Goal: Feedback & Contribution: Submit feedback/report problem

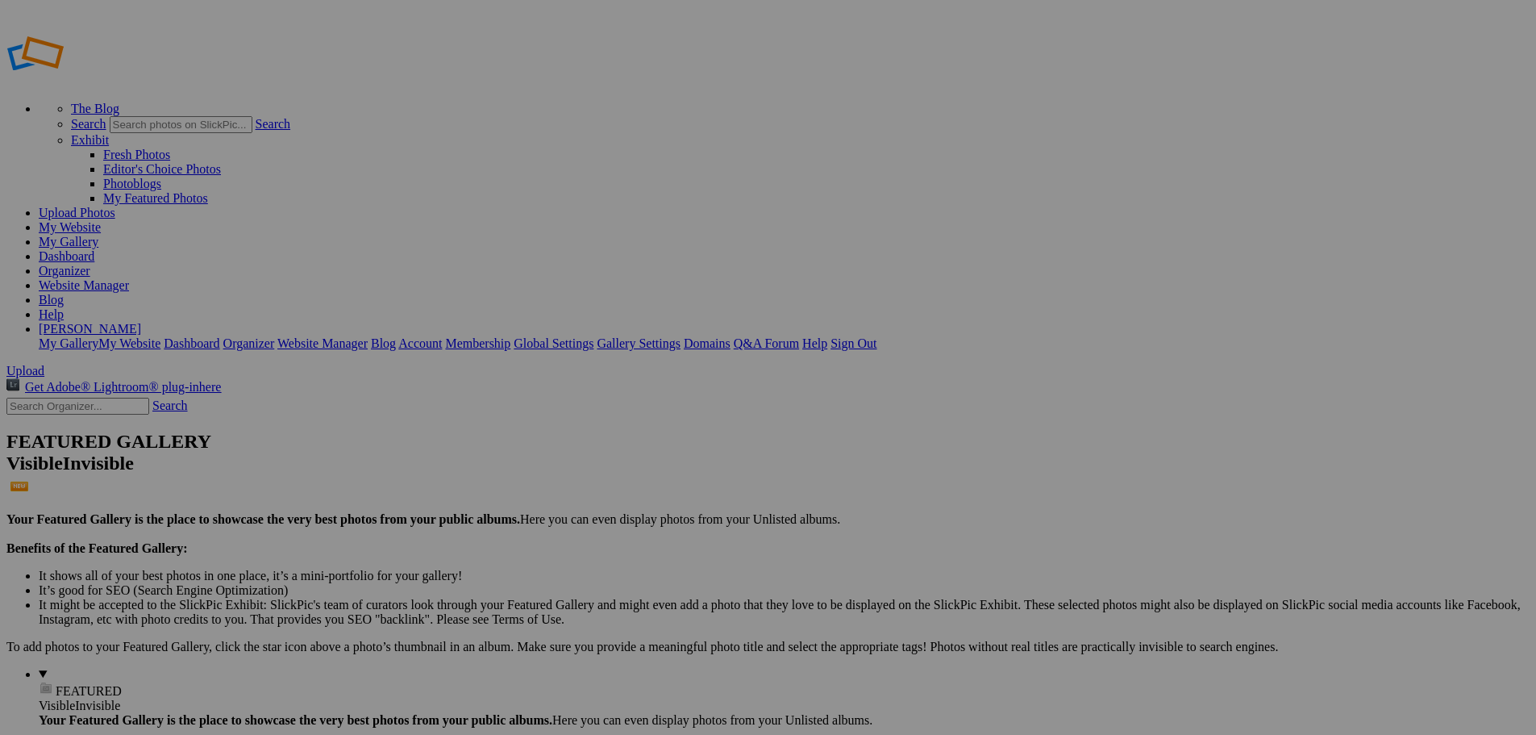
type input "Golf 2025"
click at [624, 448] on span "Create" at bounding box center [607, 455] width 34 height 14
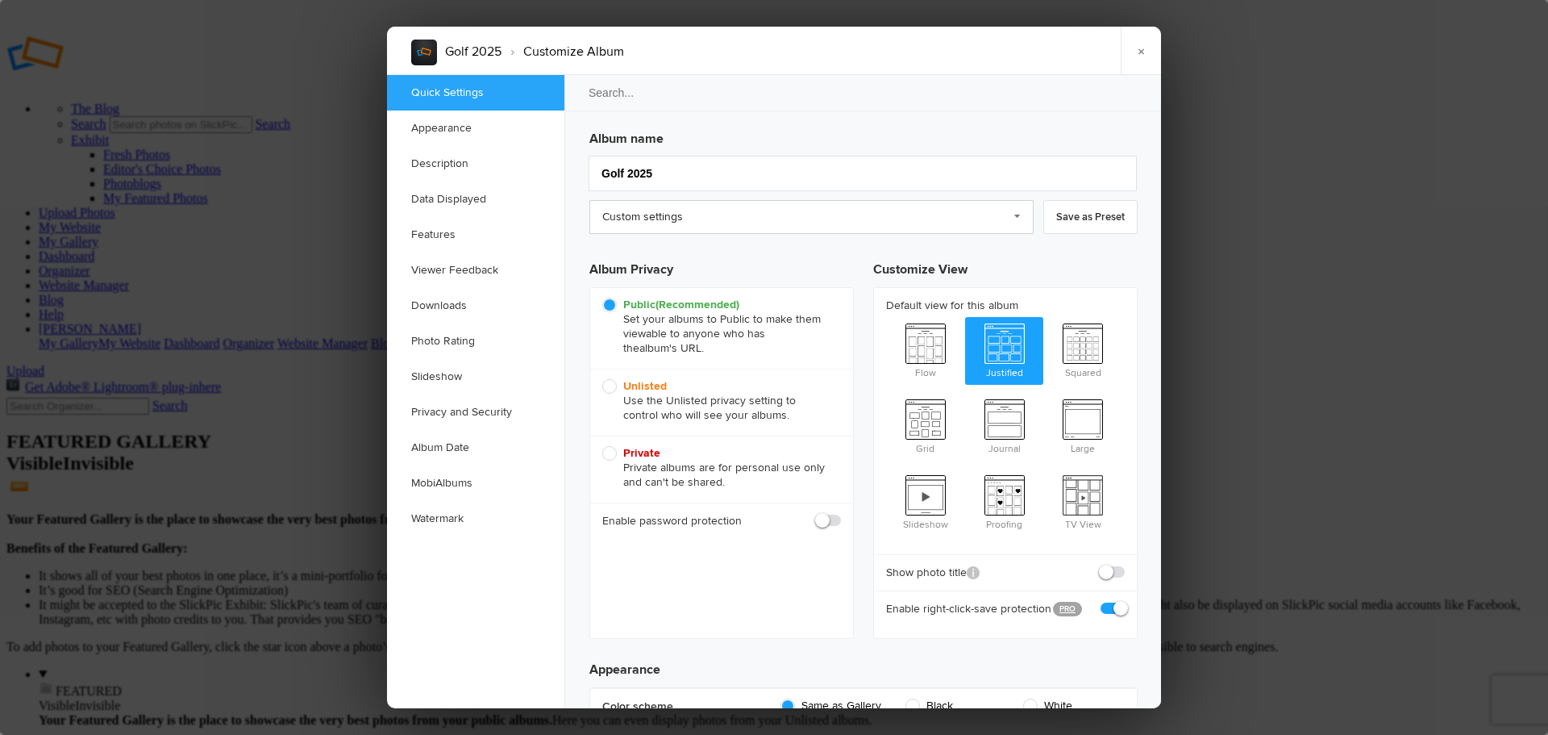
click at [678, 205] on link "Custom settings" at bounding box center [811, 217] width 444 height 34
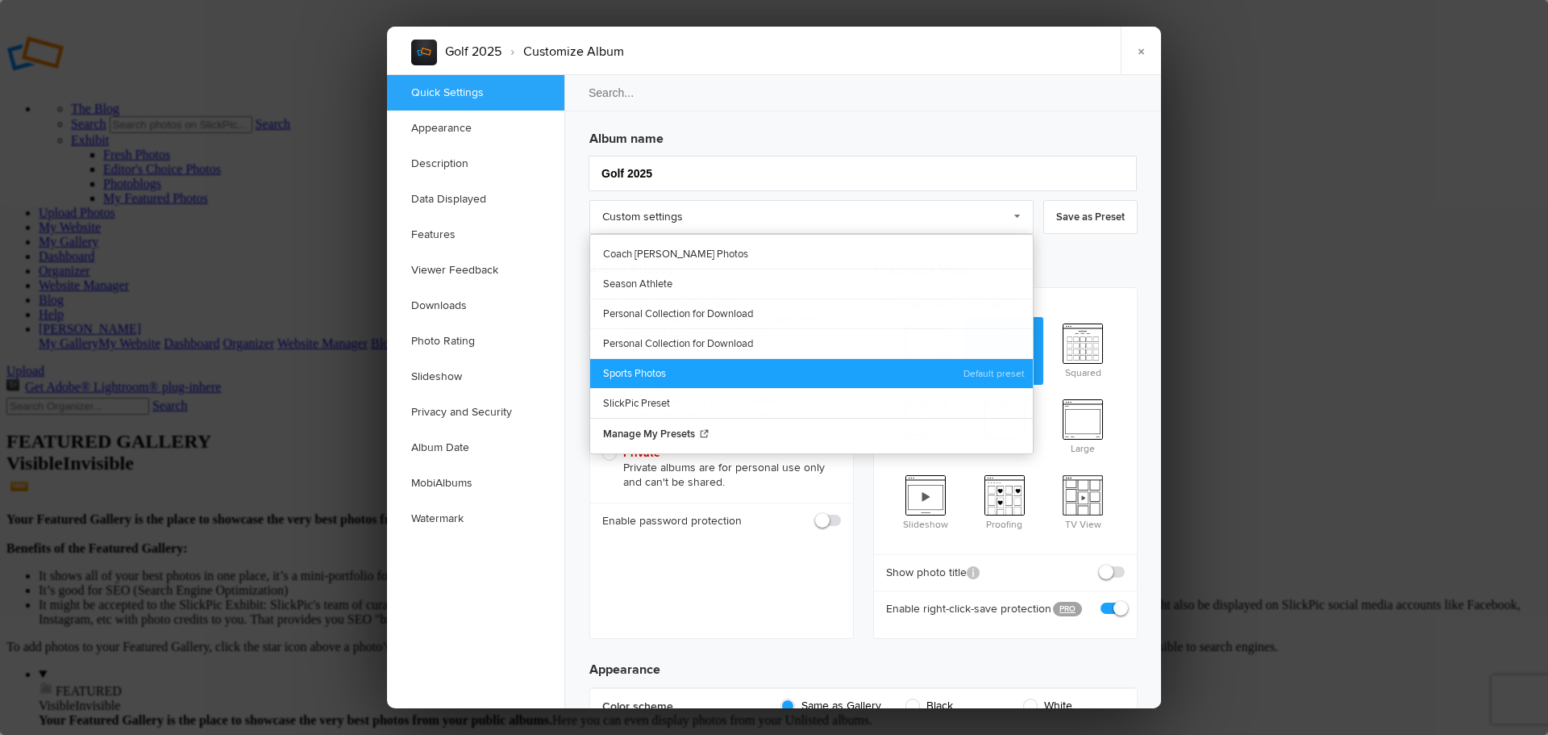
click at [652, 368] on link "Sports Photos" at bounding box center [811, 373] width 443 height 30
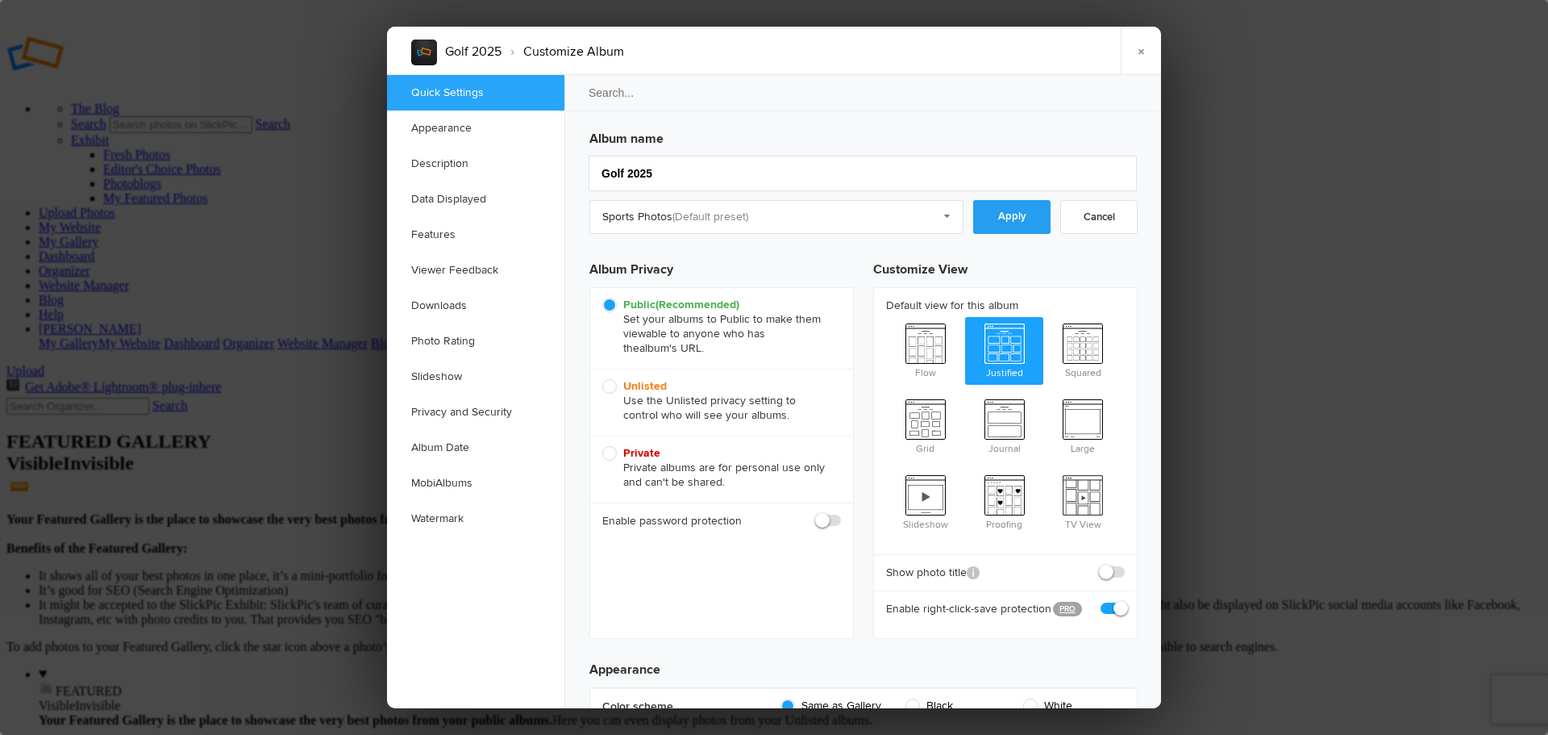
click at [1001, 219] on link "Apply" at bounding box center [1011, 217] width 77 height 34
click at [456, 305] on link "Downloads" at bounding box center [475, 305] width 177 height 35
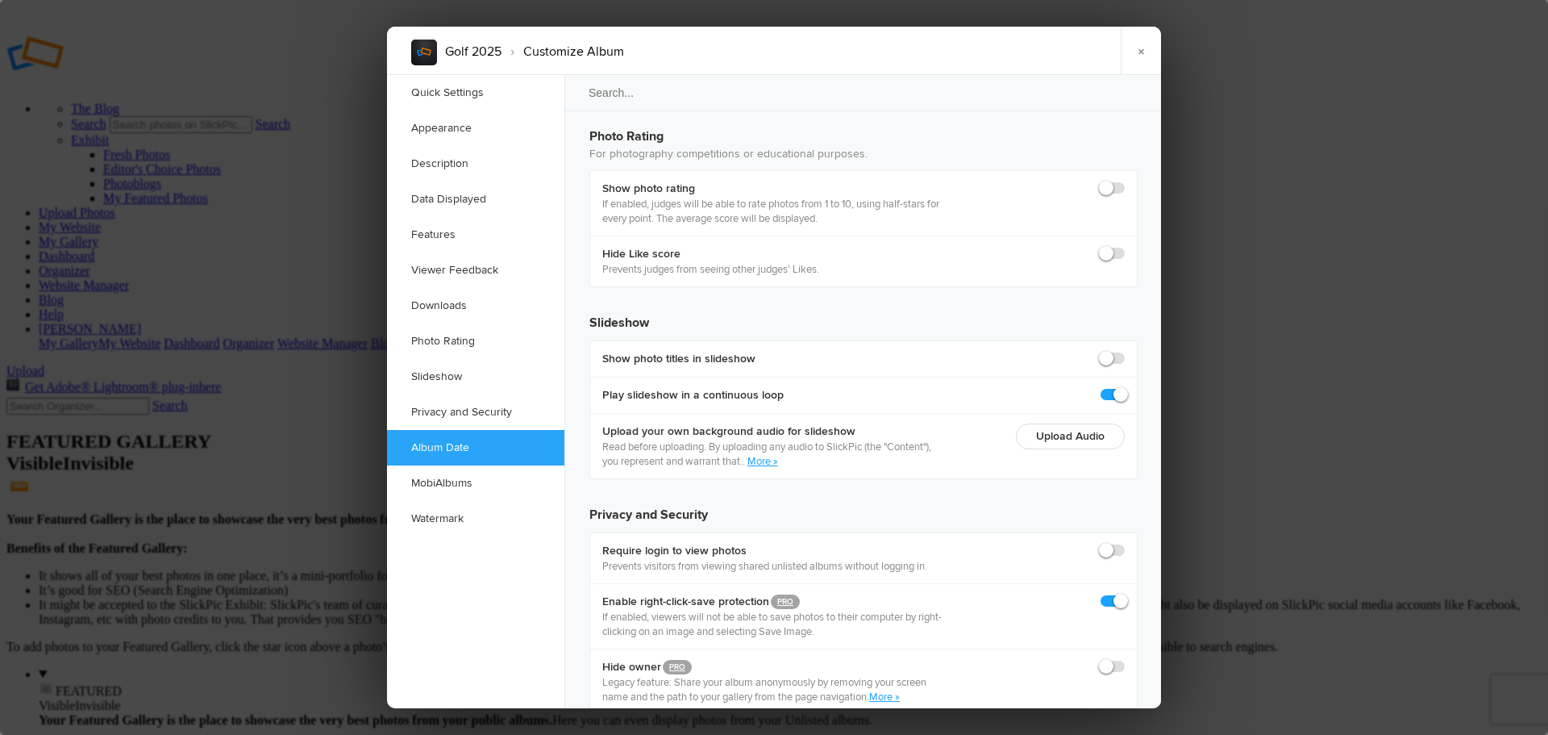
scroll to position [3499, 0]
checkbox input "true"
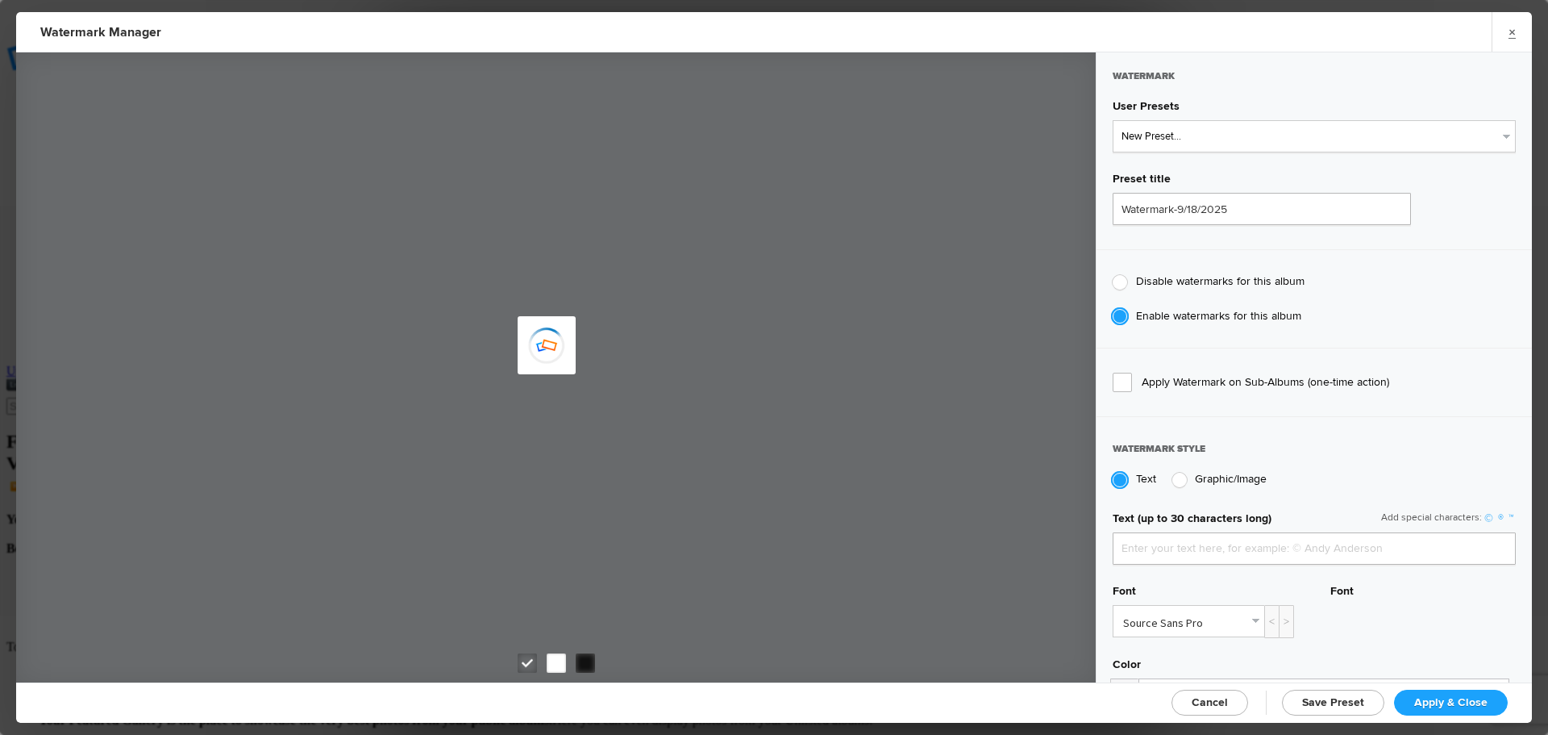
type input "jpphotography"
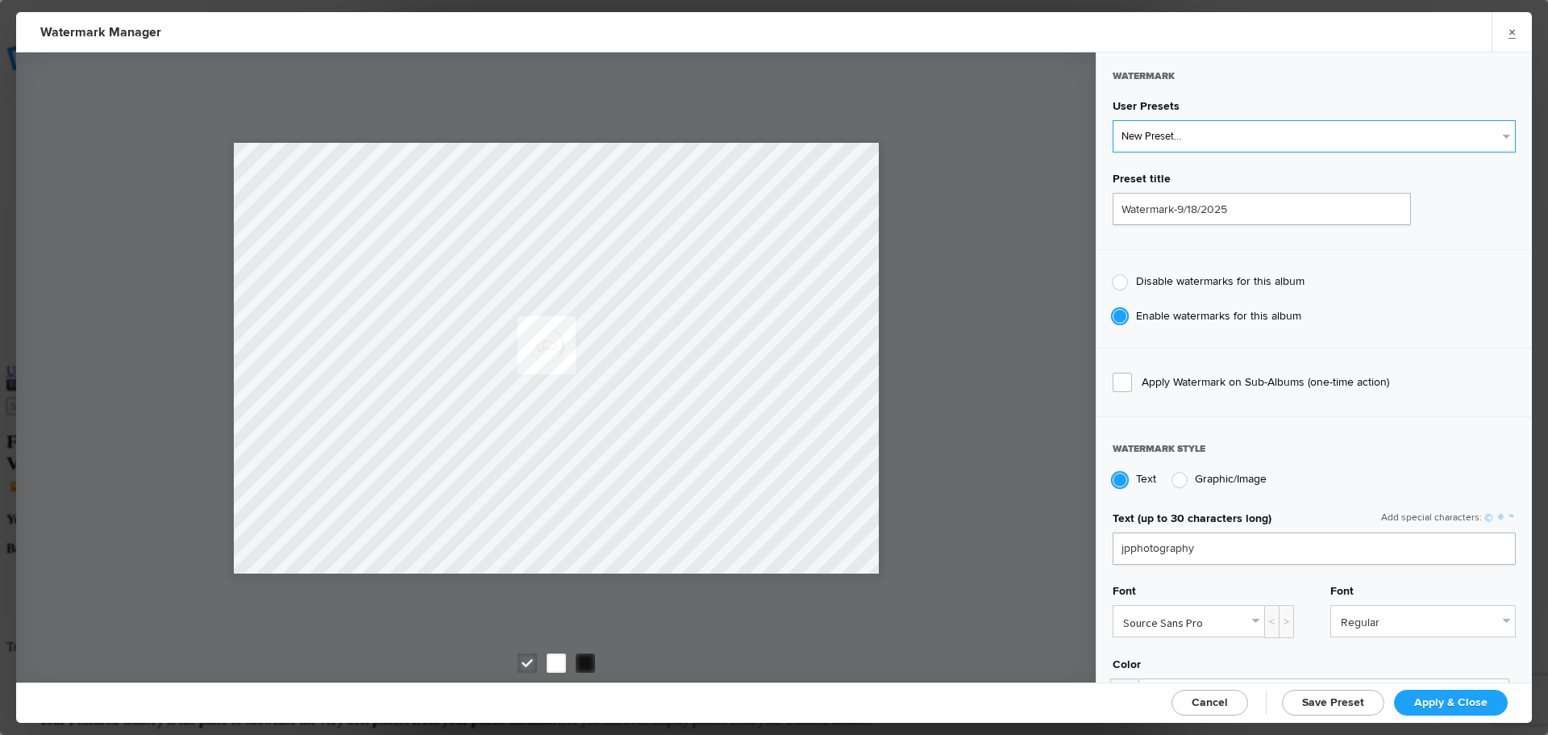
click at [1171, 144] on select "New Preset... JP Photography - White JP Photography - Black" at bounding box center [1314, 136] width 403 height 32
select select "2: Object"
click at [1113, 120] on select "New Preset... JP Photography - White JP Photography - Black" at bounding box center [1314, 136] width 403 height 32
type input "JP Photography - Black"
radio input "false"
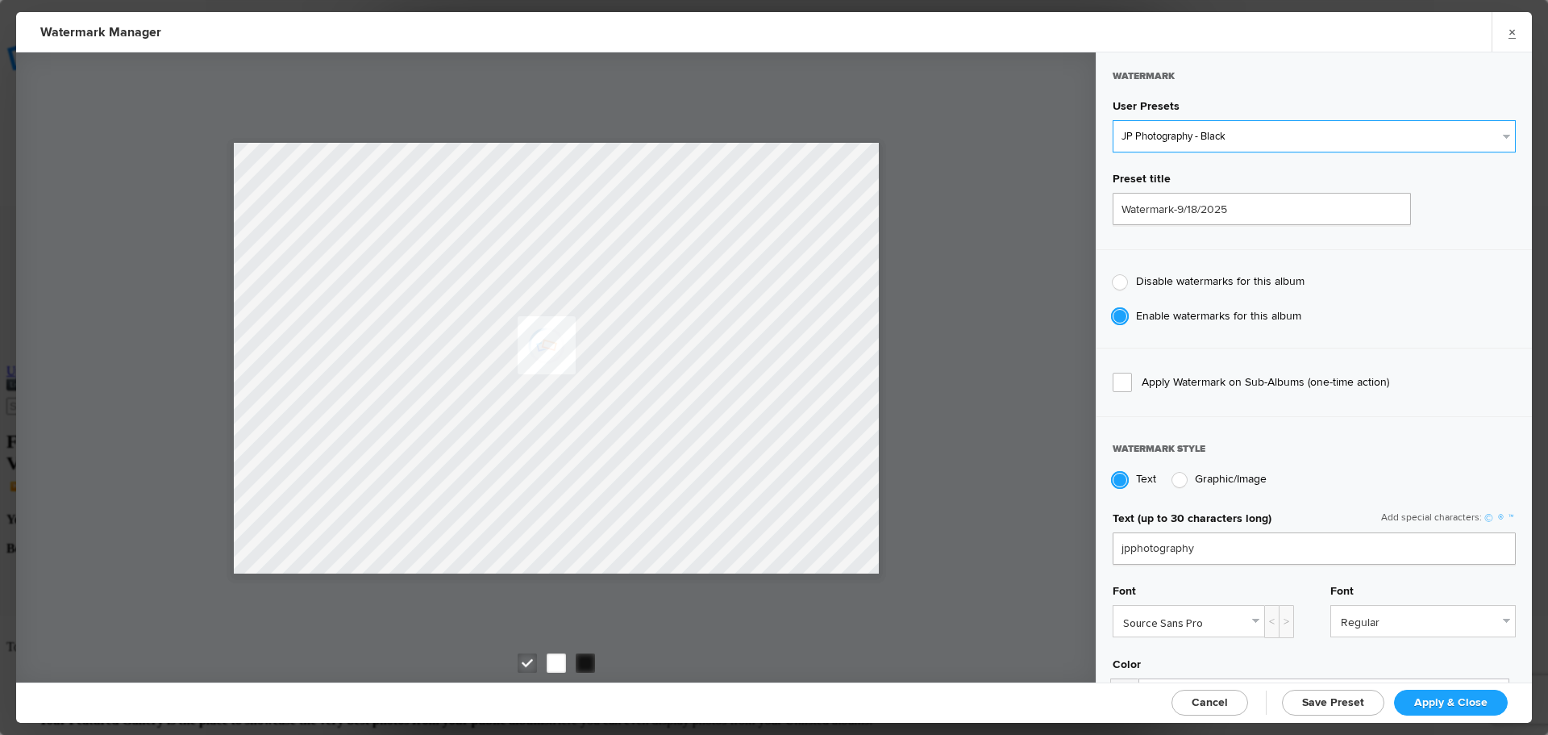
radio input "true"
type input "128"
radio input "true"
radio input "false"
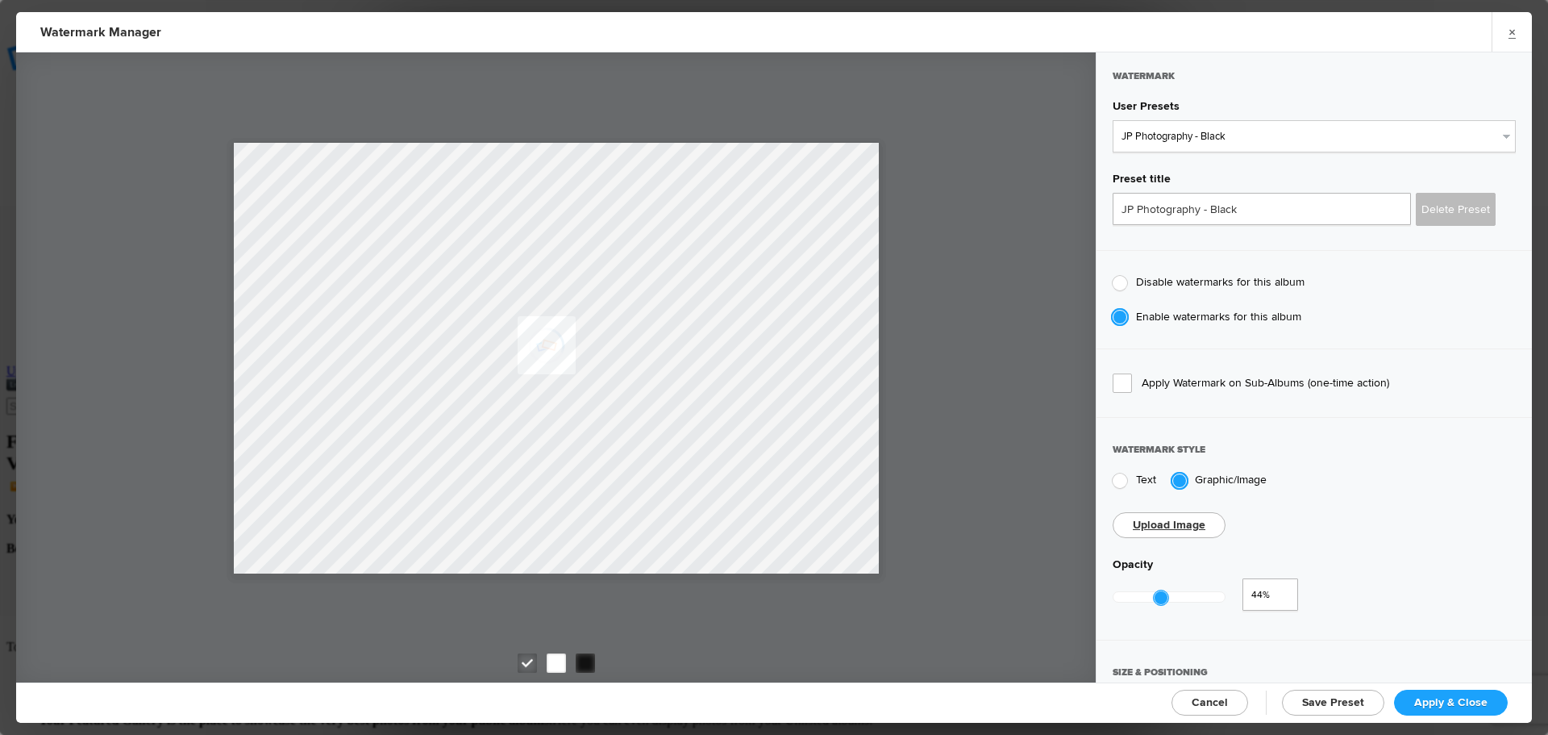
type input "0.45"
drag, startPoint x: 1228, startPoint y: 589, endPoint x: 1162, endPoint y: 598, distance: 66.7
click at [1162, 598] on div at bounding box center [1163, 597] width 16 height 16
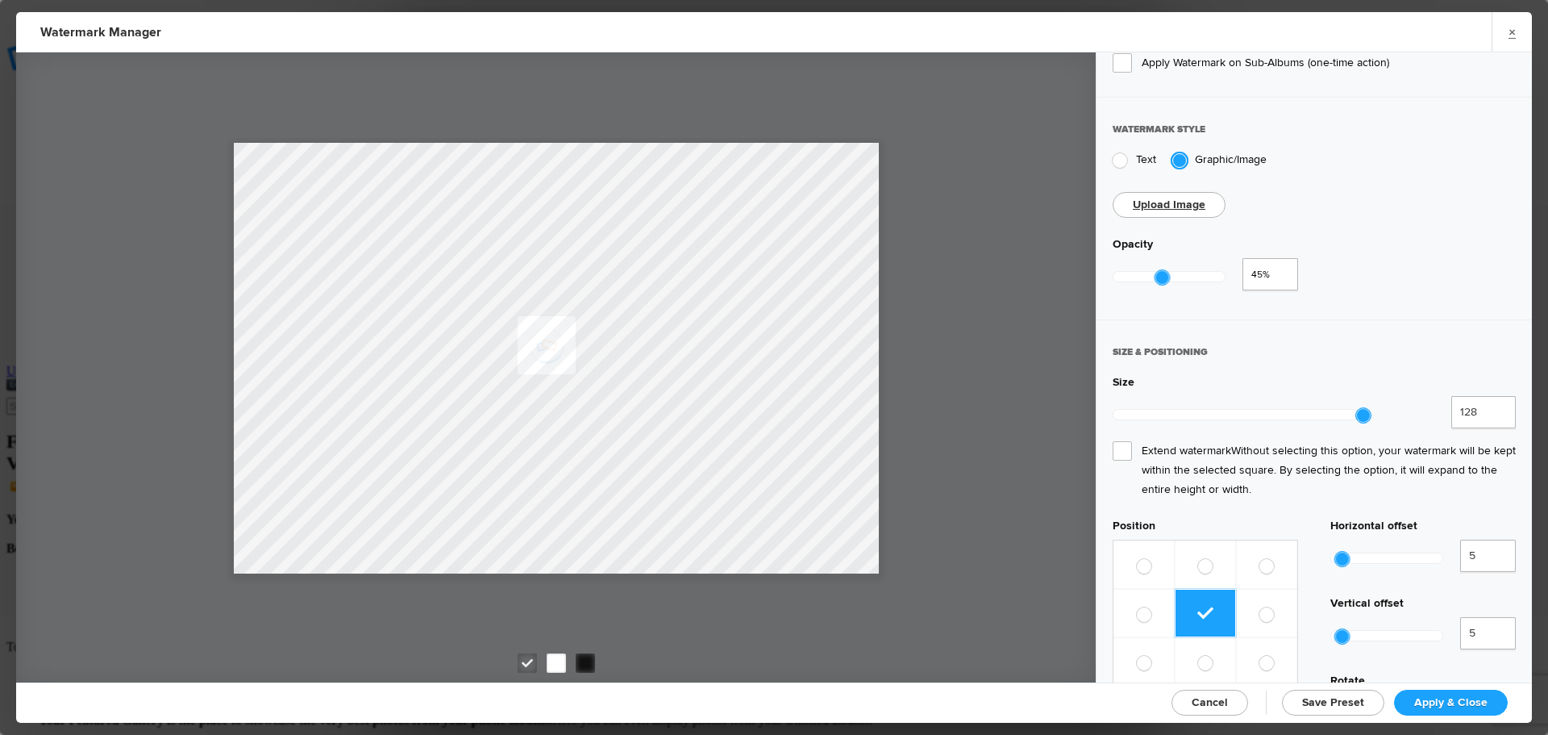
scroll to position [323, 0]
click at [1129, 439] on span "Extend watermark Without selecting this option, your watermark will be kept wit…" at bounding box center [1314, 468] width 403 height 58
click at [0, 0] on input "Extend watermark Without selecting this option, your watermark will be kept wit…" at bounding box center [0, 0] width 0 height 0
click at [1443, 702] on span "Apply & Close" at bounding box center [1450, 702] width 73 height 14
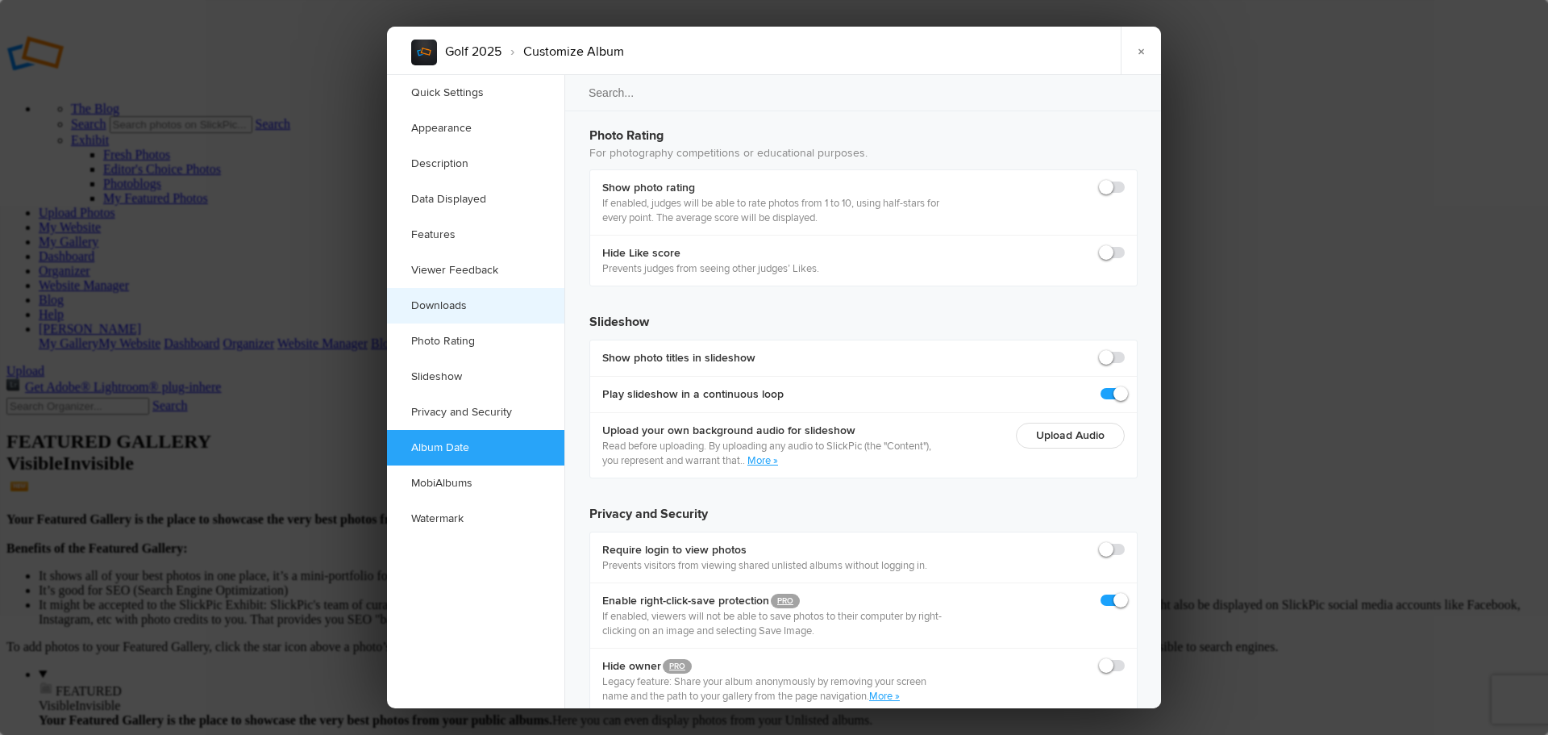
click at [447, 309] on link "Downloads" at bounding box center [475, 305] width 177 height 35
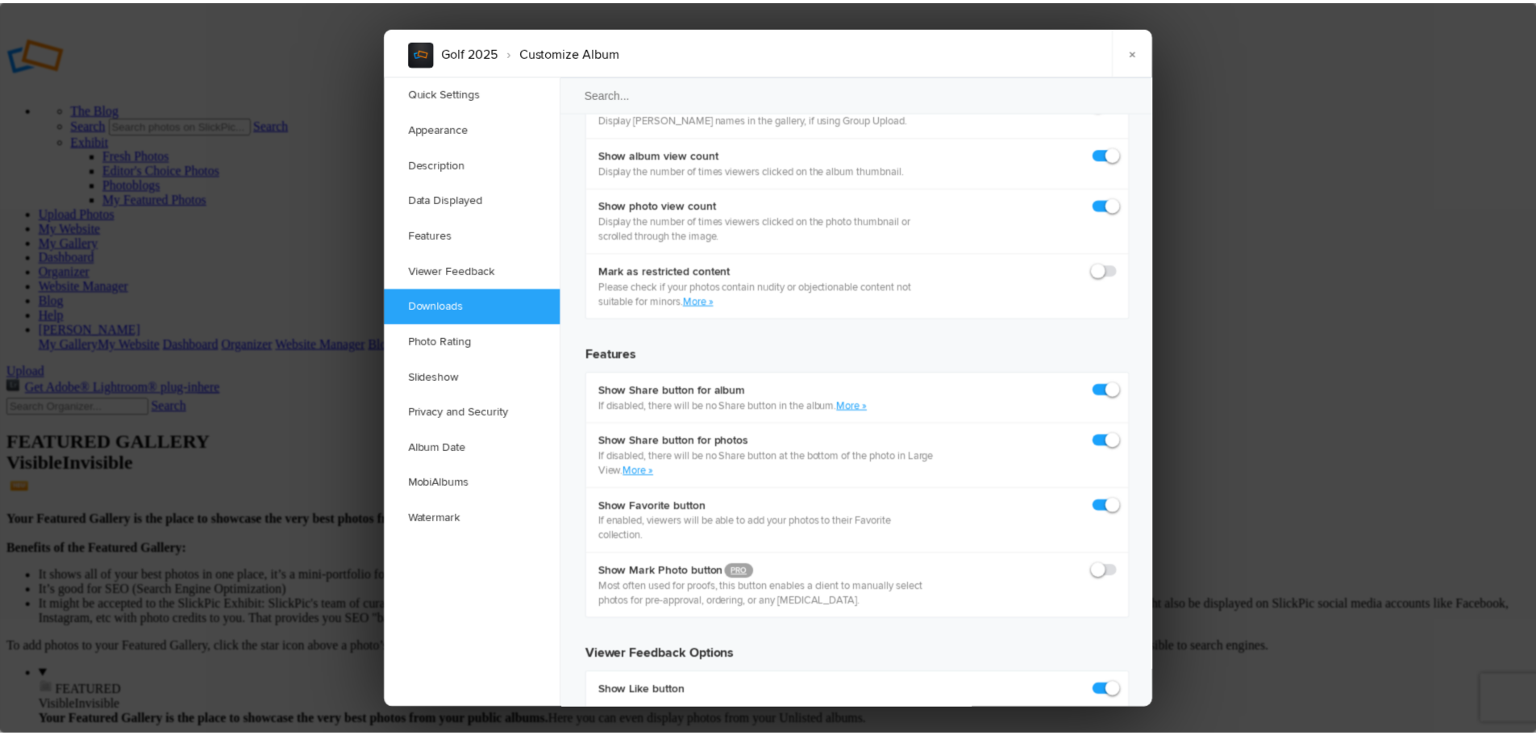
scroll to position [2500, 0]
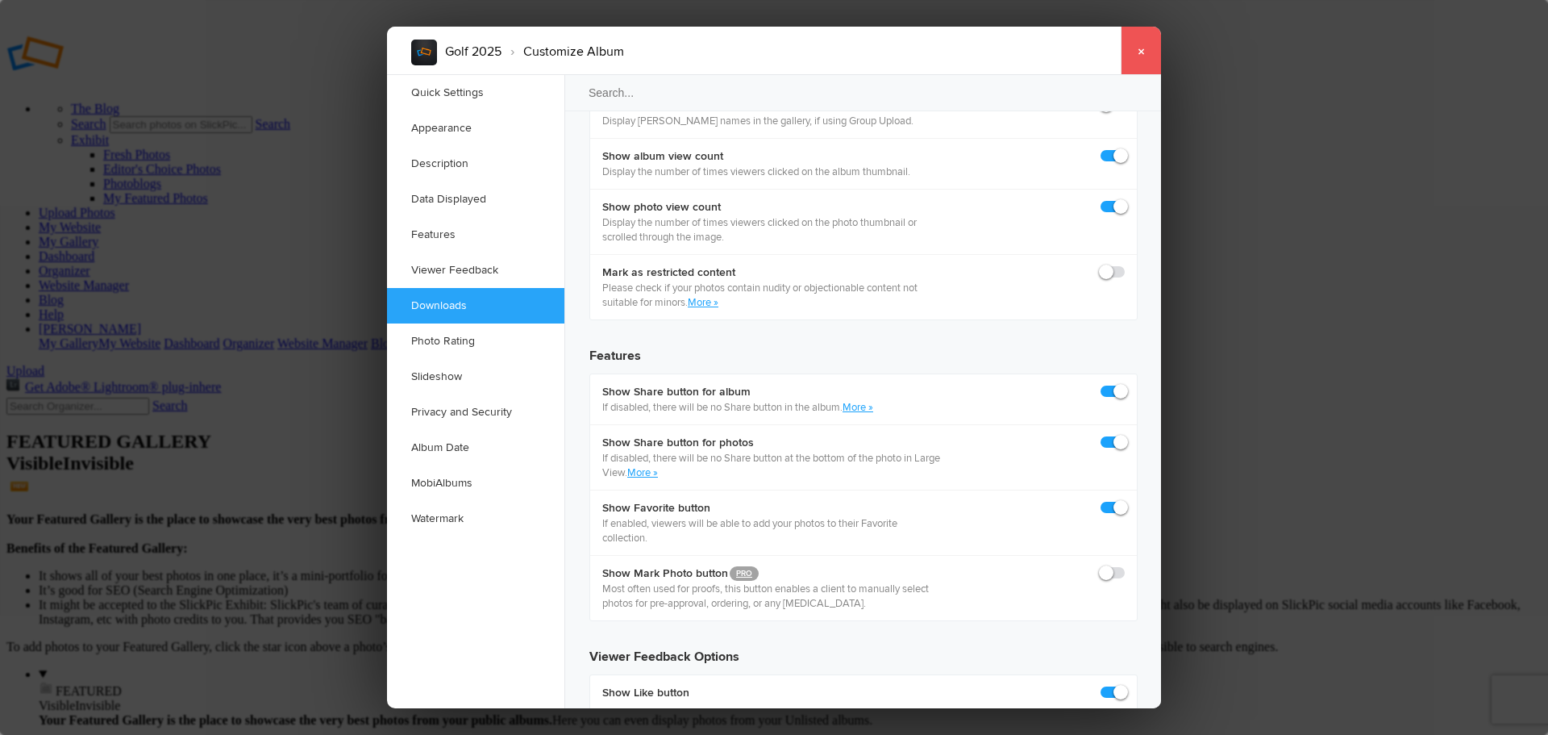
click at [1139, 57] on link "×" at bounding box center [1141, 51] width 40 height 48
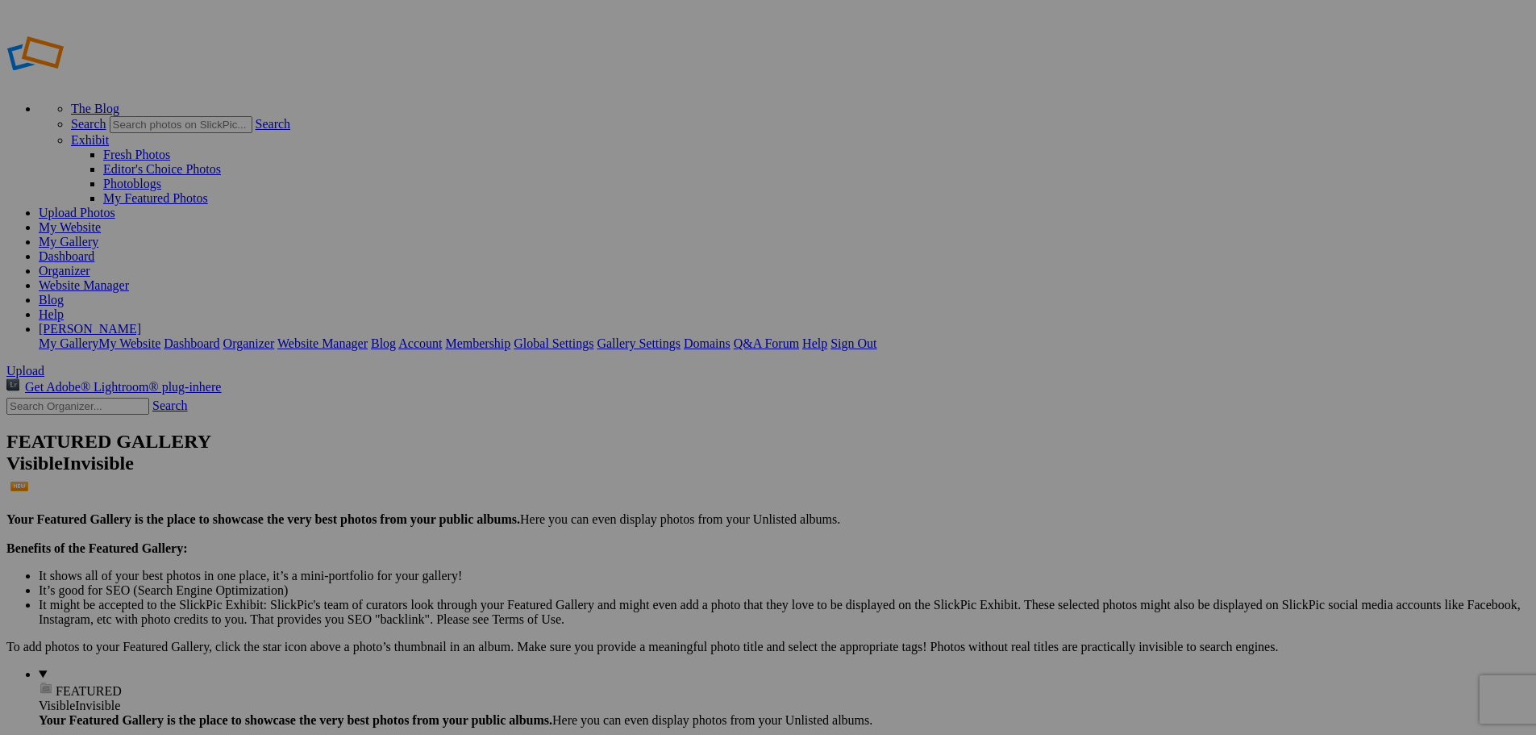
type input "Golf 2025"
type input "G"
type input "New Bremen Golf vs [GEOGRAPHIC_DATA]"
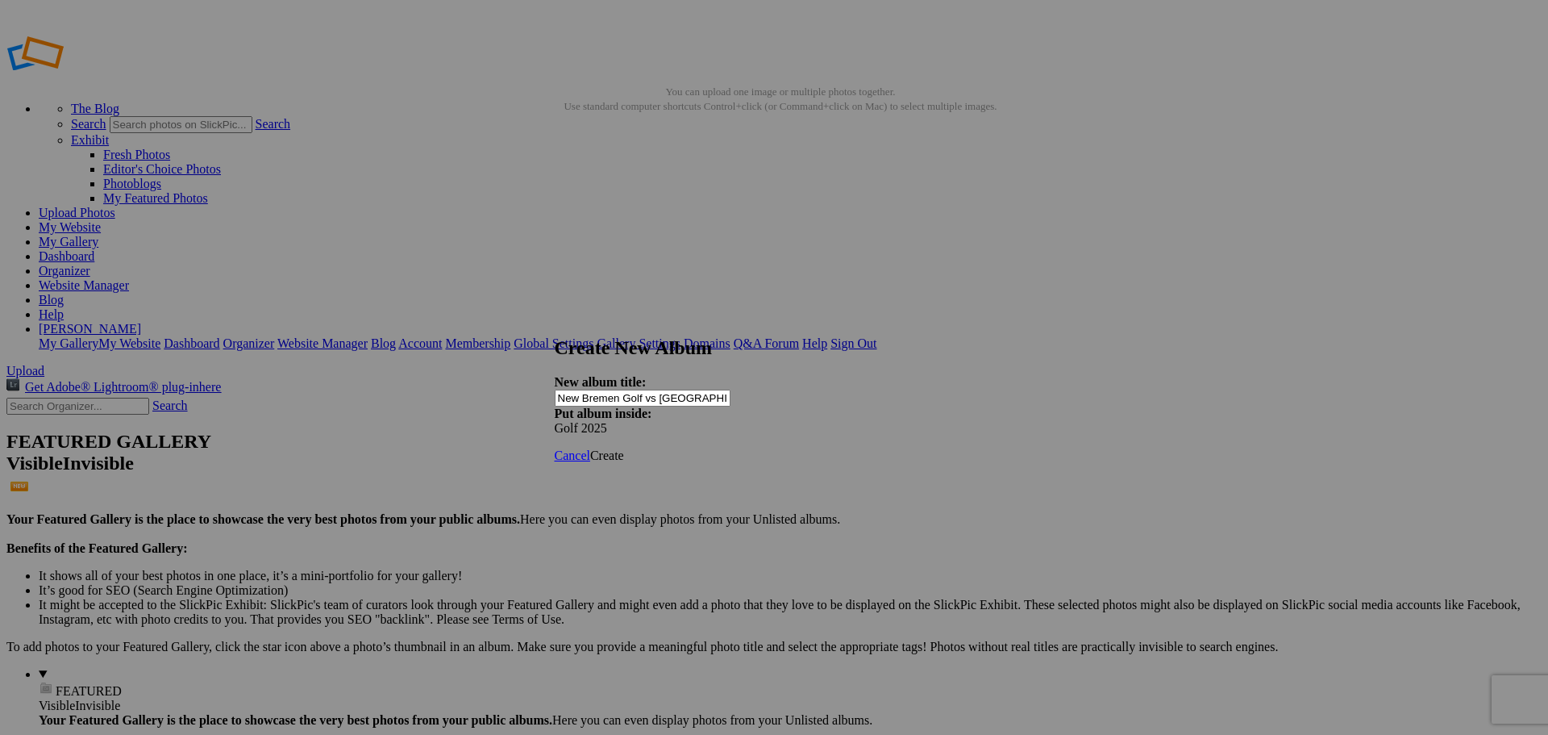
click at [624, 448] on link "Create" at bounding box center [607, 455] width 34 height 14
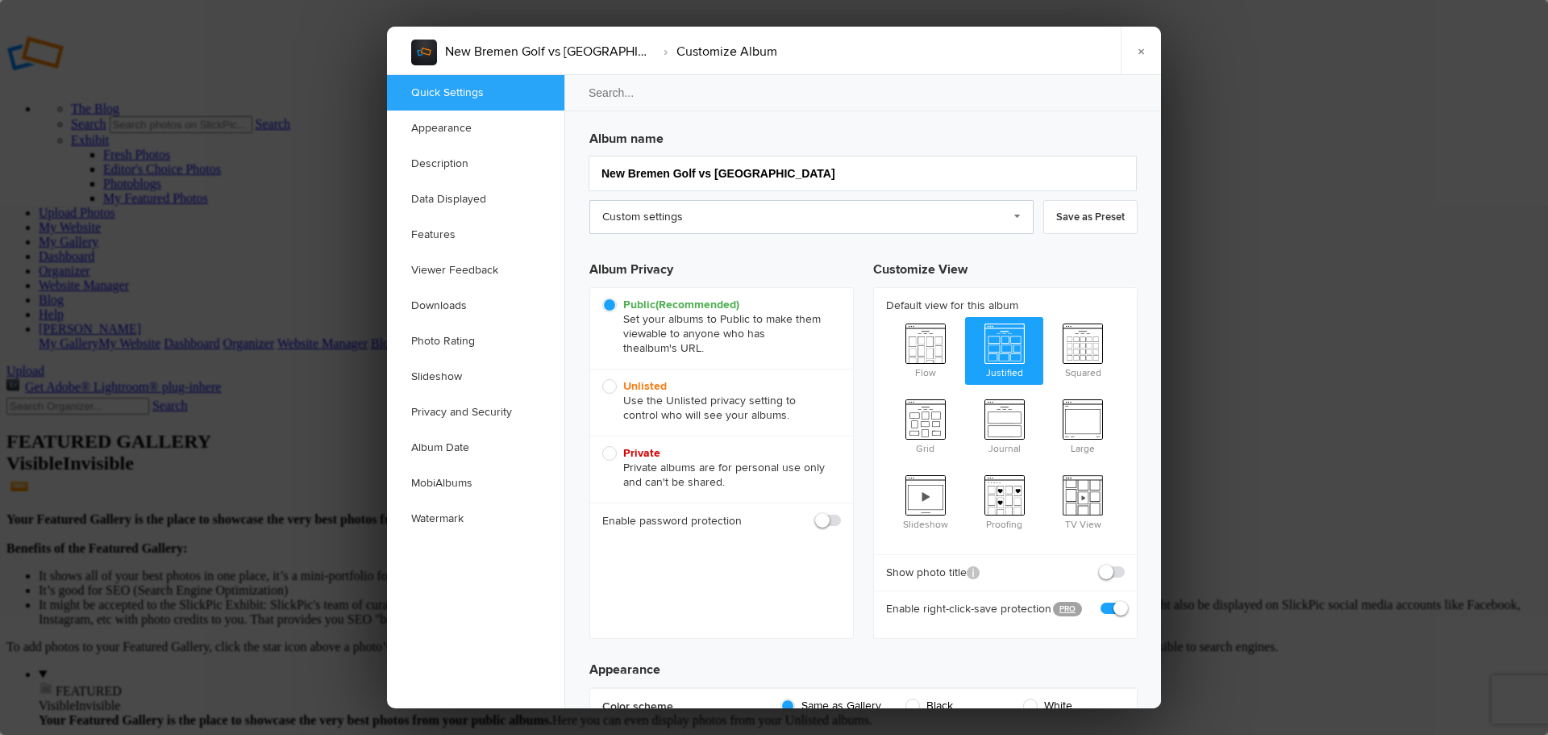
click at [678, 223] on link "Custom settings" at bounding box center [811, 217] width 444 height 34
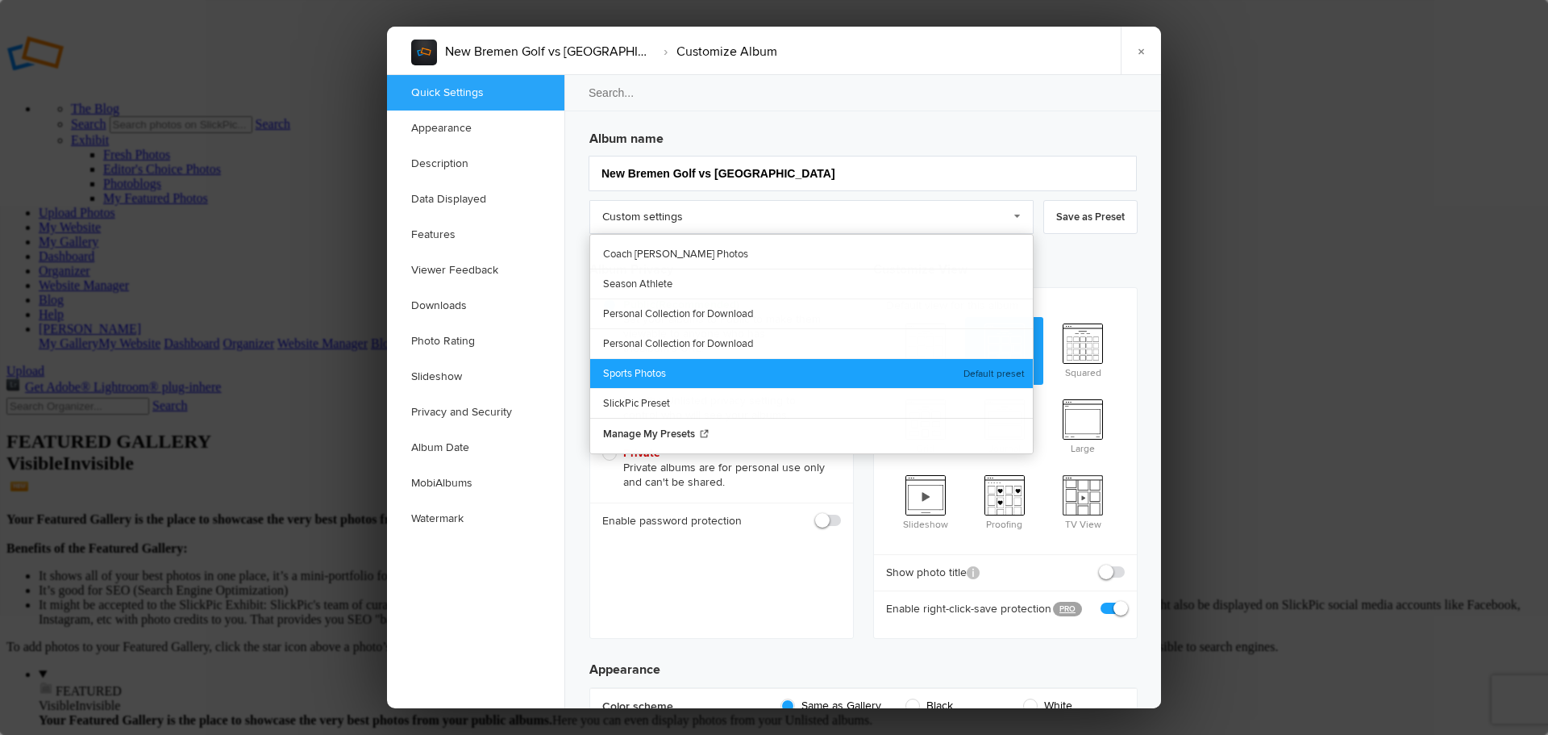
drag, startPoint x: 638, startPoint y: 368, endPoint x: 682, endPoint y: 352, distance: 47.2
click at [638, 368] on link "Sports Photos" at bounding box center [811, 373] width 443 height 30
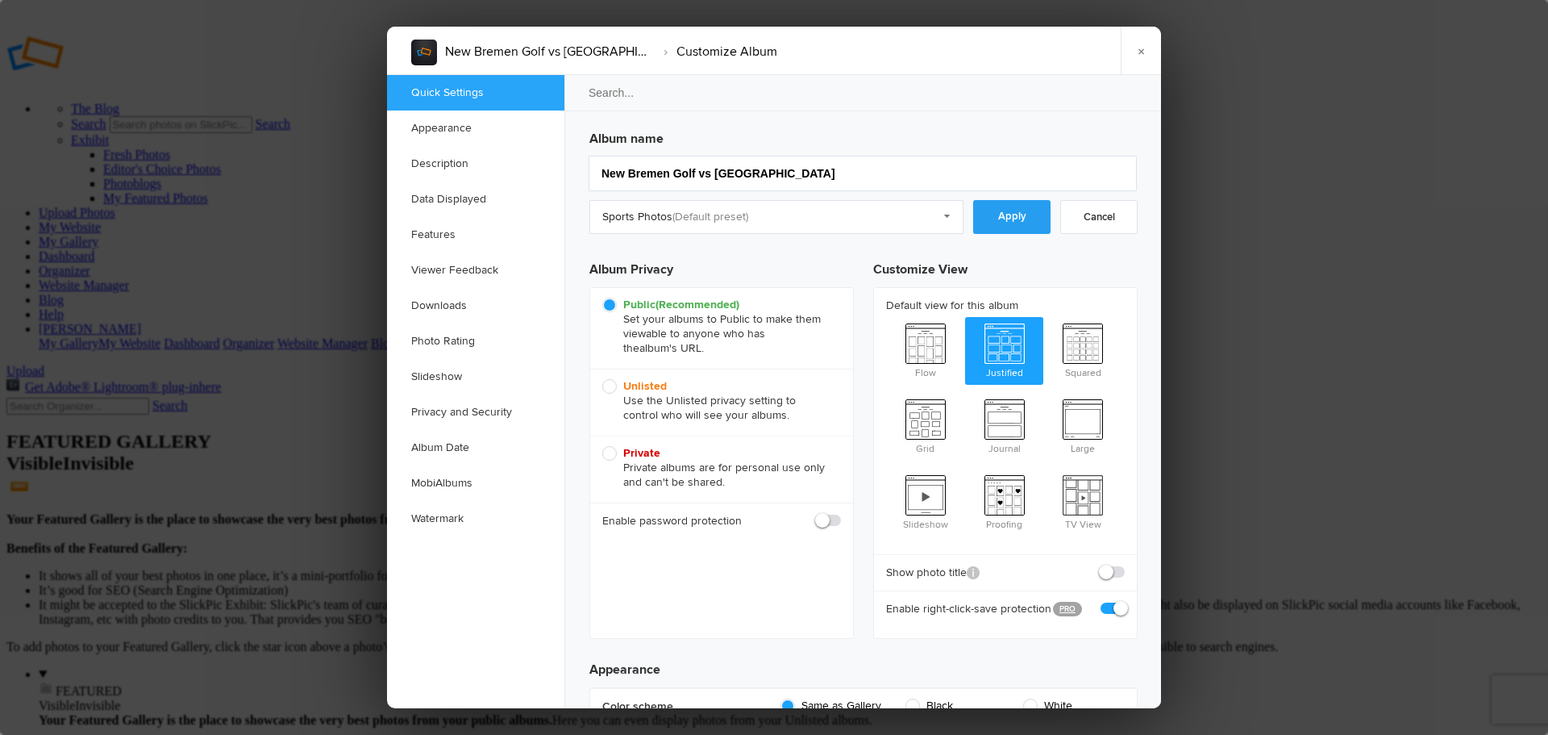
click at [1010, 227] on link "Apply" at bounding box center [1011, 217] width 77 height 34
click at [452, 309] on link "Downloads" at bounding box center [475, 305] width 177 height 35
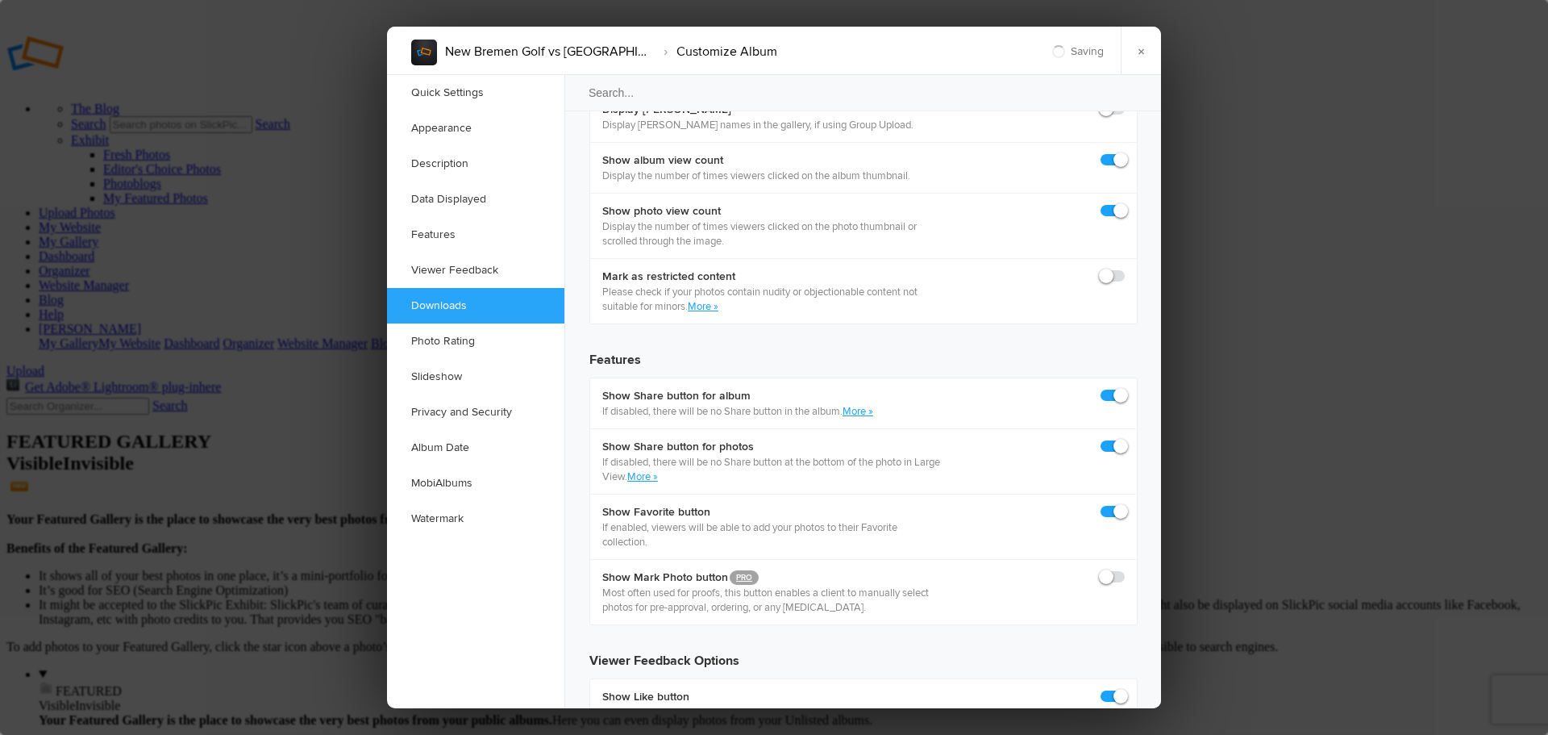
scroll to position [2500, 0]
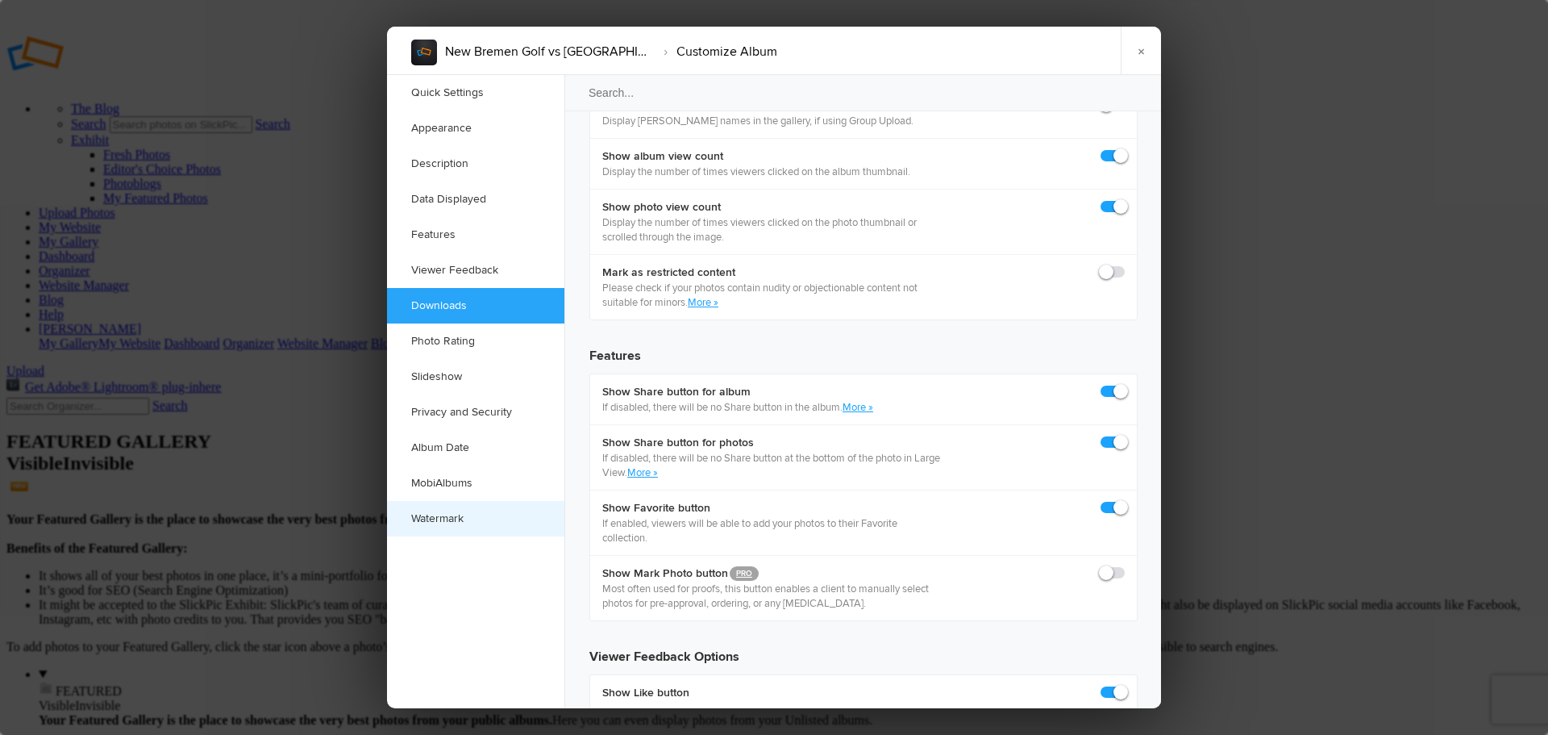
click at [454, 523] on link "Watermark" at bounding box center [475, 518] width 177 height 35
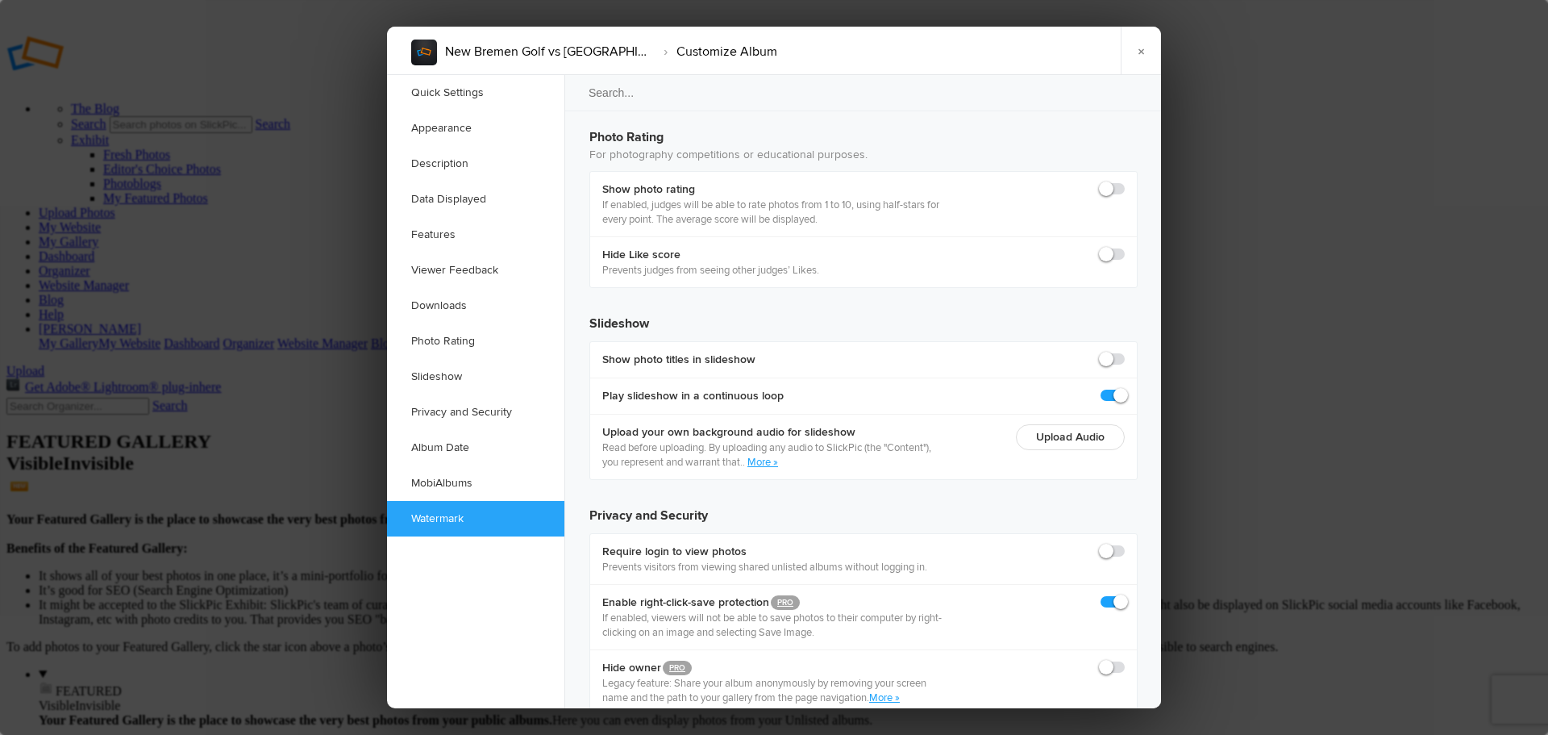
scroll to position [3499, 0]
checkbox input "true"
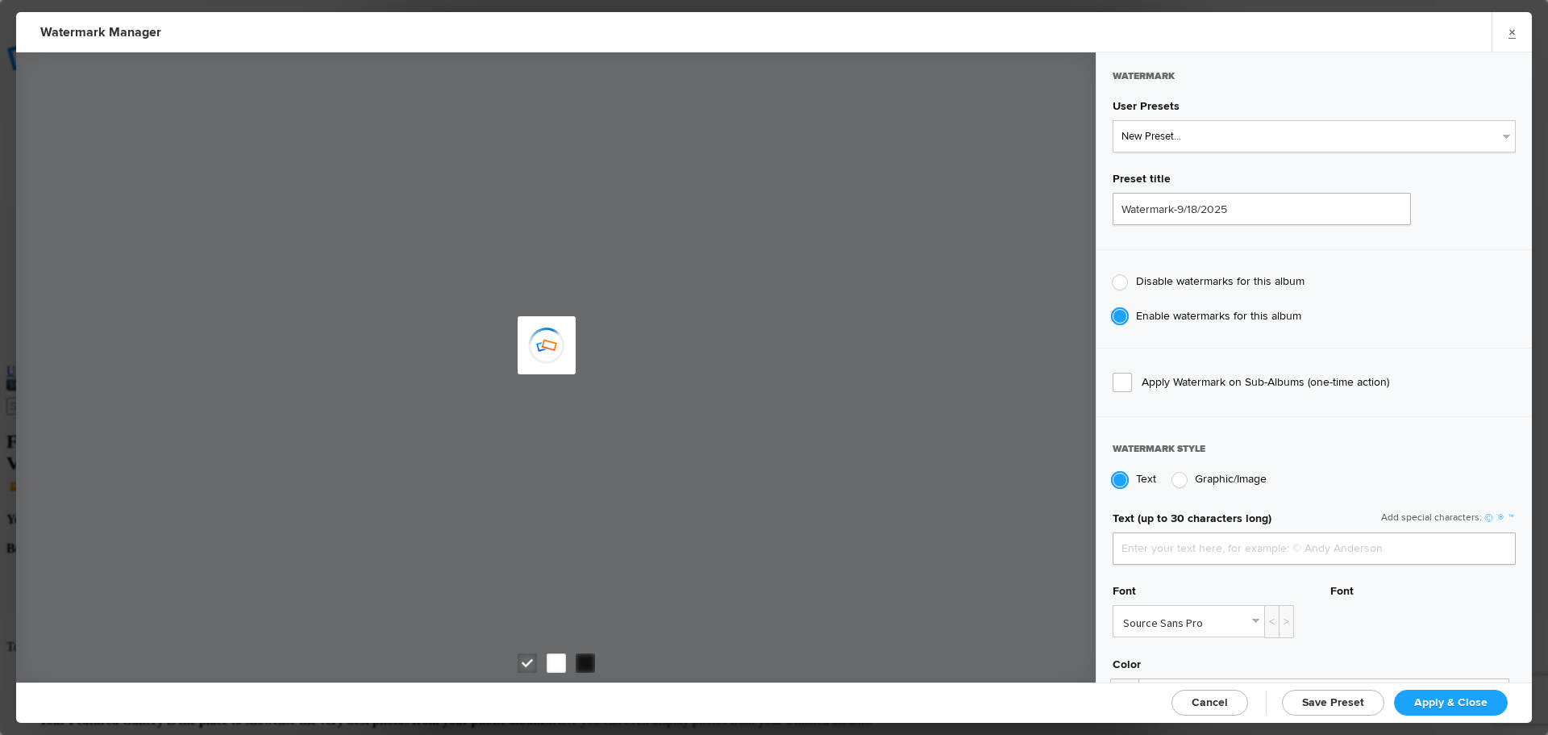
type input "jpphotography"
click at [1197, 137] on select "New Preset... JP Photography - White JP Photography - Black" at bounding box center [1314, 136] width 403 height 32
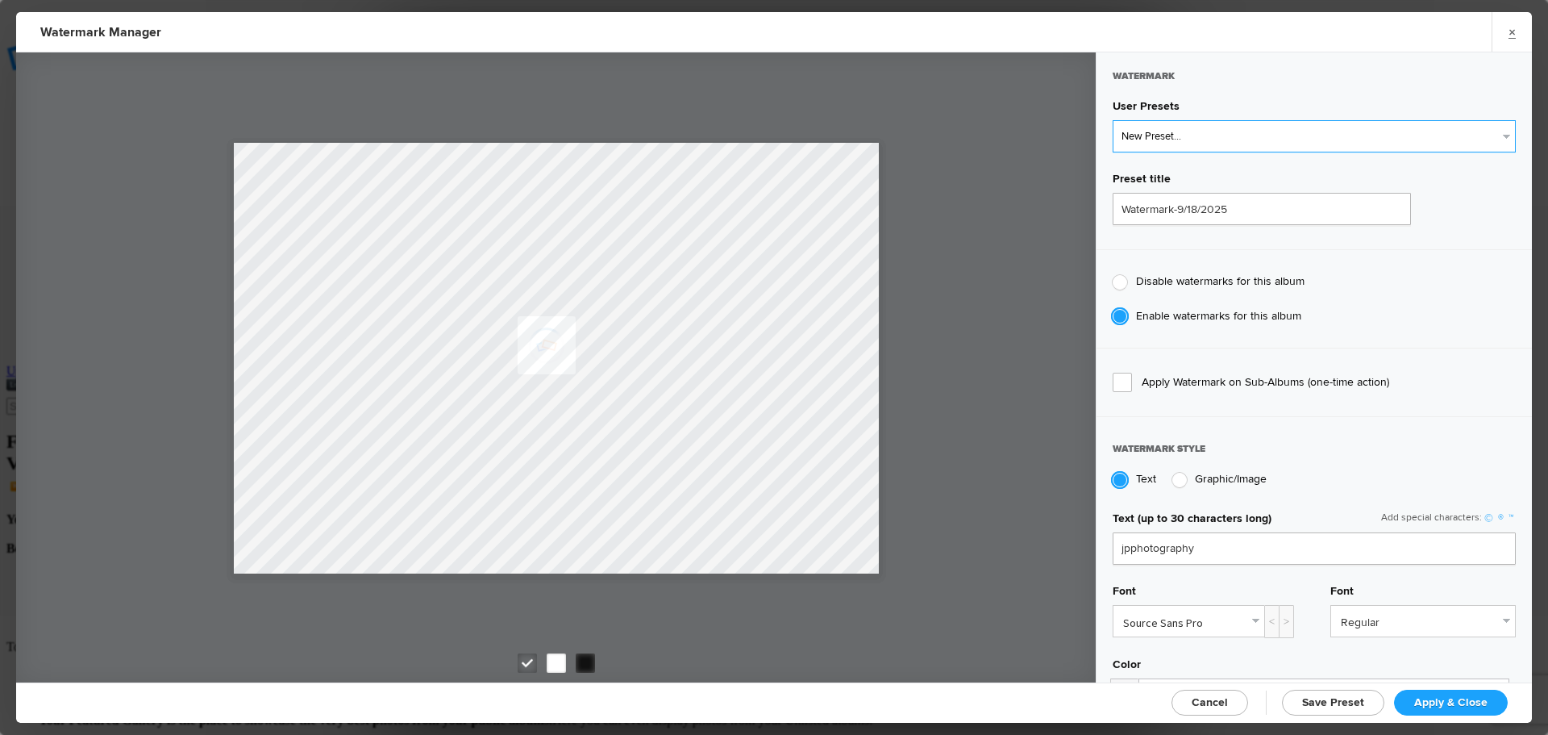
select select "2: Object"
click at [1113, 120] on select "New Preset... JP Photography - White JP Photography - Black" at bounding box center [1314, 136] width 403 height 32
type input "JP Photography - Black"
radio input "false"
radio input "true"
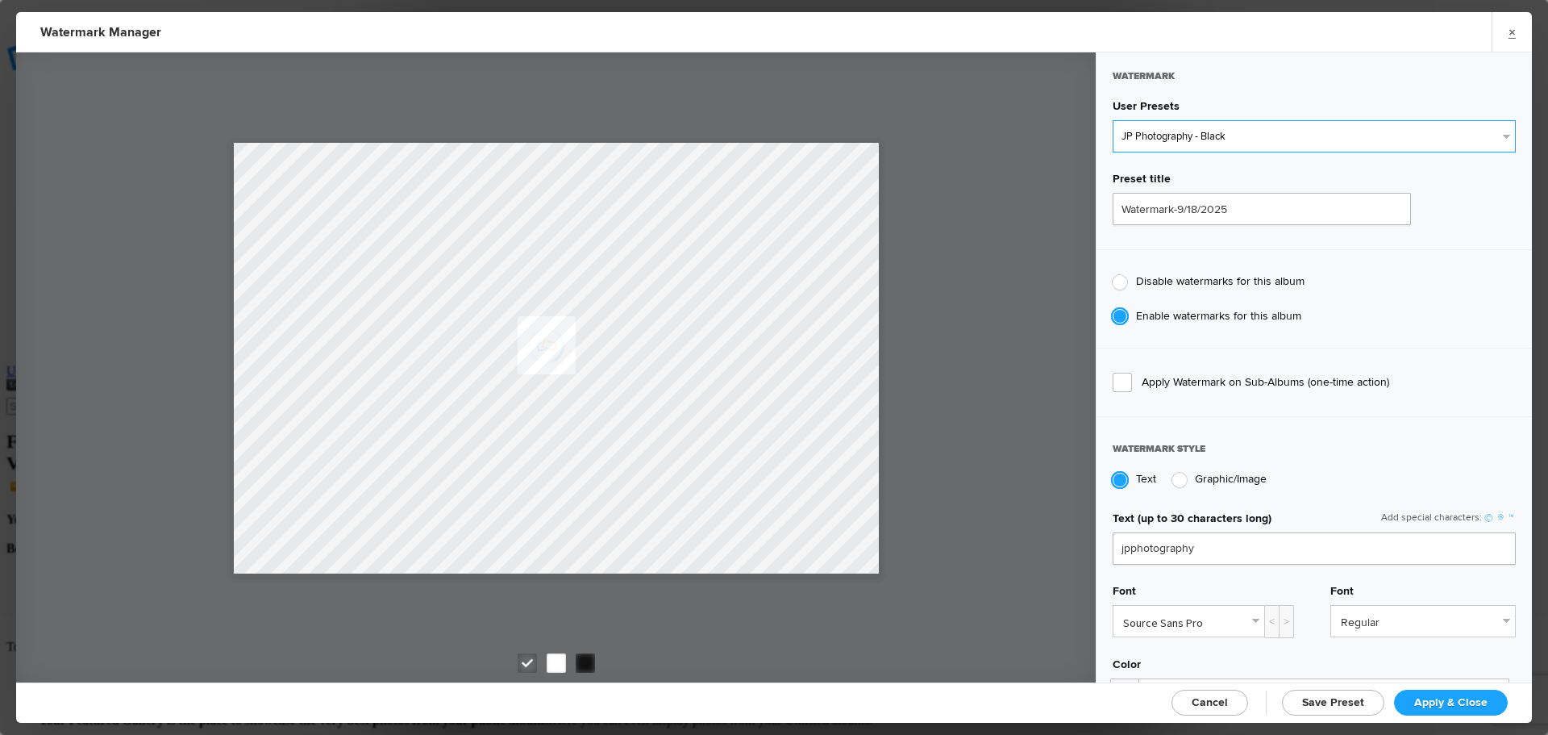
type input "128"
radio input "true"
radio input "false"
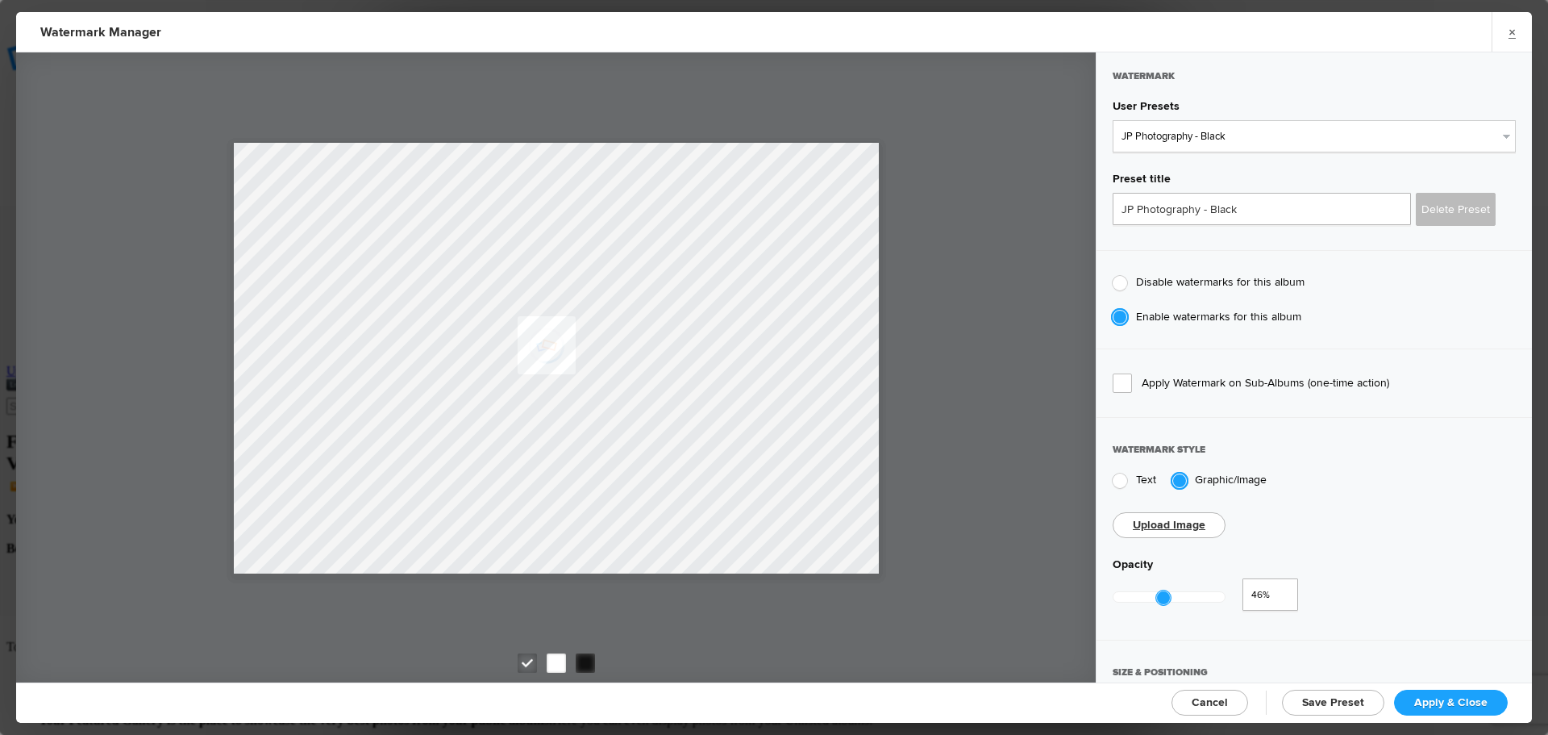
type input "0.44"
drag, startPoint x: 1226, startPoint y: 593, endPoint x: 1160, endPoint y: 593, distance: 66.9
click at [1160, 593] on div at bounding box center [1161, 597] width 15 height 15
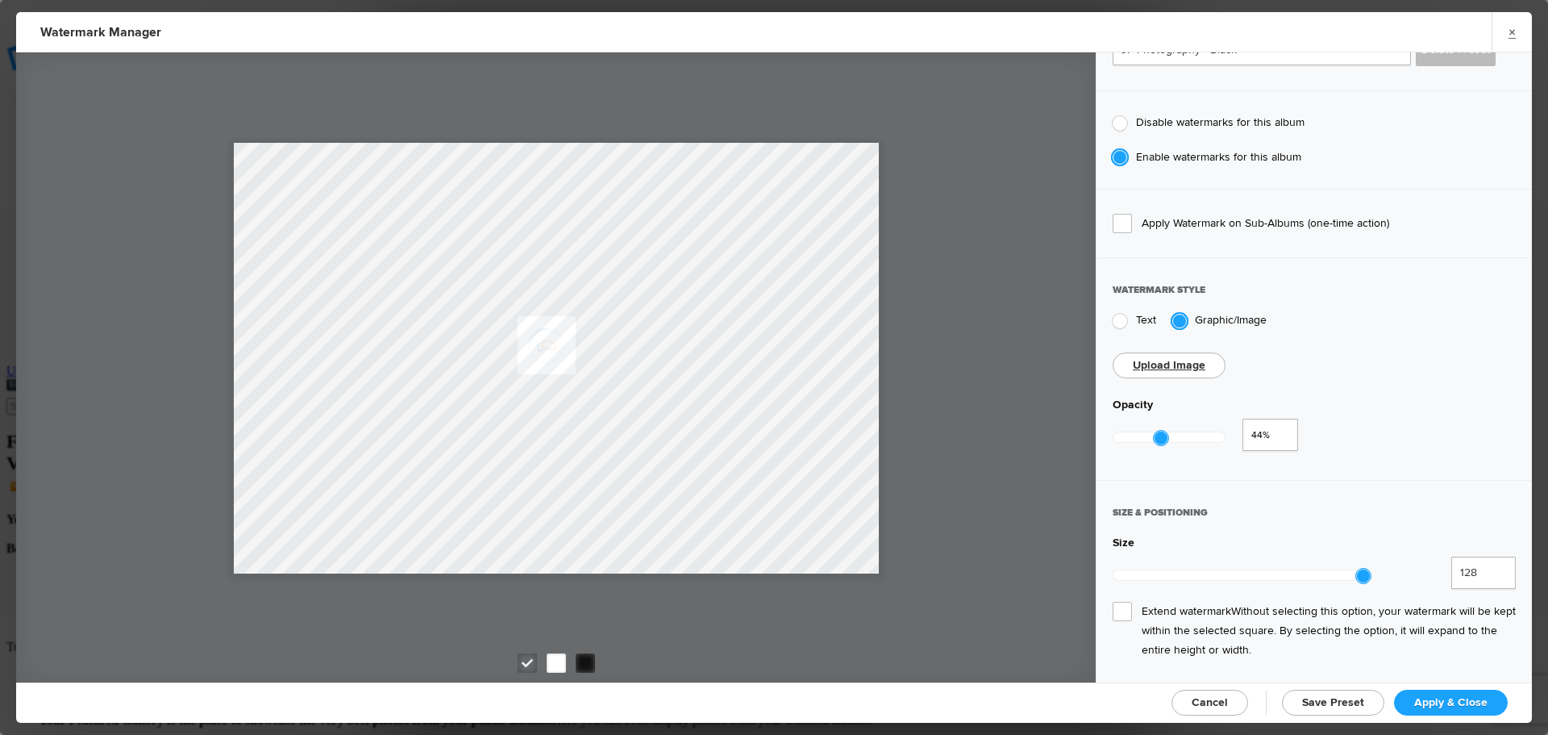
scroll to position [323, 0]
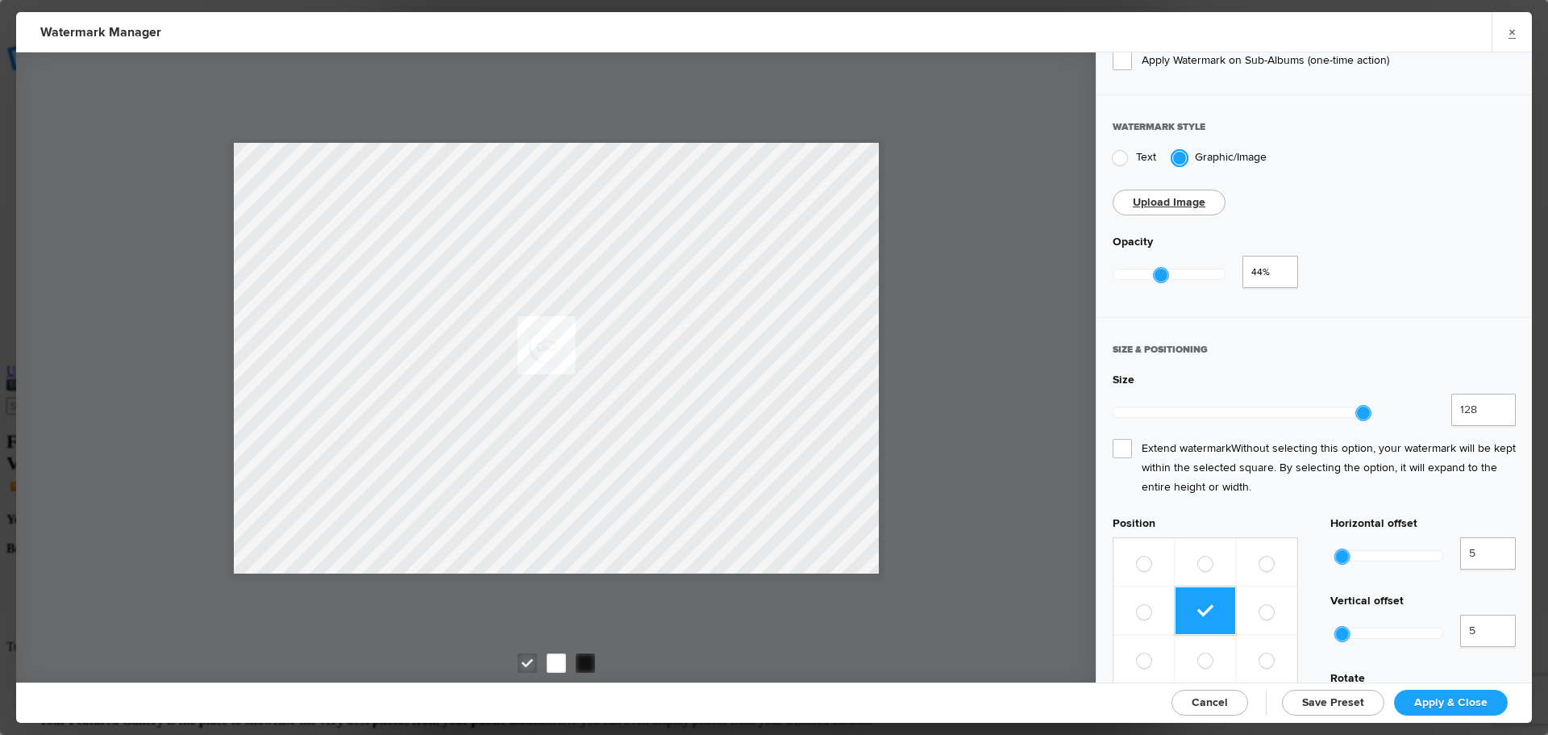
click at [1121, 439] on span "Extend watermark Without selecting this option, your watermark will be kept wit…" at bounding box center [1314, 468] width 403 height 58
click at [0, 0] on input "Extend watermark Without selecting this option, your watermark will be kept wit…" at bounding box center [0, 0] width 0 height 0
click at [1447, 703] on span "Apply & Close" at bounding box center [1450, 702] width 73 height 14
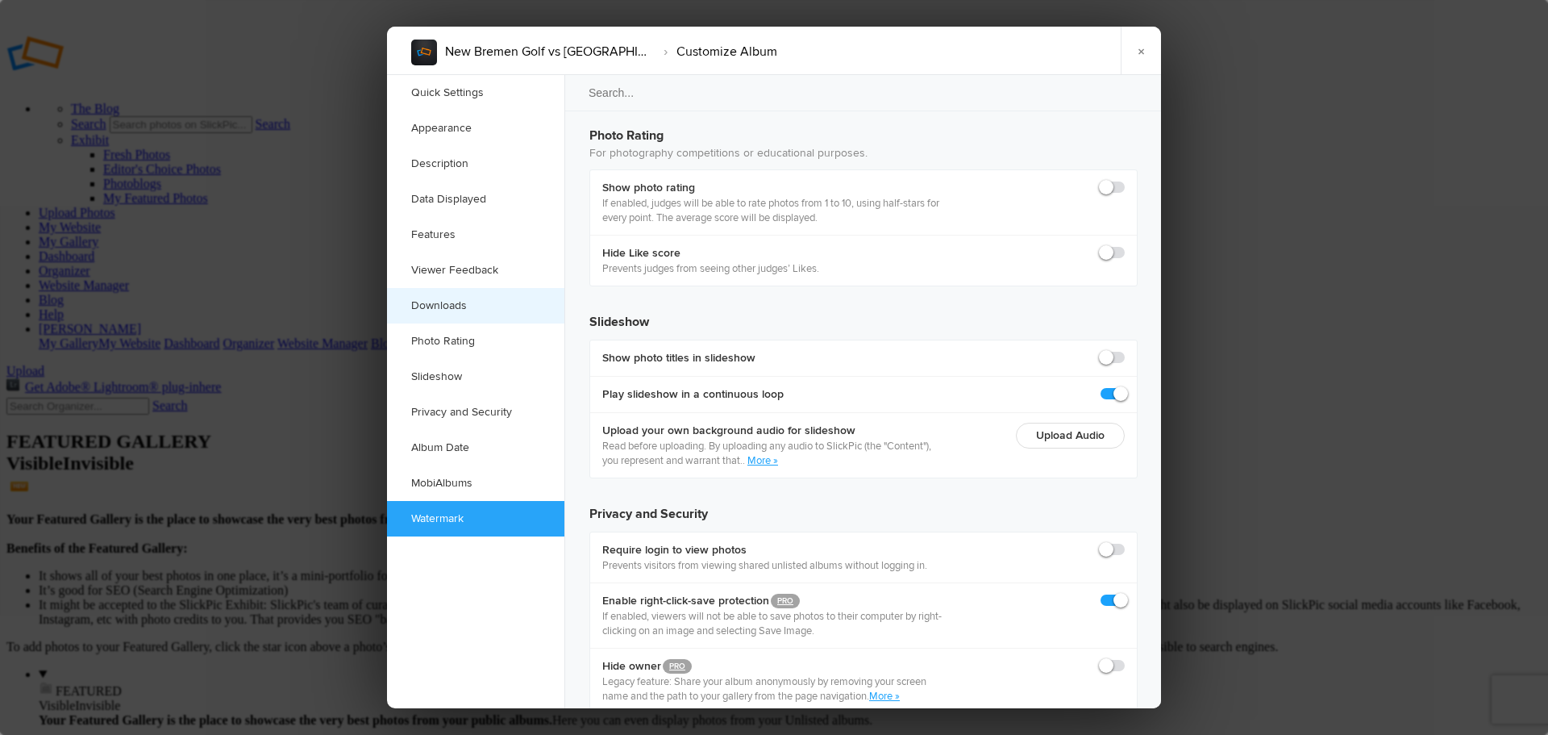
click at [453, 302] on link "Downloads" at bounding box center [475, 305] width 177 height 35
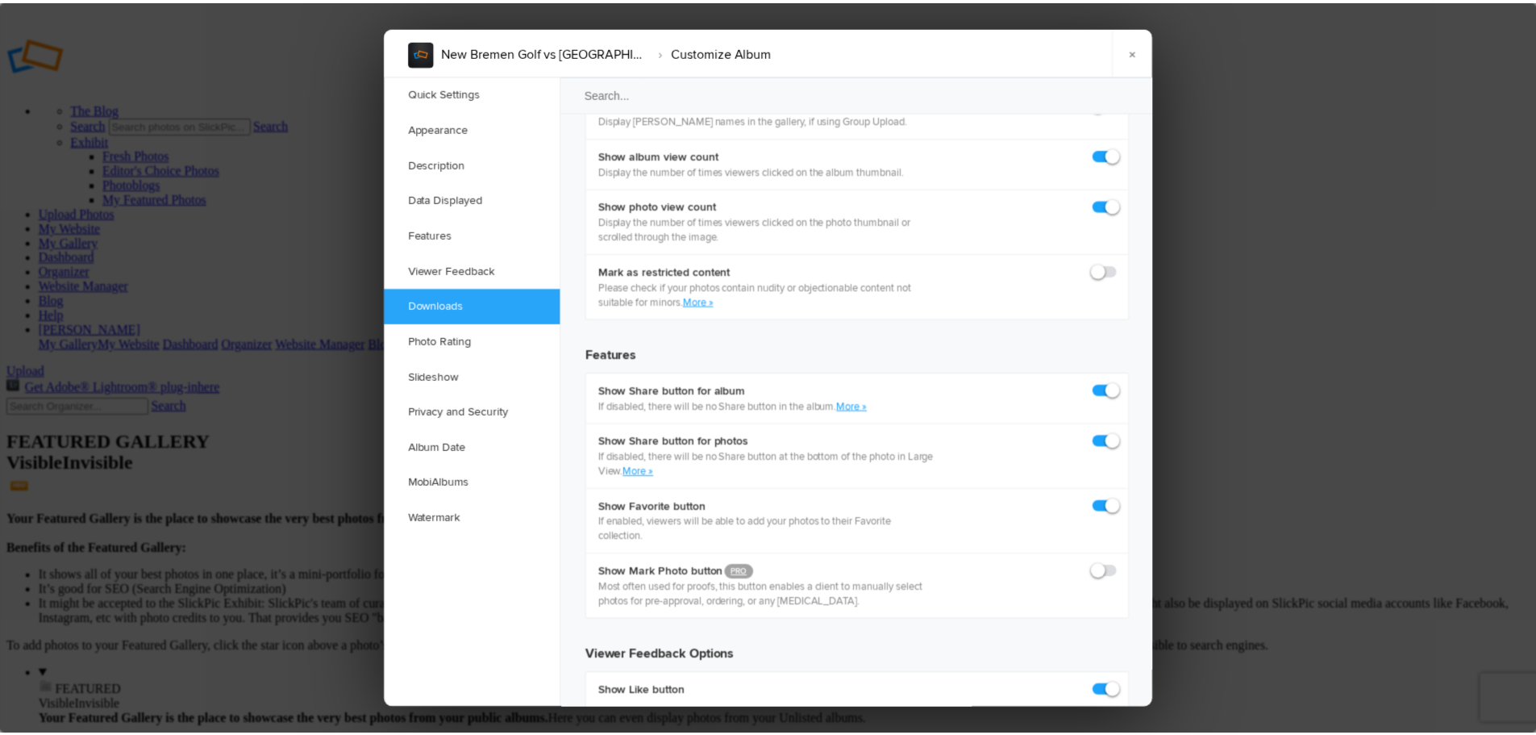
scroll to position [2500, 0]
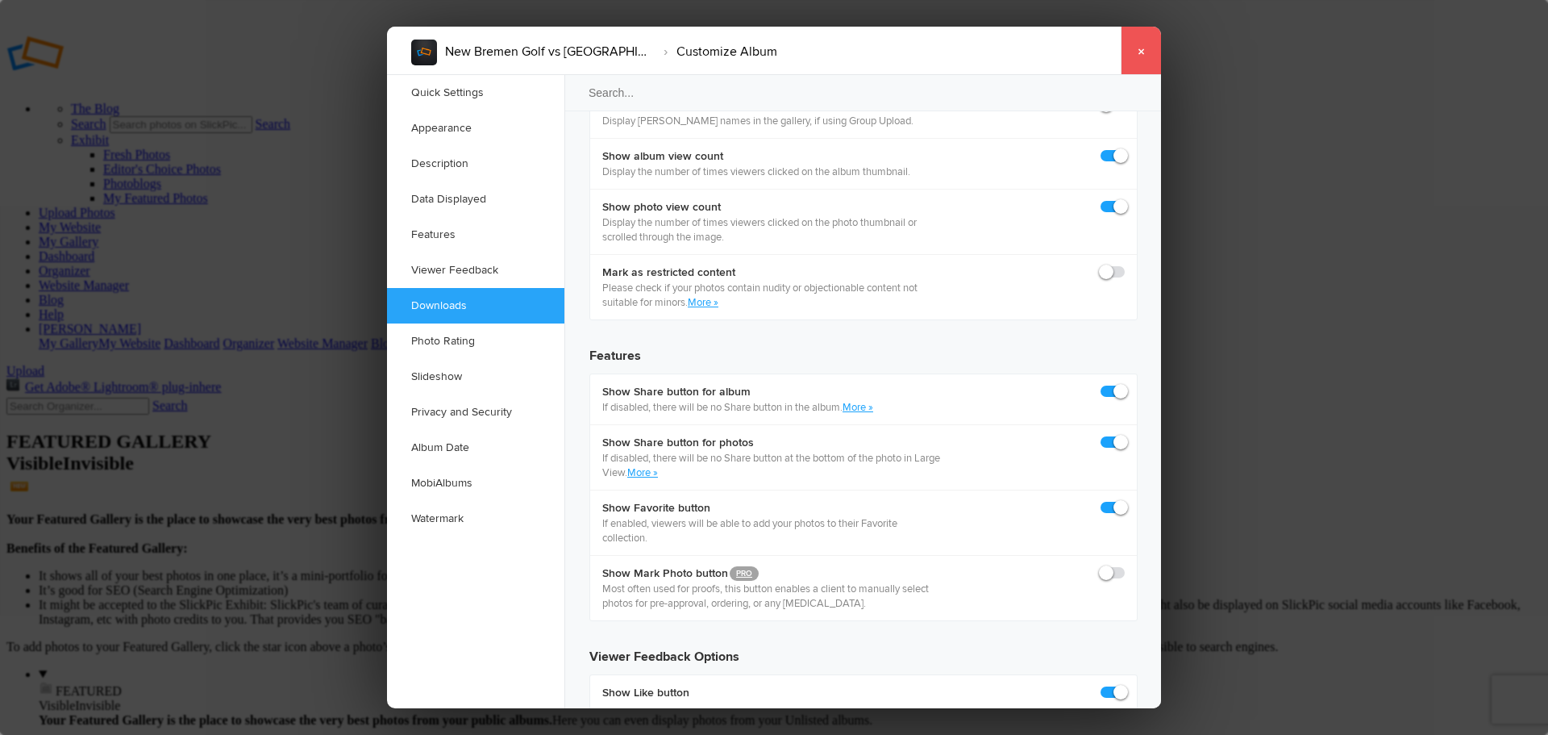
click at [1138, 56] on link "×" at bounding box center [1141, 51] width 40 height 48
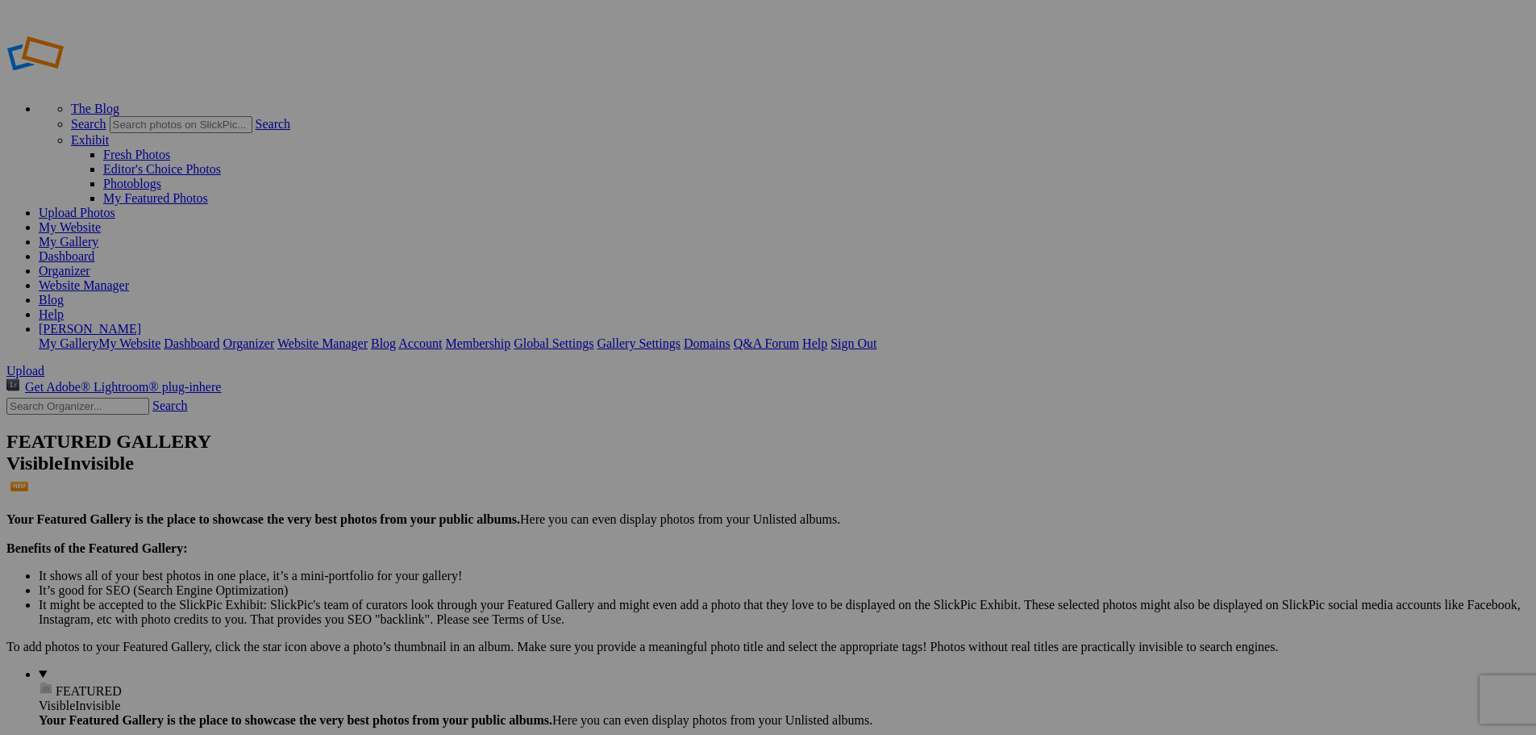
type input "New Bremen Golf vs [GEOGRAPHIC_DATA]"
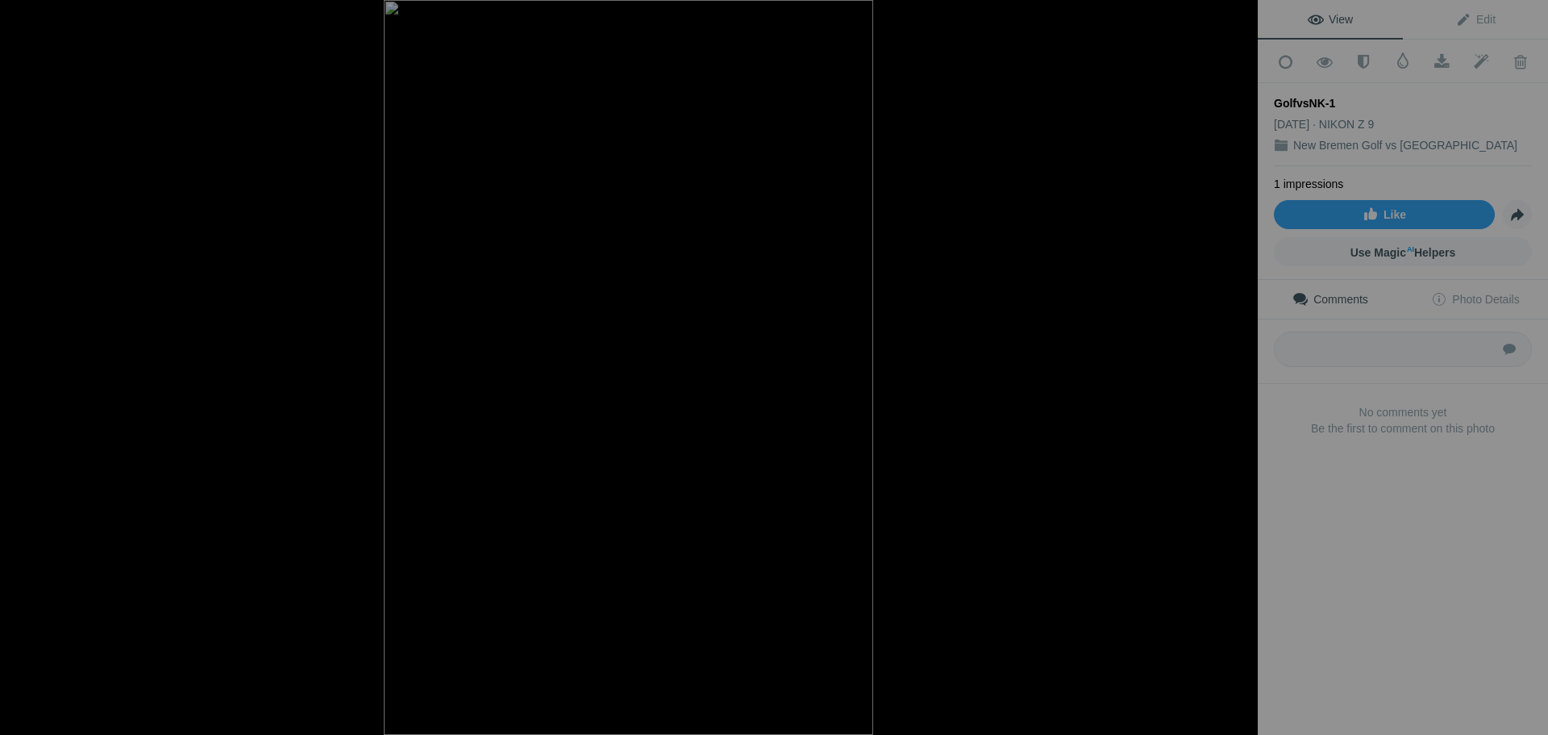
click at [1239, 370] on button at bounding box center [1197, 367] width 121 height 264
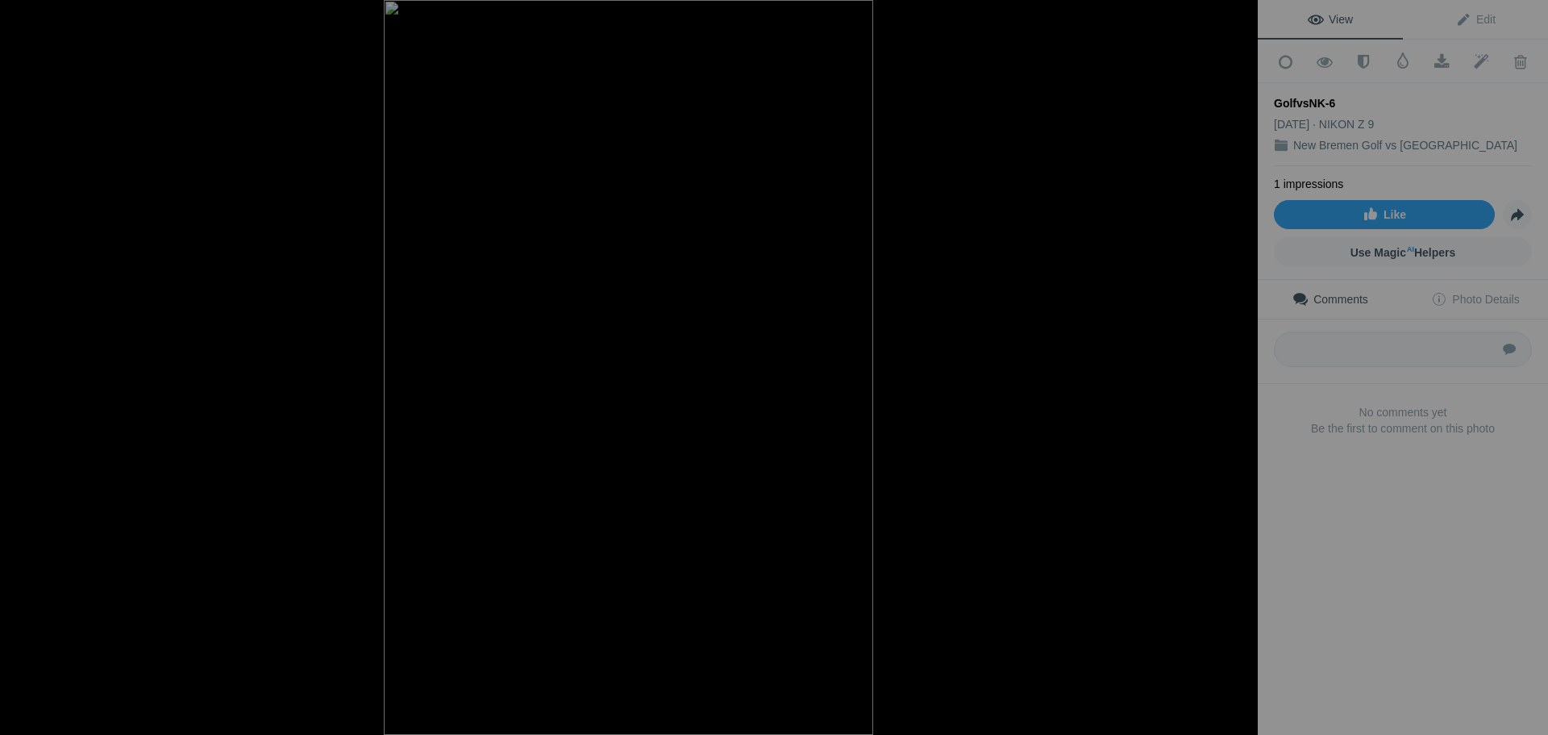
click at [1239, 370] on button at bounding box center [1197, 367] width 121 height 264
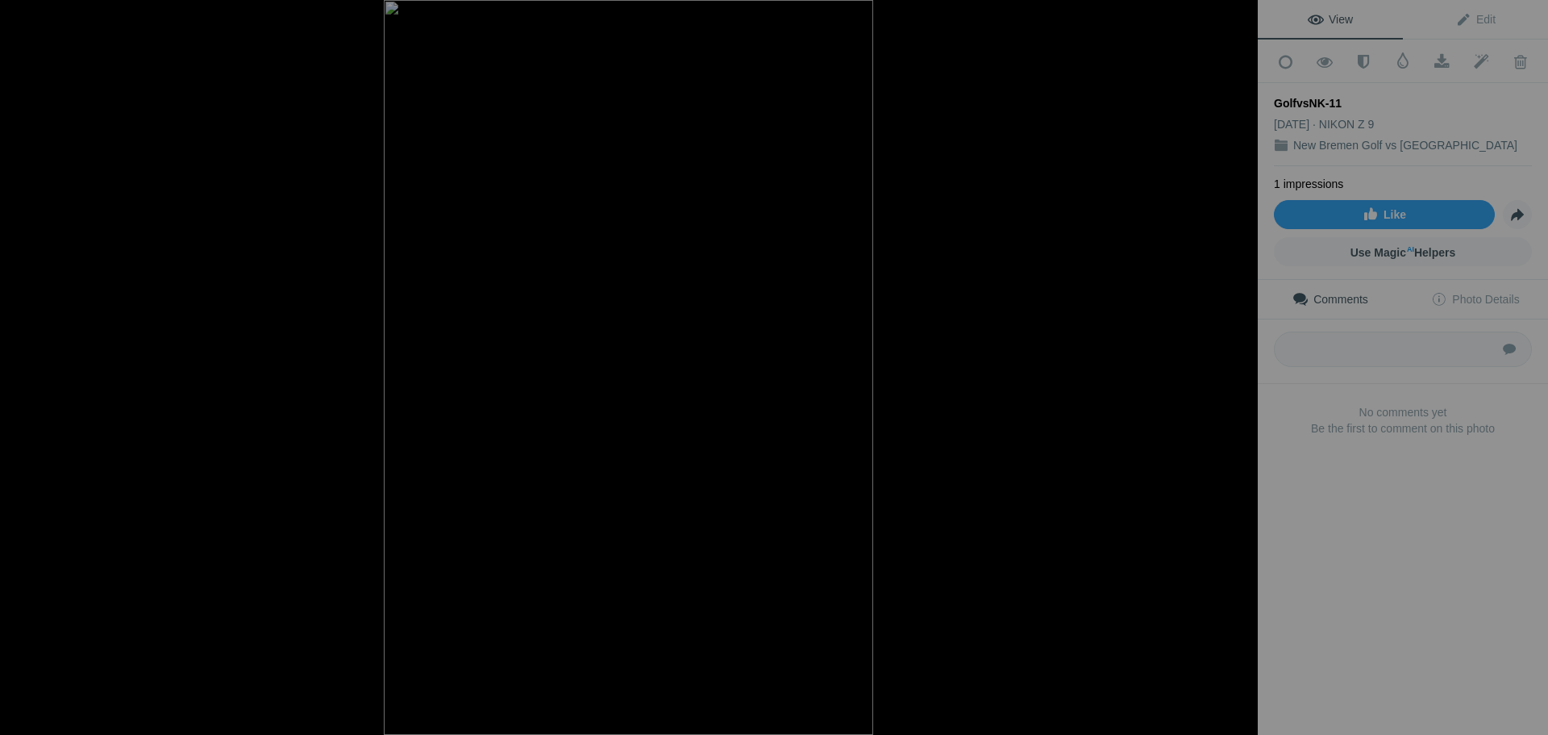
click at [1239, 370] on button at bounding box center [1197, 367] width 121 height 264
click at [1239, 369] on button at bounding box center [1197, 367] width 121 height 264
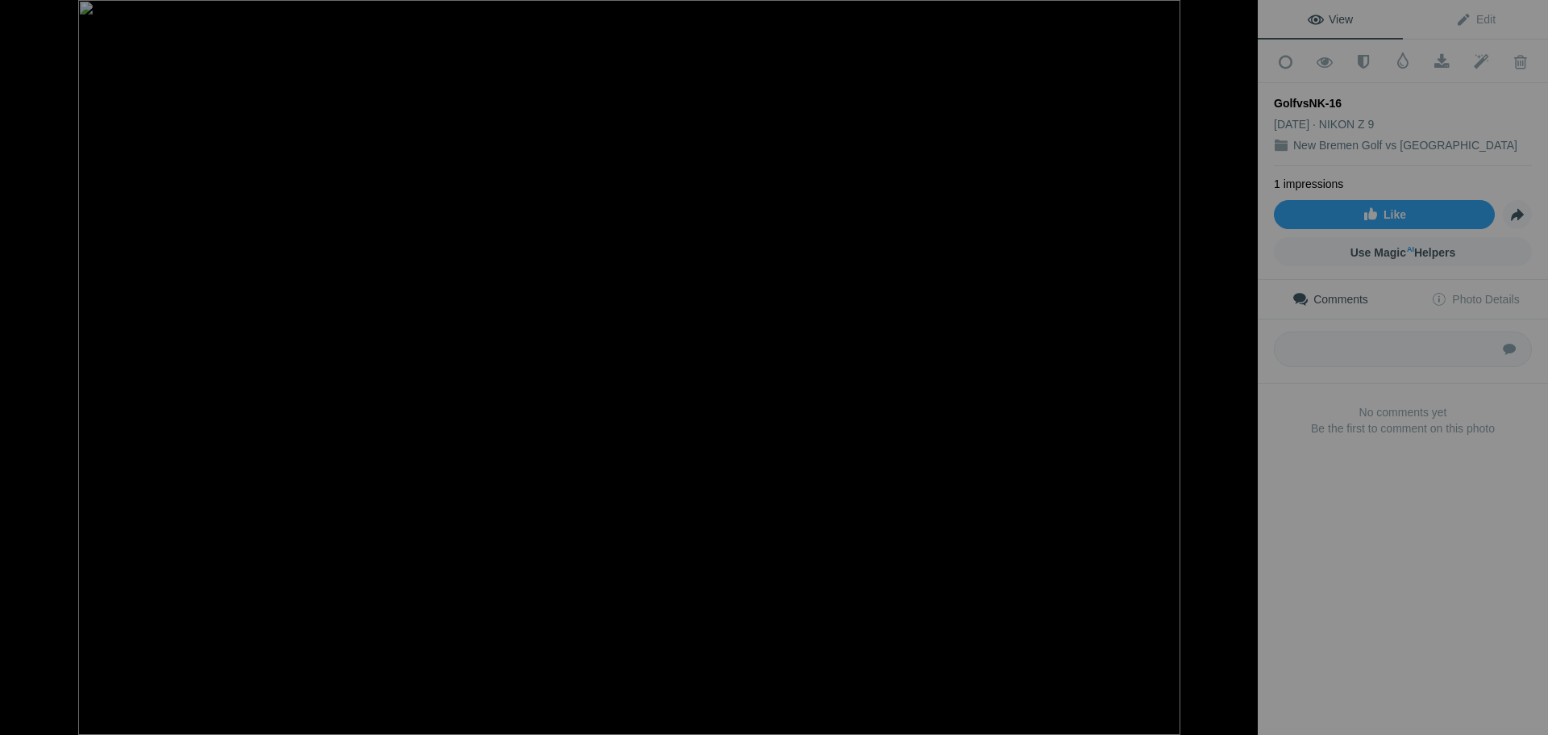
click at [1239, 369] on button at bounding box center [1197, 367] width 121 height 264
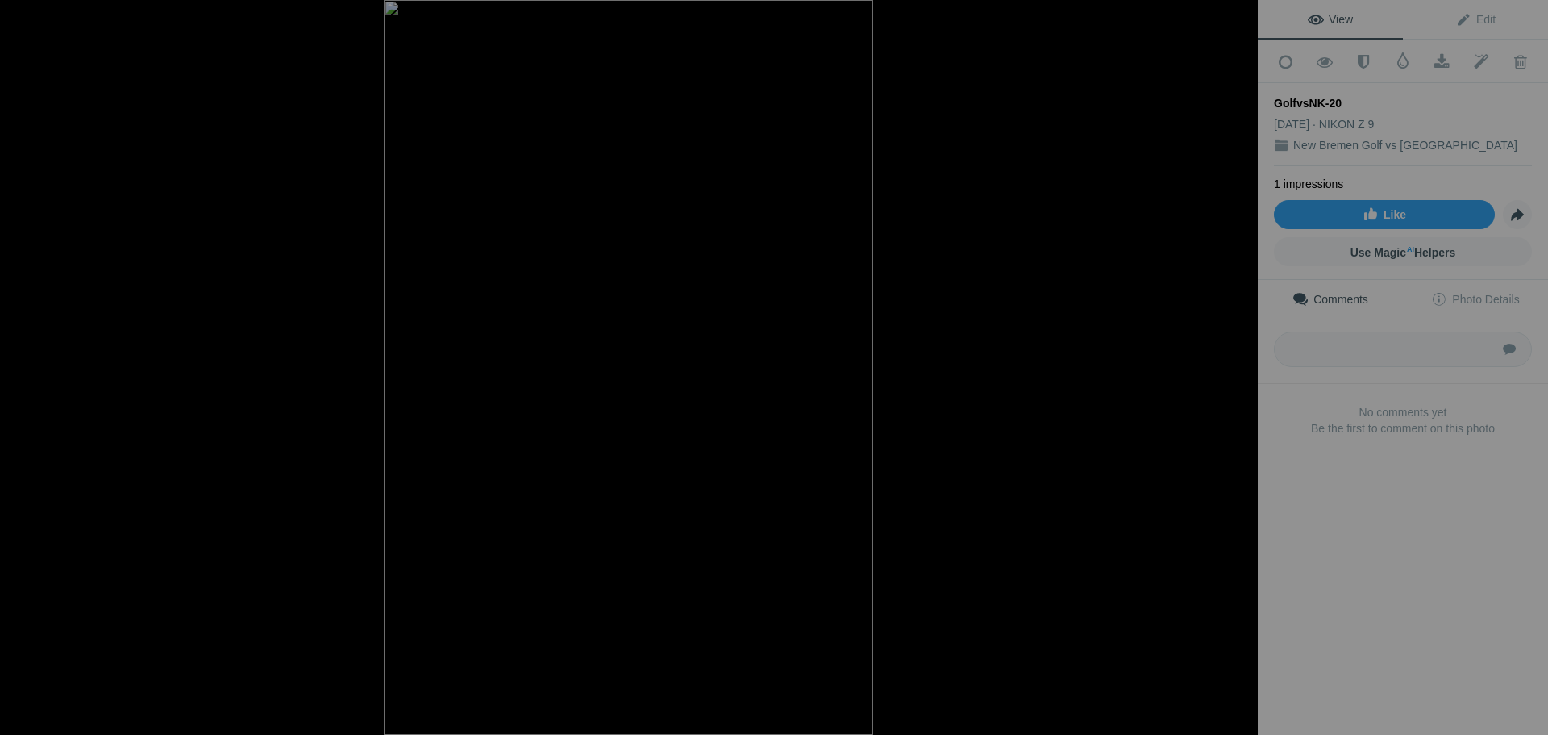
click at [1239, 369] on button at bounding box center [1197, 367] width 121 height 264
click at [1237, 366] on button at bounding box center [1197, 367] width 121 height 264
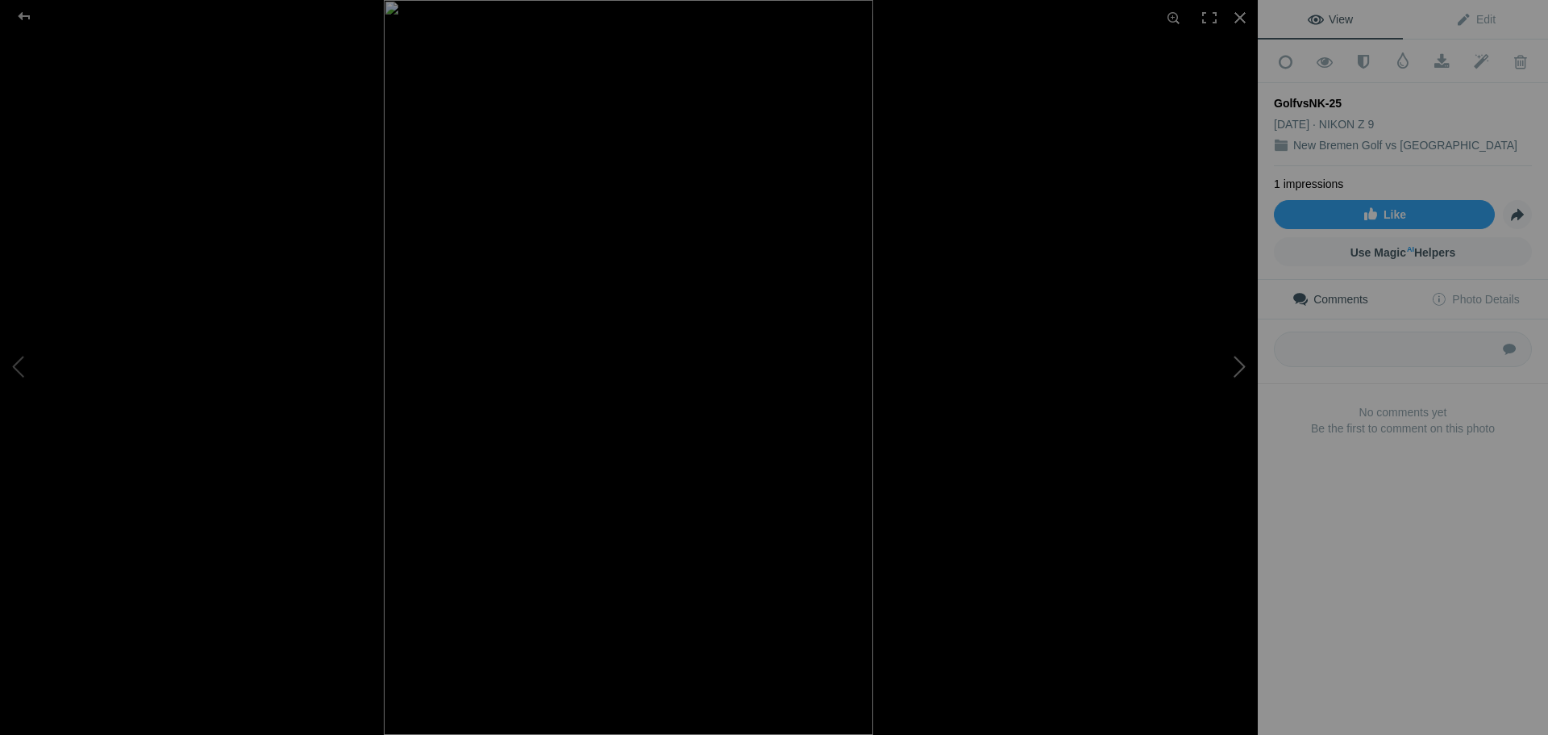
click at [1237, 366] on button at bounding box center [1197, 367] width 121 height 264
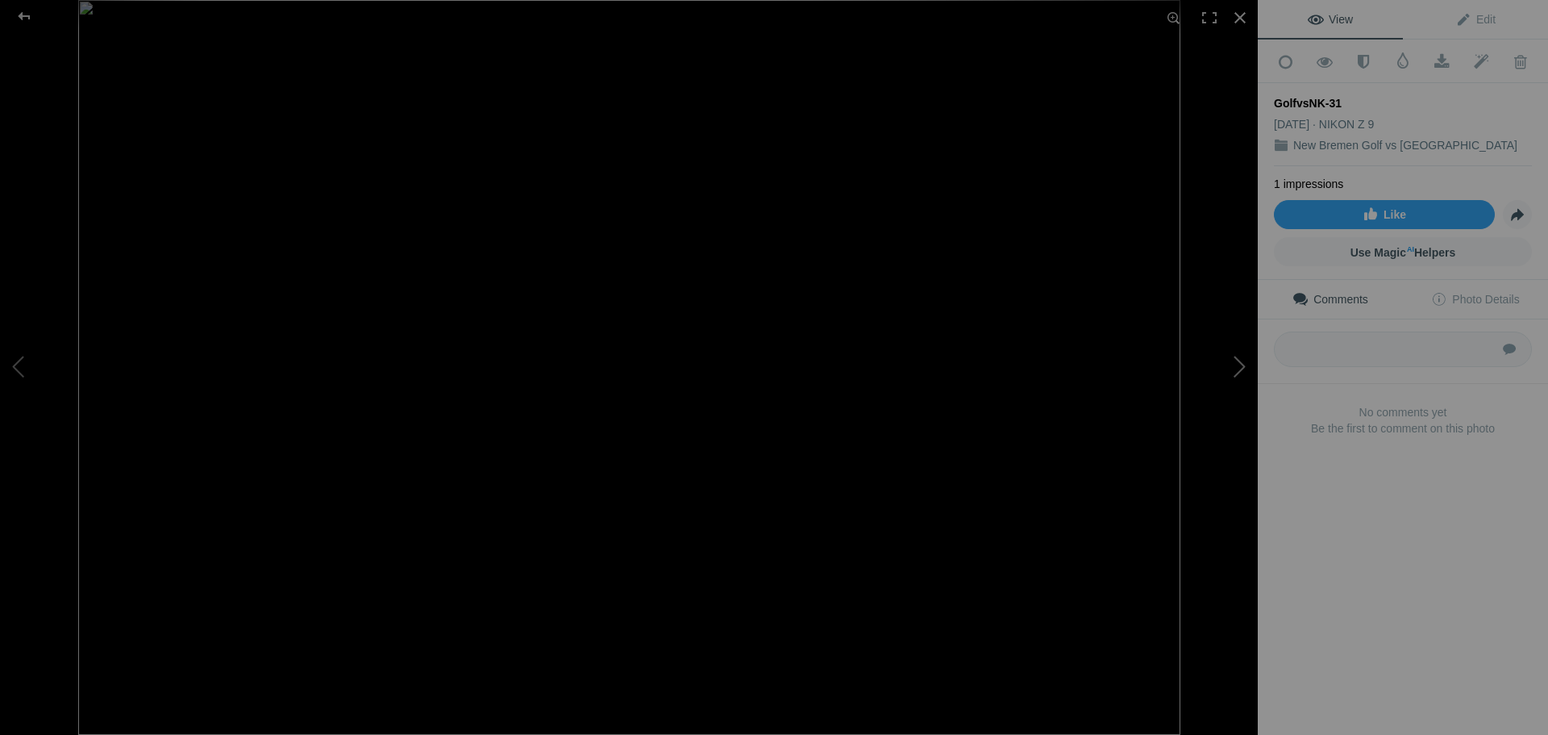
click at [1237, 366] on button at bounding box center [1197, 367] width 121 height 264
click at [1238, 362] on button at bounding box center [1197, 367] width 121 height 264
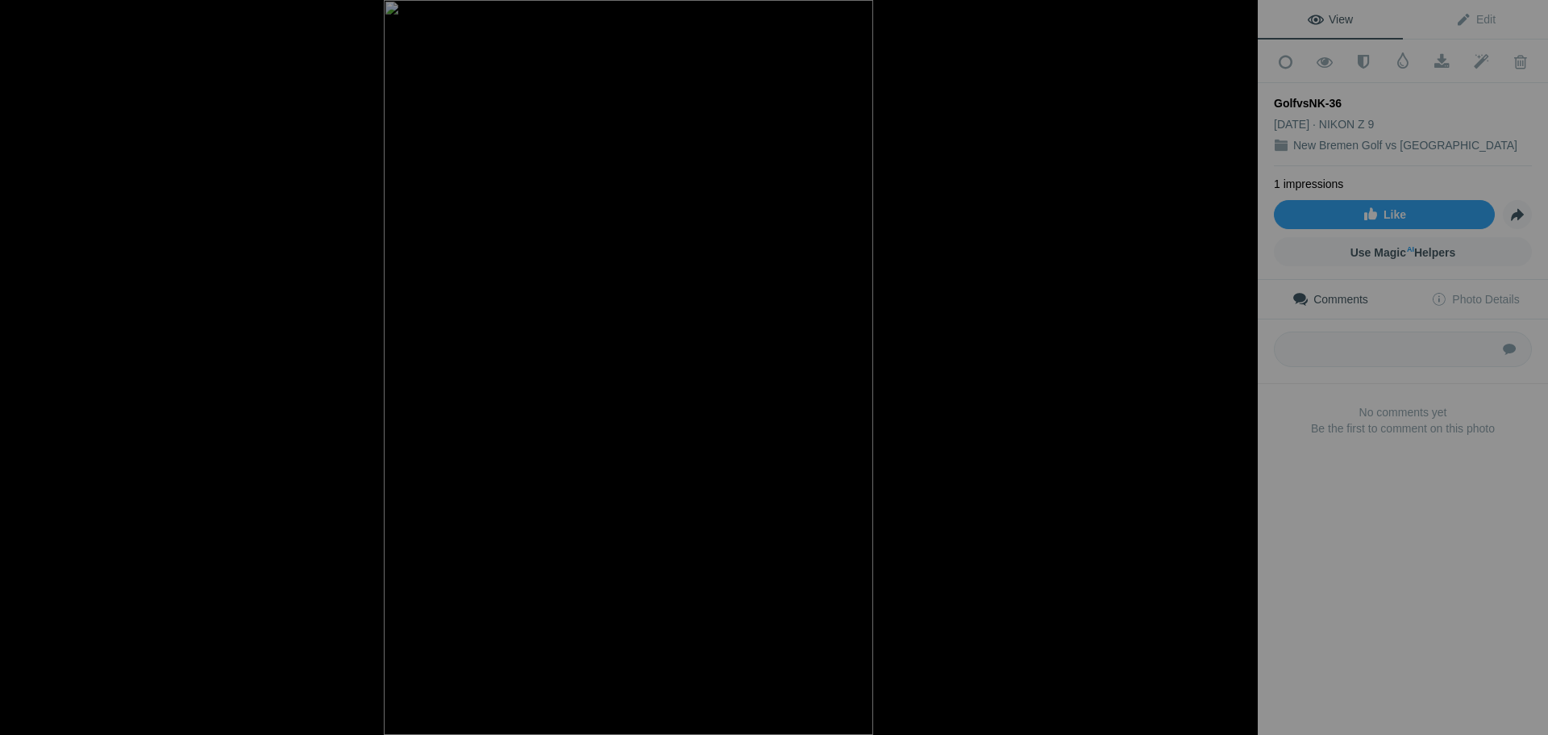
click at [1238, 362] on button at bounding box center [1197, 367] width 121 height 264
click at [27, 15] on div at bounding box center [24, 16] width 58 height 32
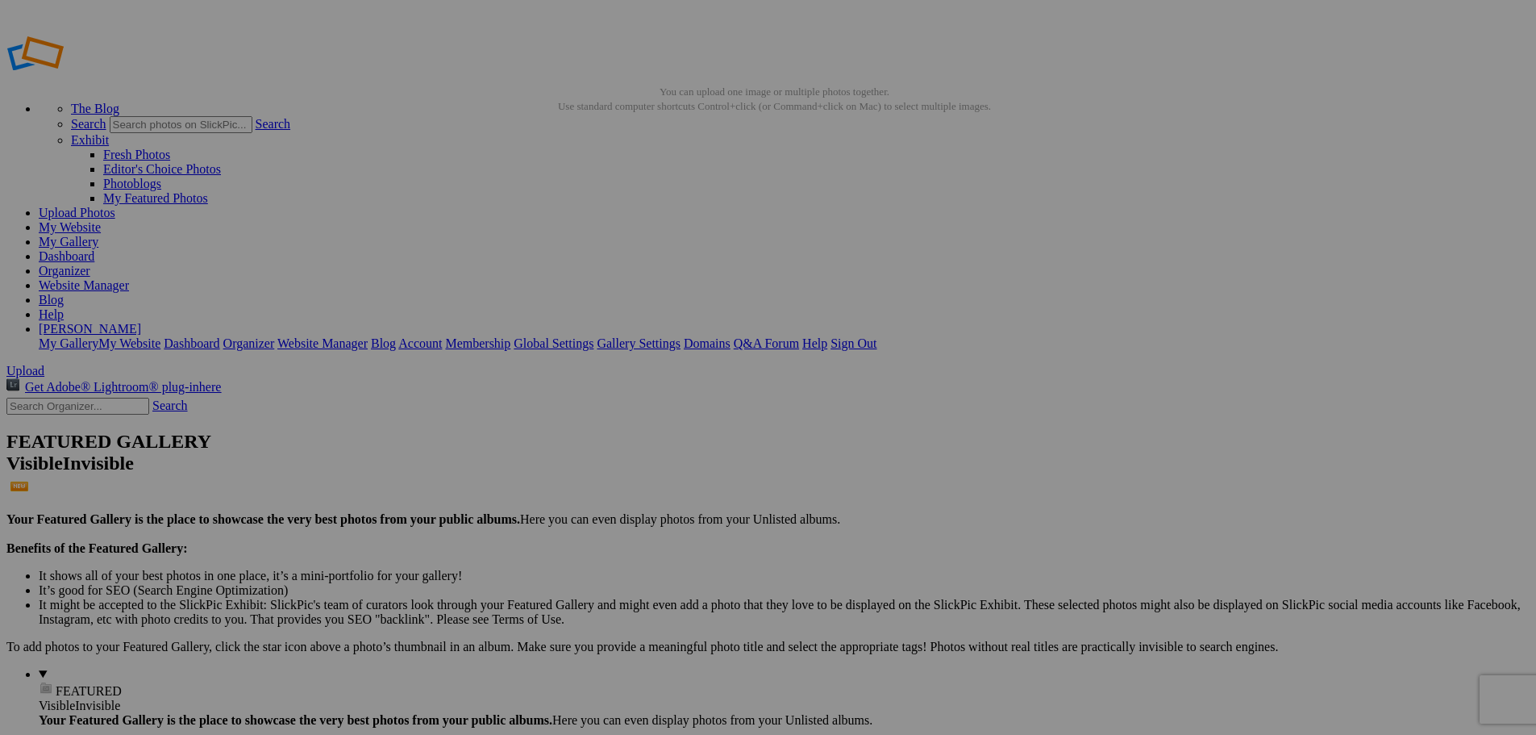
click at [129, 278] on link "Website Manager" at bounding box center [84, 285] width 90 height 14
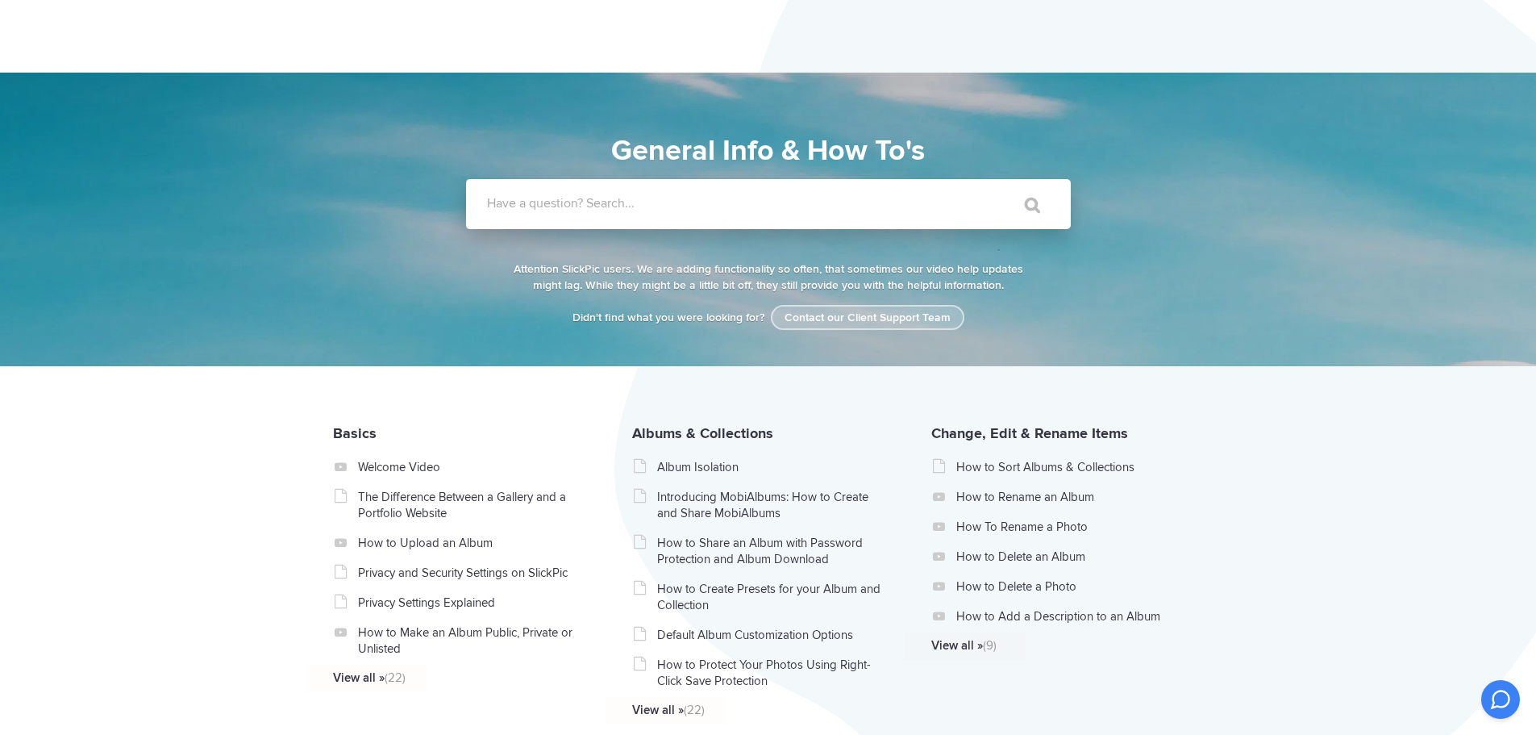
click at [836, 314] on link "Contact our Client Support Team" at bounding box center [868, 317] width 194 height 25
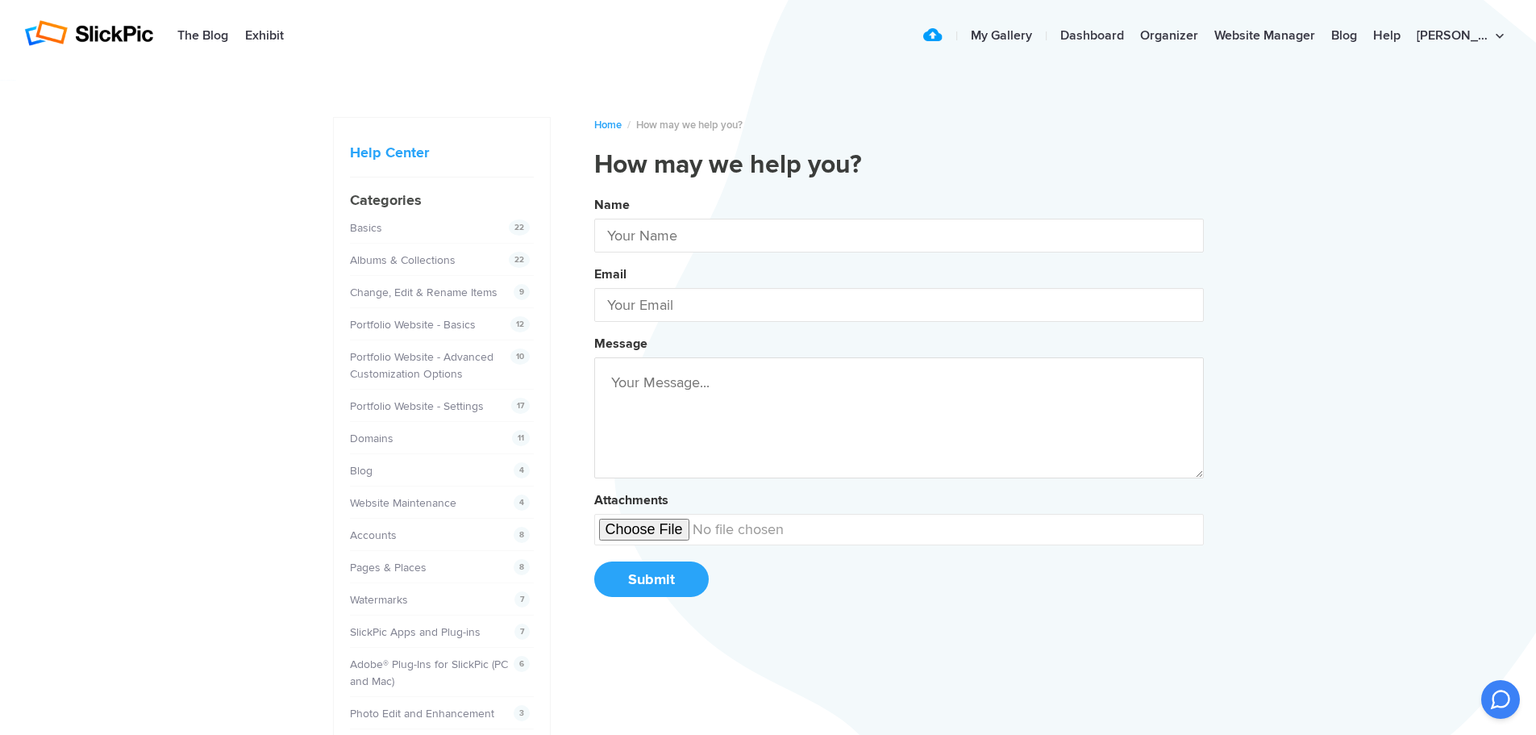
type input "[PERSON_NAME]"
type input "[EMAIL_ADDRESS][DOMAIN_NAME]"
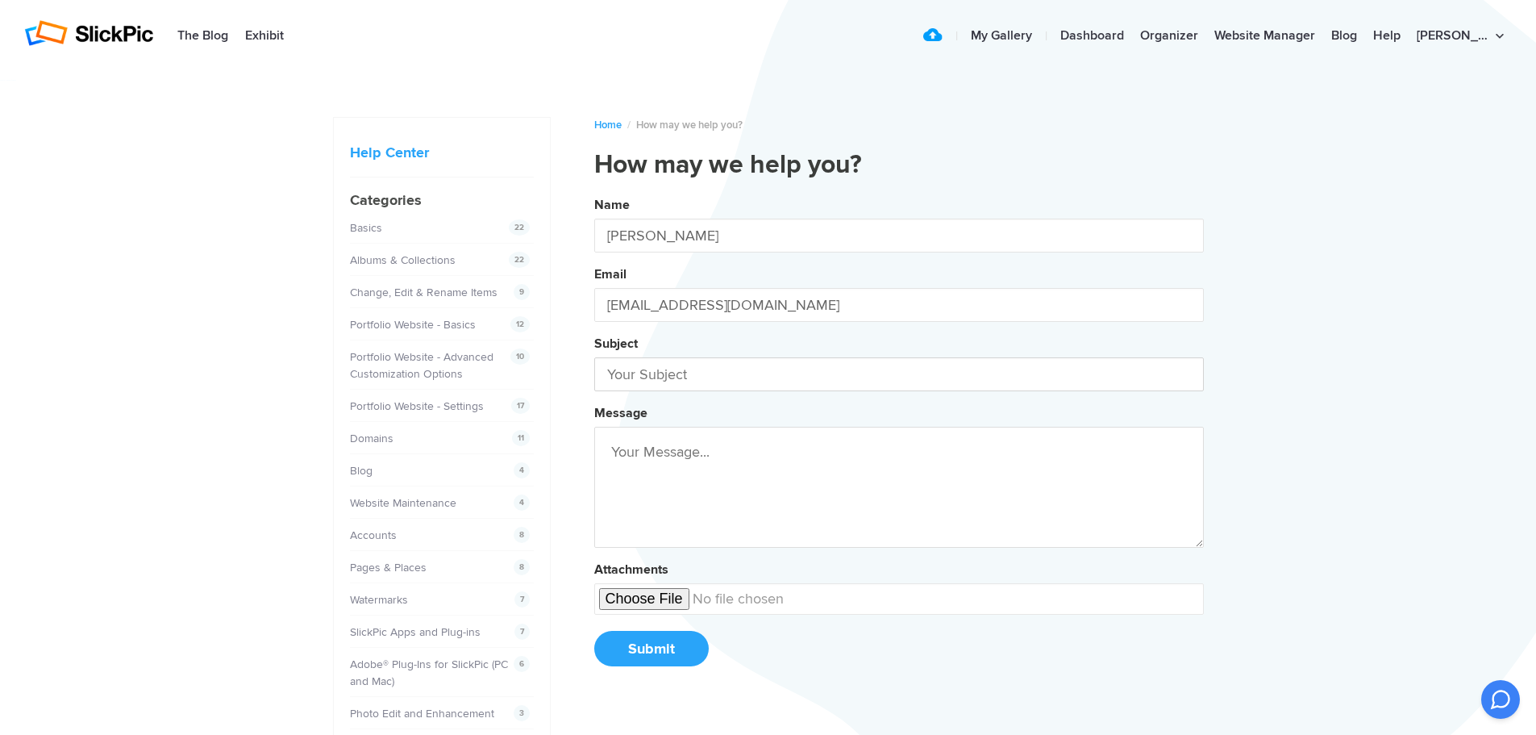
click at [685, 379] on input "text" at bounding box center [899, 374] width 610 height 34
click at [594, 191] on button "Name [PERSON_NAME] Email [EMAIL_ADDRESS][DOMAIN_NAME] Subject Added Message Att…" at bounding box center [899, 437] width 610 height 492
click at [594, 191] on button "Name [PERSON_NAME] Email [EMAIL_ADDRESS][DOMAIN_NAME] Subject Added Another Mes…" at bounding box center [899, 437] width 610 height 492
click at [594, 191] on button "Name [PERSON_NAME] Email [EMAIL_ADDRESS][DOMAIN_NAME] Subject Added Another Spo…" at bounding box center [899, 437] width 610 height 492
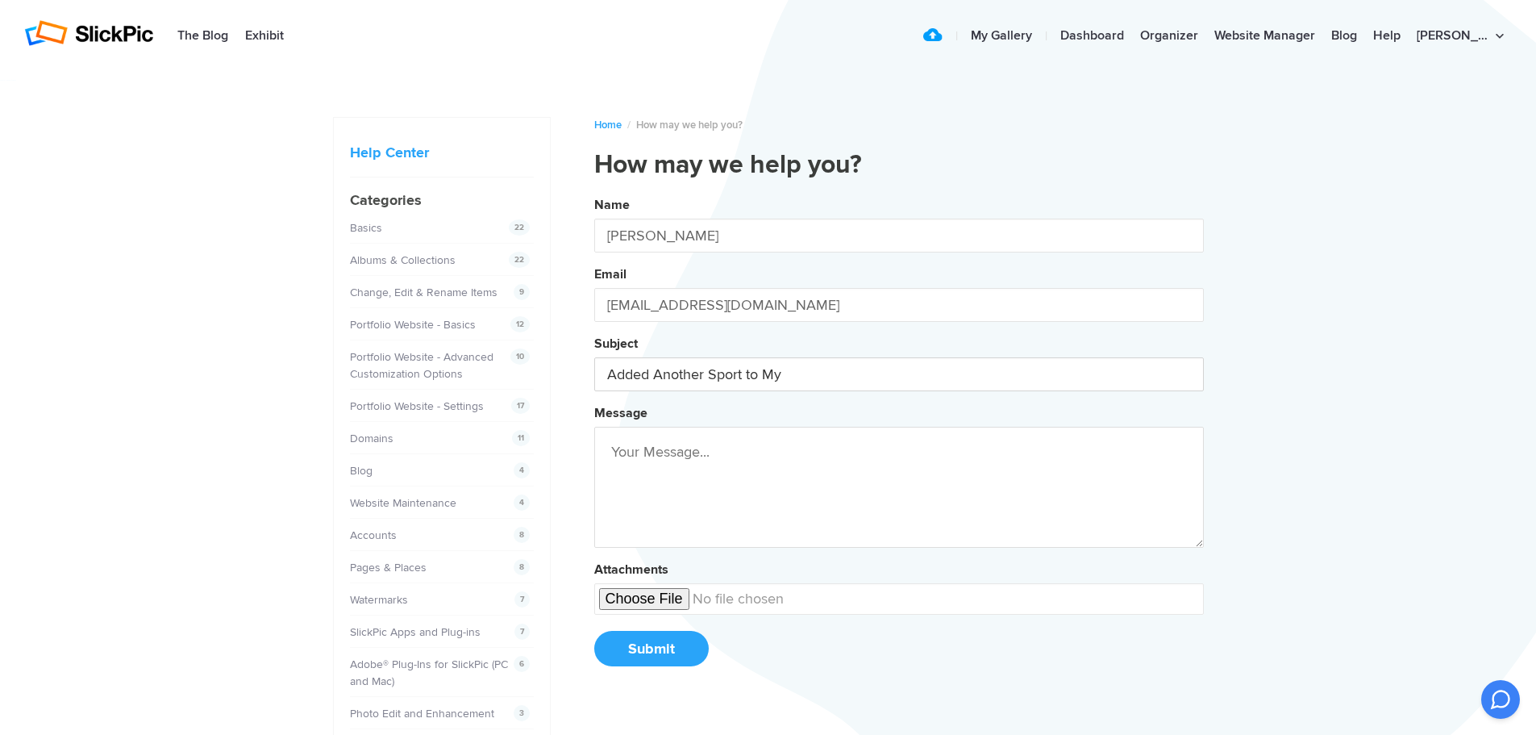
click at [594, 191] on button "Name [PERSON_NAME] Email [EMAIL_ADDRESS][DOMAIN_NAME] Subject Added Another Spo…" at bounding box center [899, 437] width 610 height 492
type input "Added Another Sport to My Gallery"
click at [594, 191] on button "Name [PERSON_NAME] Email [EMAIL_ADDRESS][DOMAIN_NAME] Subject Added Another Spo…" at bounding box center [899, 437] width 610 height 492
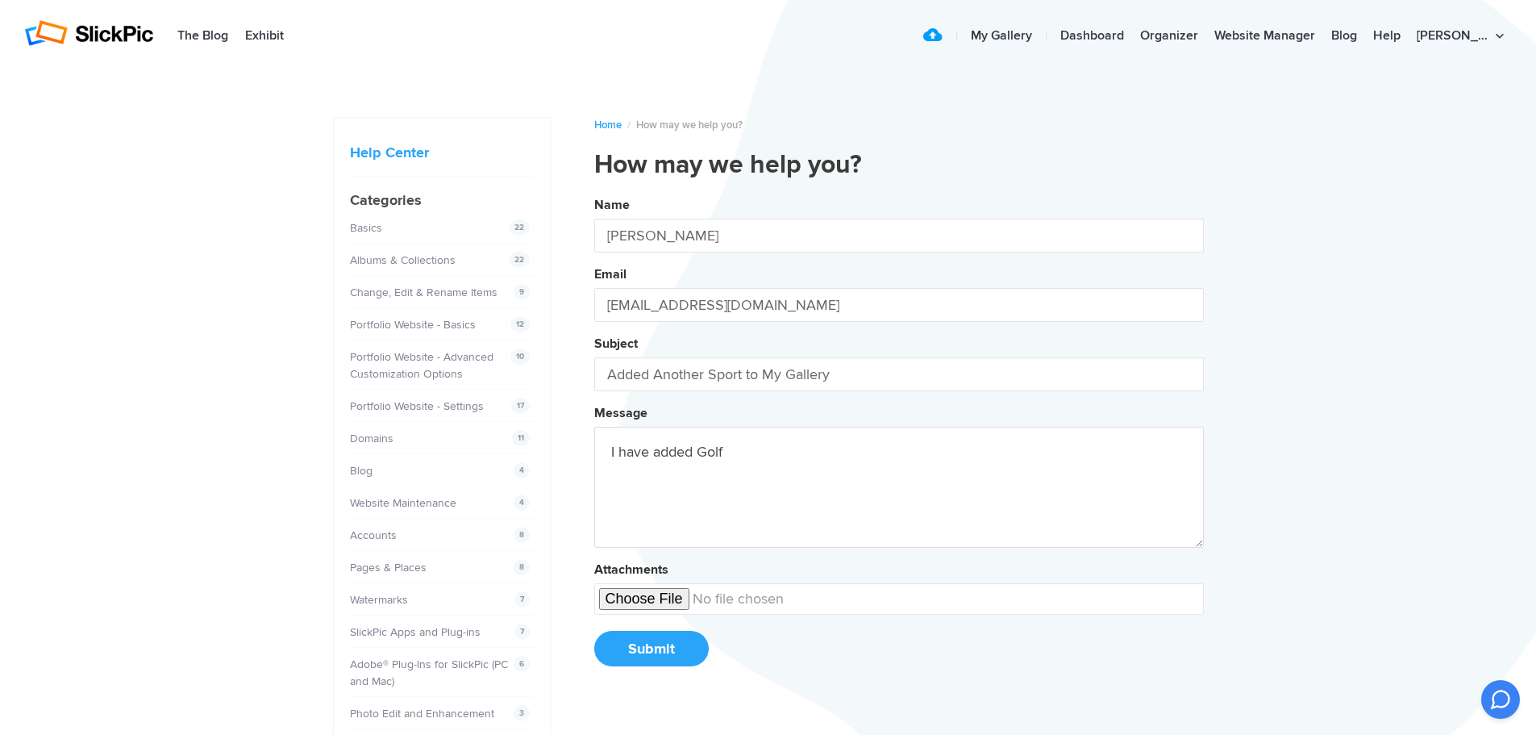
click at [594, 191] on button "Name [PERSON_NAME] Email [EMAIL_ADDRESS][DOMAIN_NAME] Subject Added Another Spo…" at bounding box center [899, 437] width 610 height 492
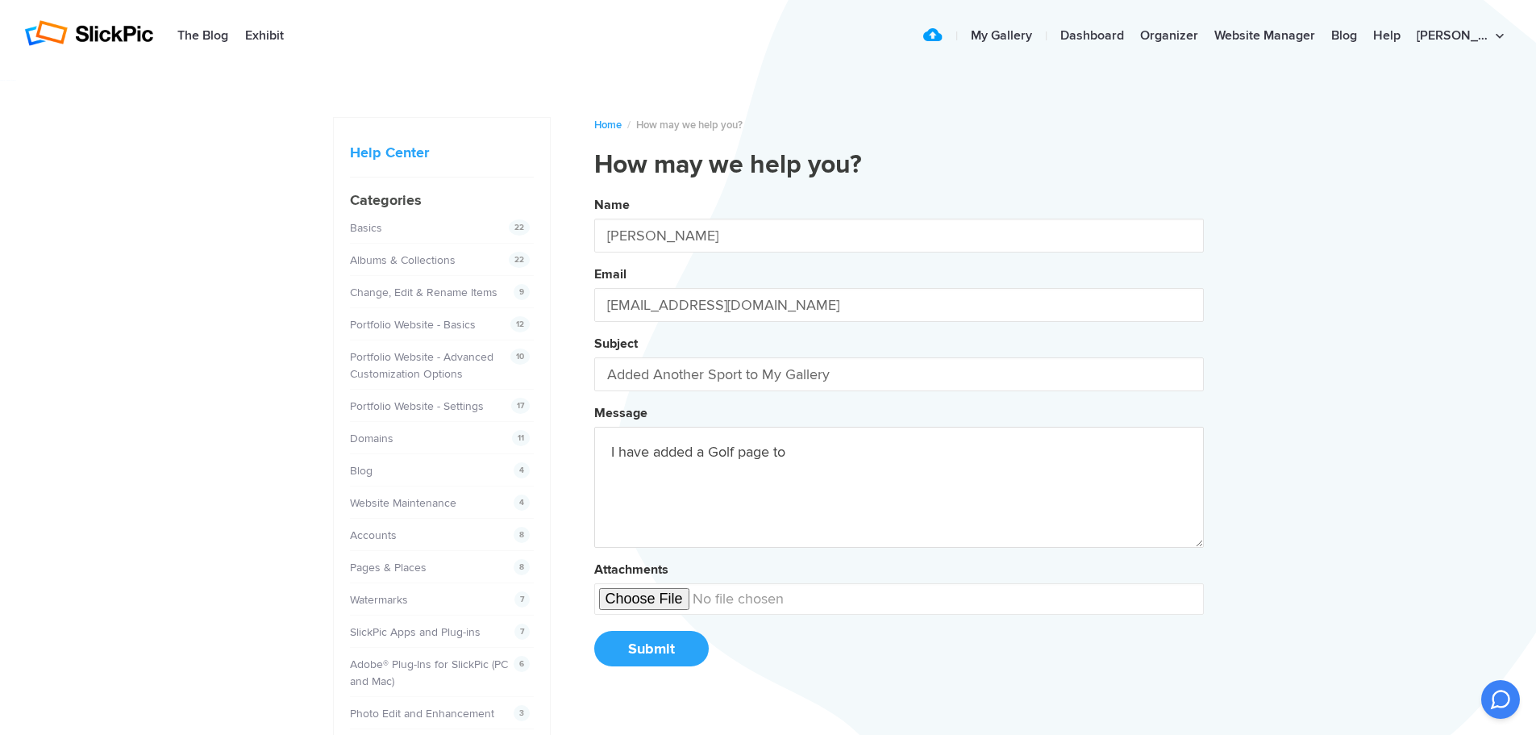
click at [594, 191] on button "Name [PERSON_NAME] Email [EMAIL_ADDRESS][DOMAIN_NAME] Subject Added Another Spo…" at bounding box center [899, 437] width 610 height 492
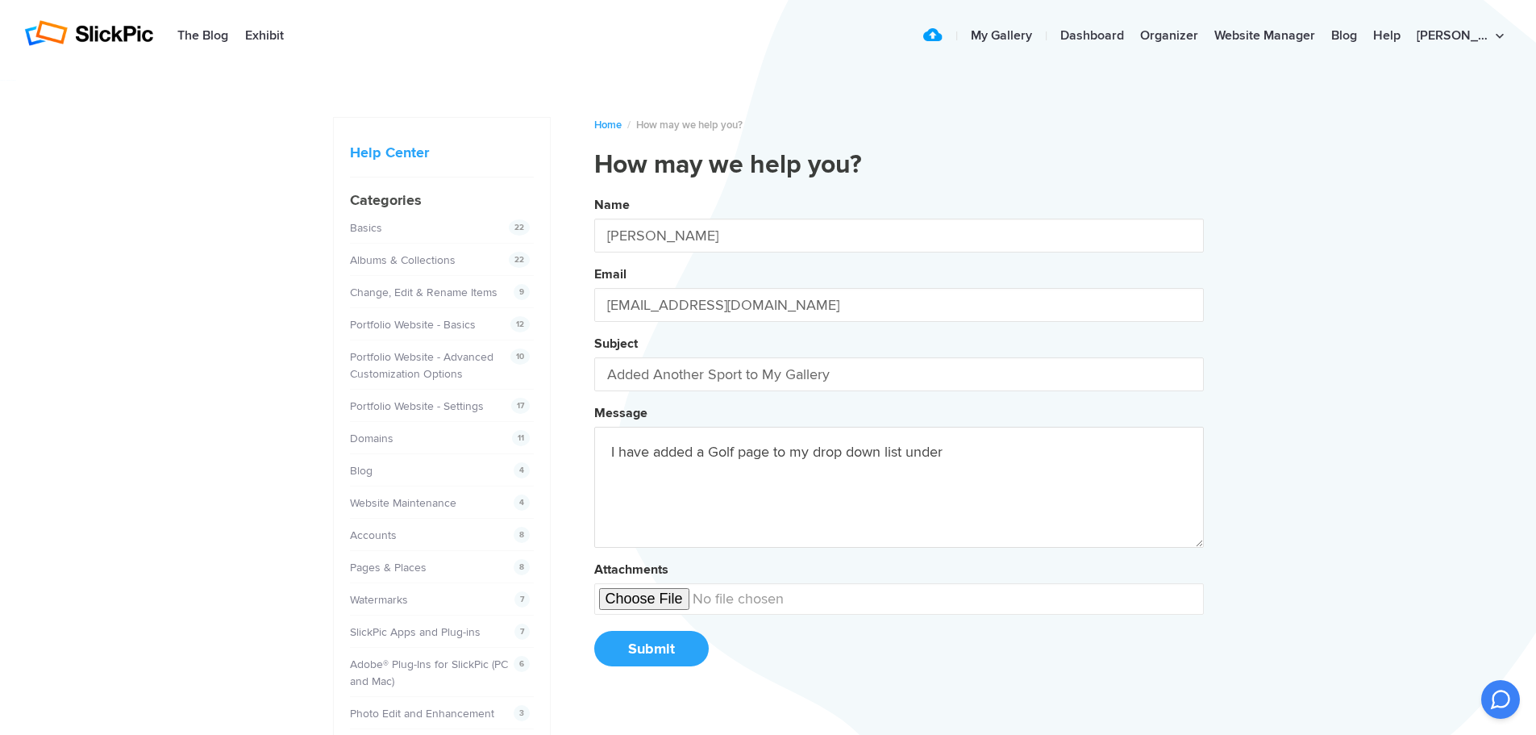
click at [594, 191] on button "Name [PERSON_NAME] Email [EMAIL_ADDRESS][DOMAIN_NAME] Subject Added Another Spo…" at bounding box center [899, 437] width 610 height 492
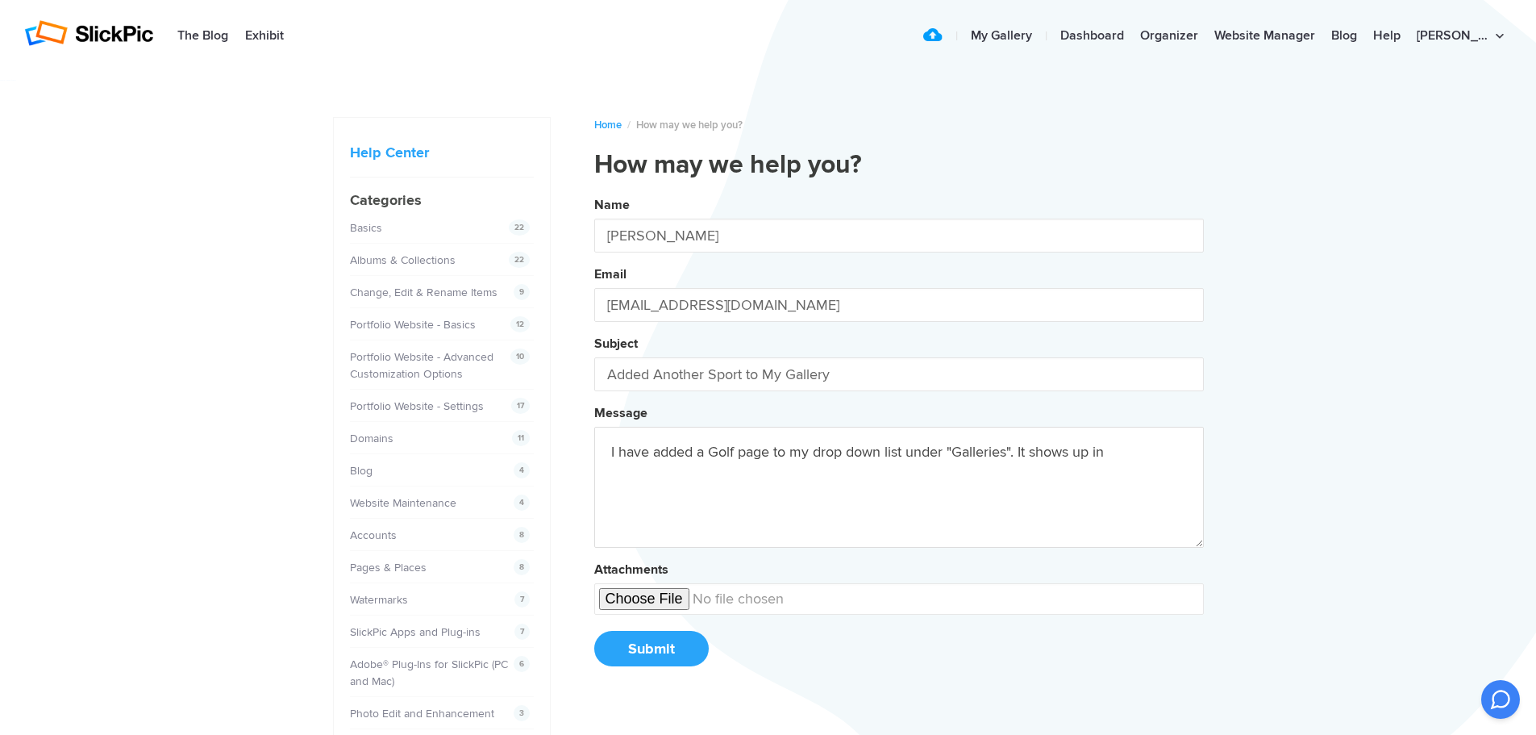
click at [594, 191] on button "Name [PERSON_NAME] Email [EMAIL_ADDRESS][DOMAIN_NAME] Subject Added Another Spo…" at bounding box center [899, 437] width 610 height 492
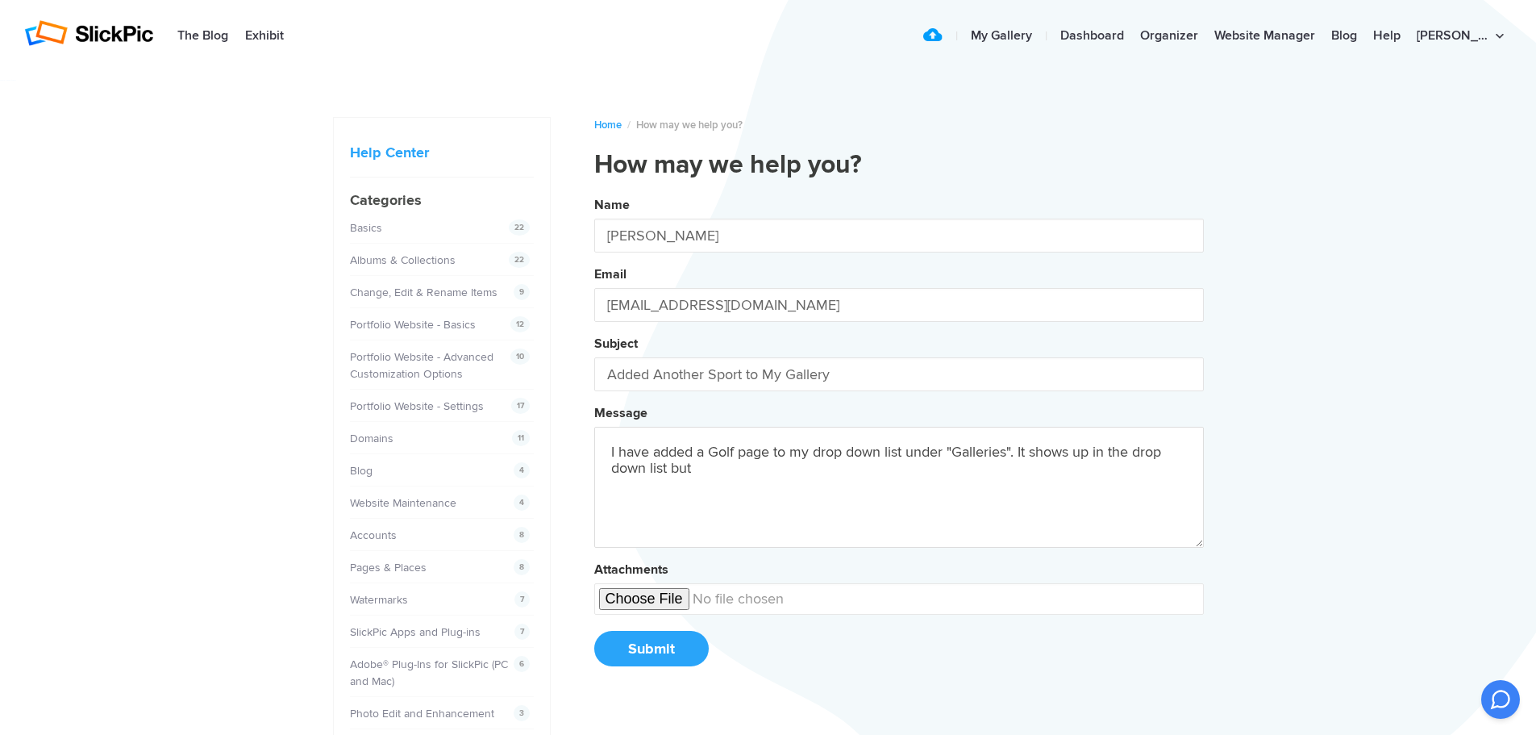
click at [594, 191] on button "Name [PERSON_NAME] Email [EMAIL_ADDRESS][DOMAIN_NAME] Subject Added Another Spo…" at bounding box center [899, 437] width 610 height 492
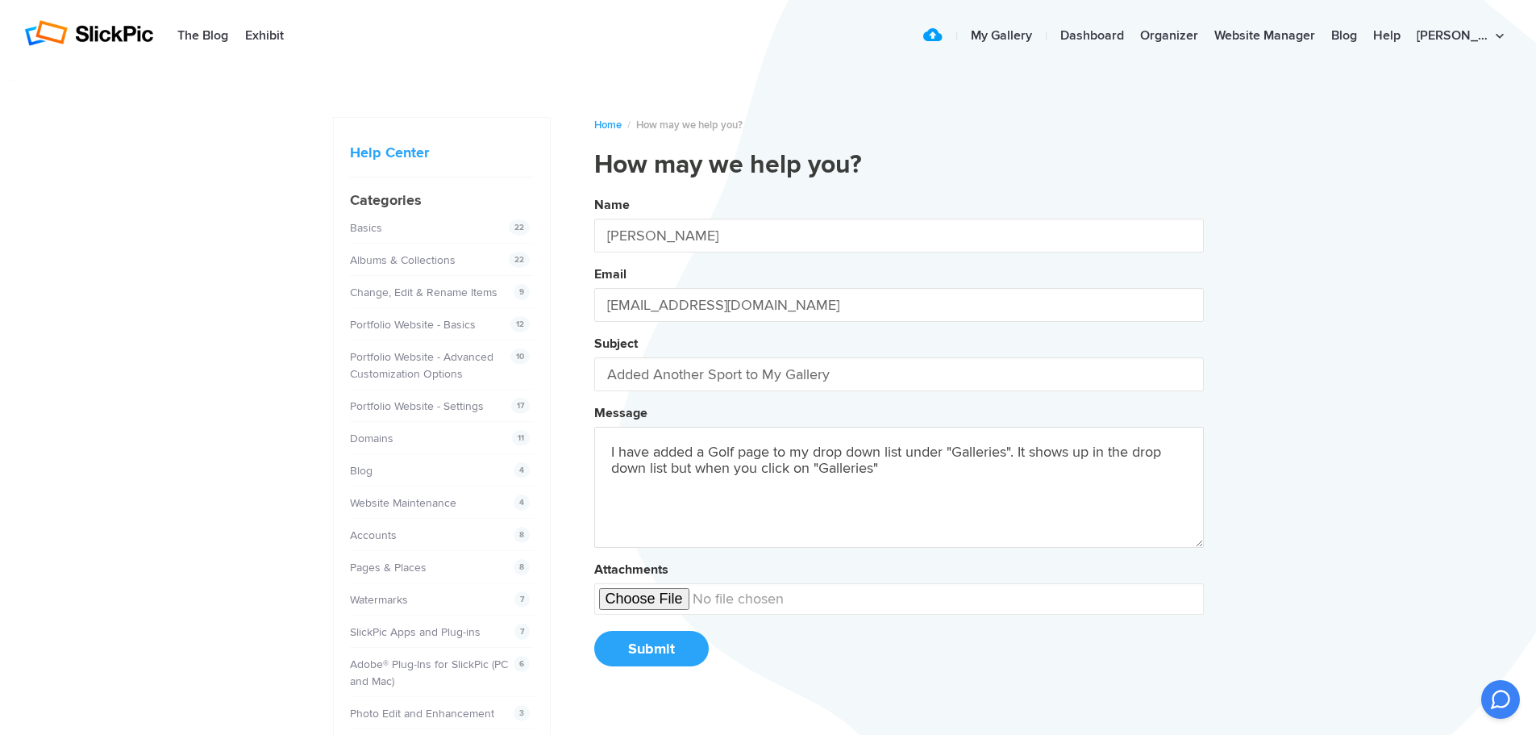
click at [594, 191] on button "Name [PERSON_NAME] Email [EMAIL_ADDRESS][DOMAIN_NAME] Subject Added Another Spo…" at bounding box center [899, 437] width 610 height 492
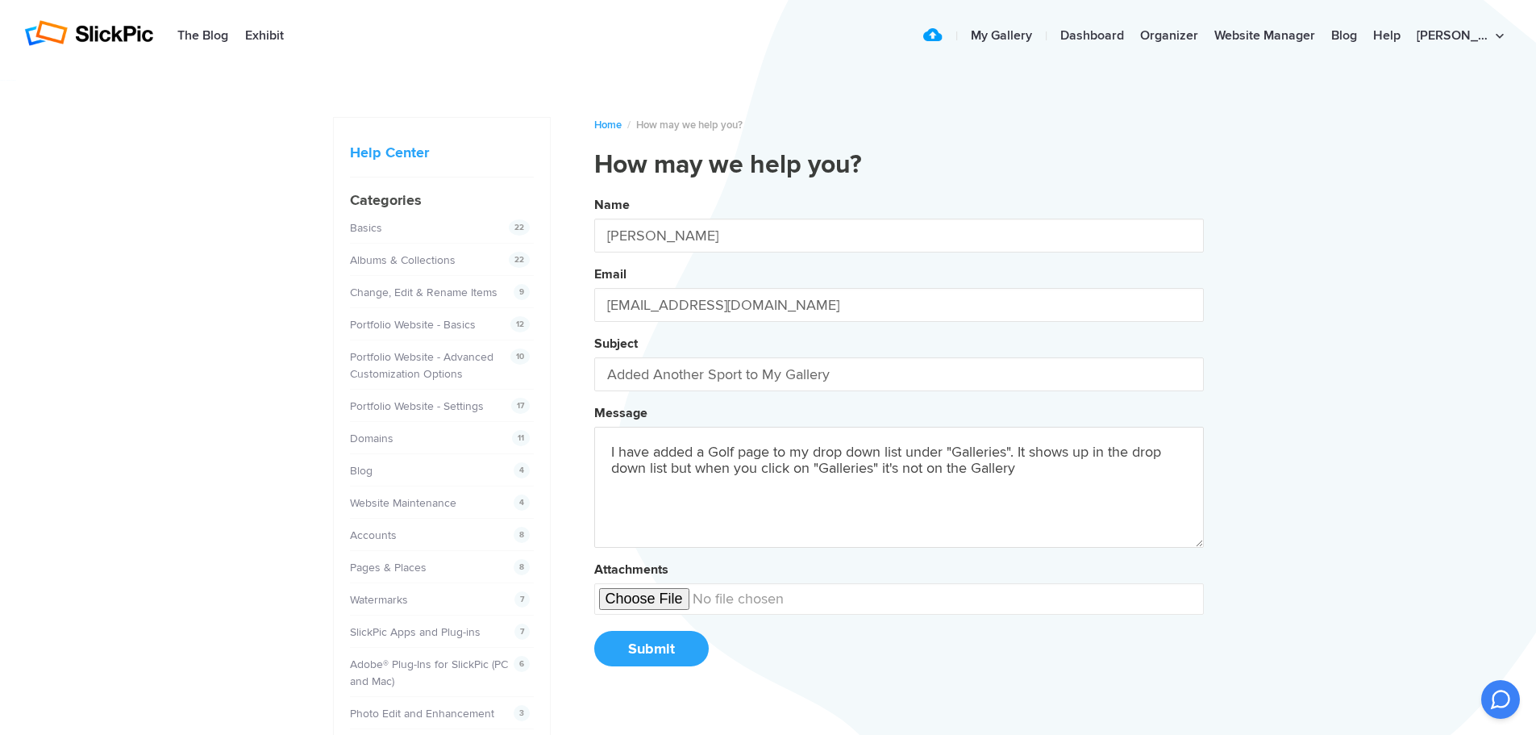
click at [594, 191] on button "Name [PERSON_NAME] Email [EMAIL_ADDRESS][DOMAIN_NAME] Subject Added Another Spo…" at bounding box center [899, 437] width 610 height 492
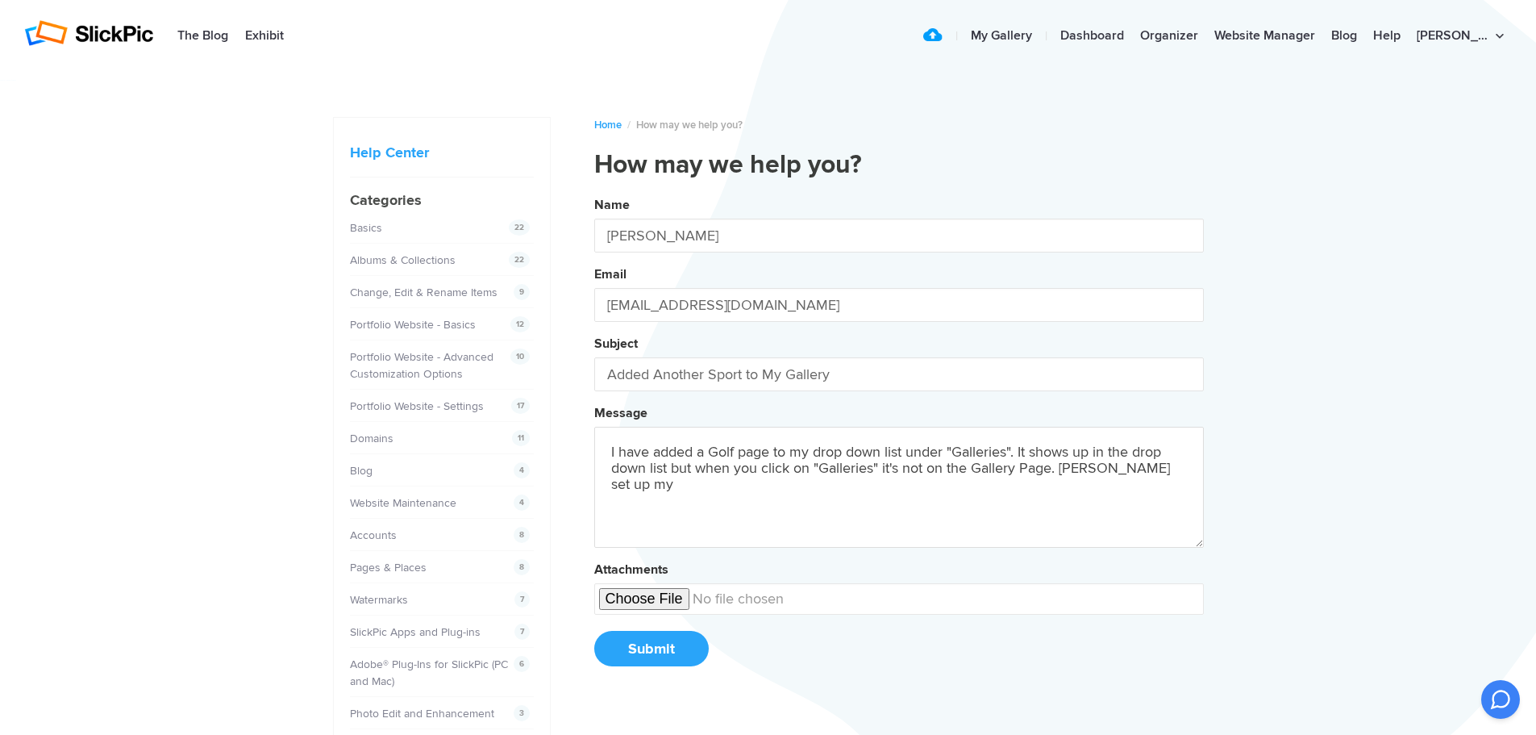
click at [594, 191] on button "Name [PERSON_NAME] Email [EMAIL_ADDRESS][DOMAIN_NAME] Subject Added Another Spo…" at bounding box center [899, 437] width 610 height 492
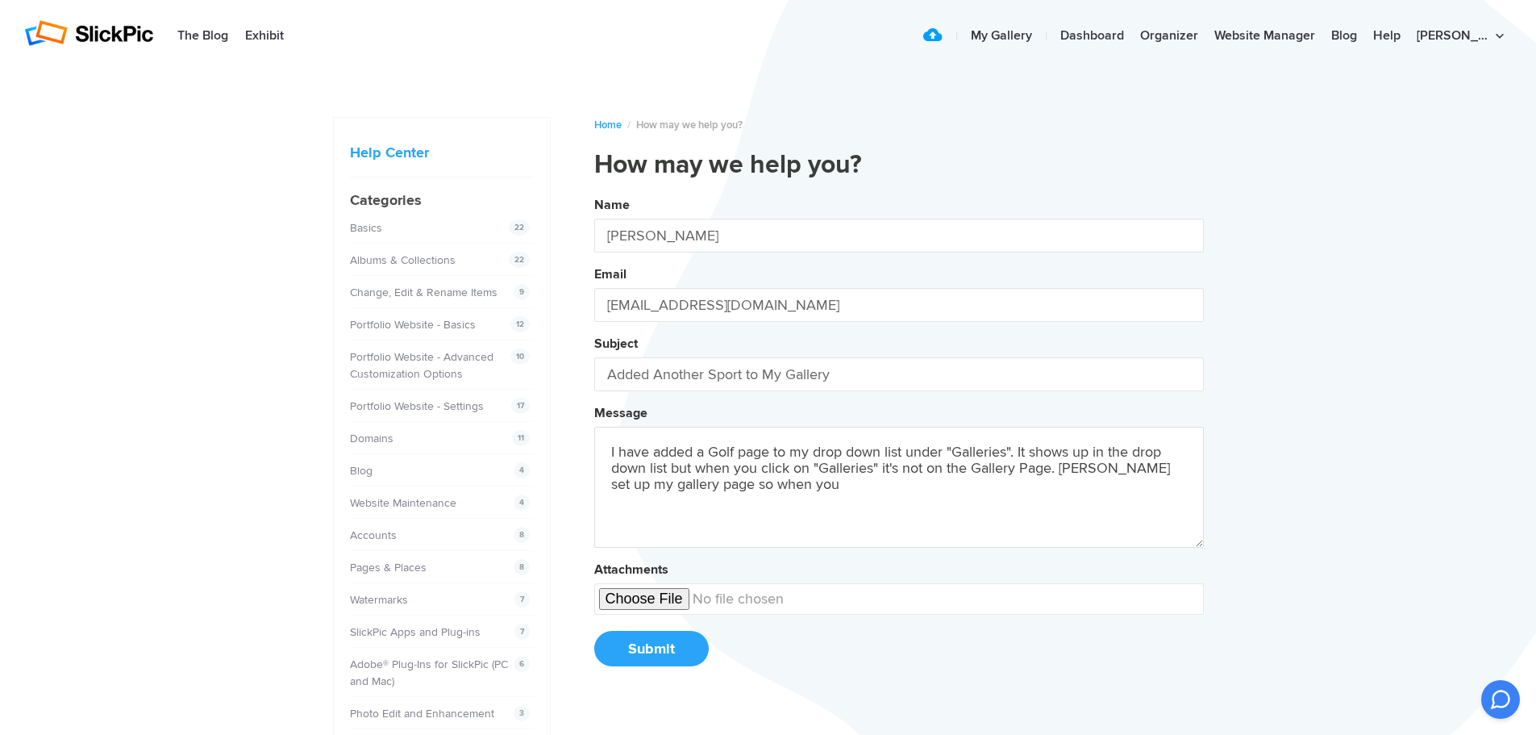
click at [594, 191] on button "Name [PERSON_NAME] Email [EMAIL_ADDRESS][DOMAIN_NAME] Subject Added Another Spo…" at bounding box center [899, 437] width 610 height 492
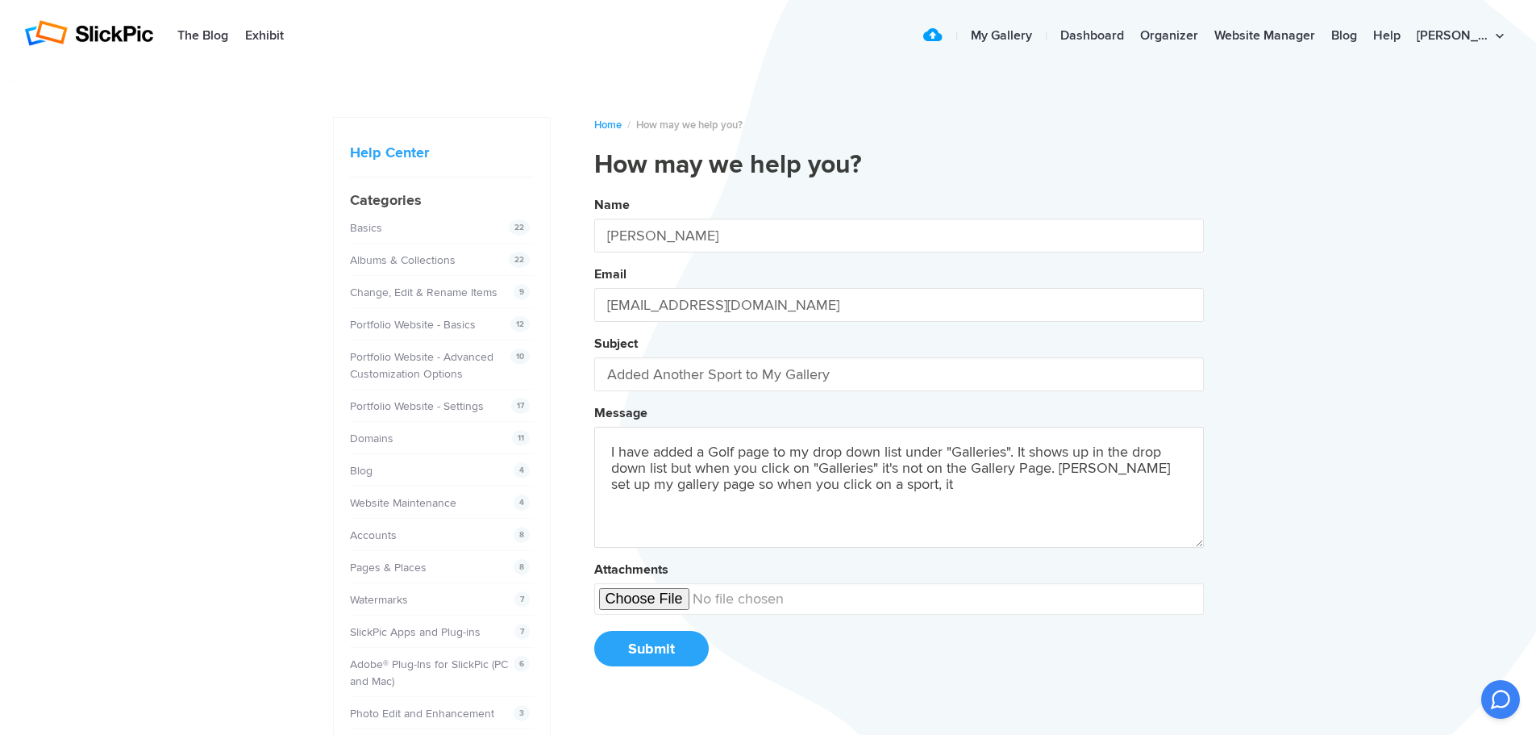
click at [594, 191] on button "Name [PERSON_NAME] Email [EMAIL_ADDRESS][DOMAIN_NAME] Subject Added Another Spo…" at bounding box center [899, 437] width 610 height 492
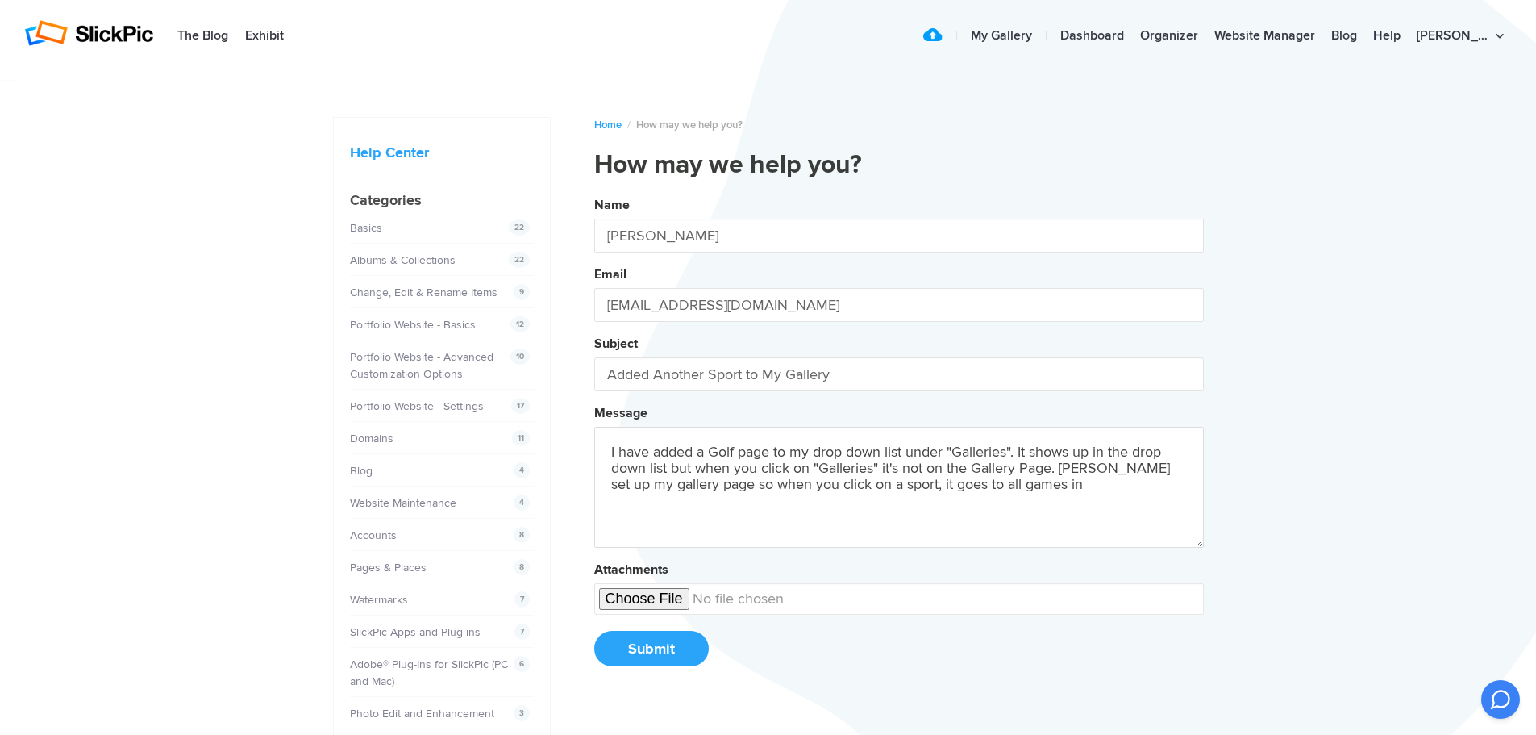
click at [594, 191] on button "Name [PERSON_NAME] Email [EMAIL_ADDRESS][DOMAIN_NAME] Subject Added Another Spo…" at bounding box center [899, 437] width 610 height 492
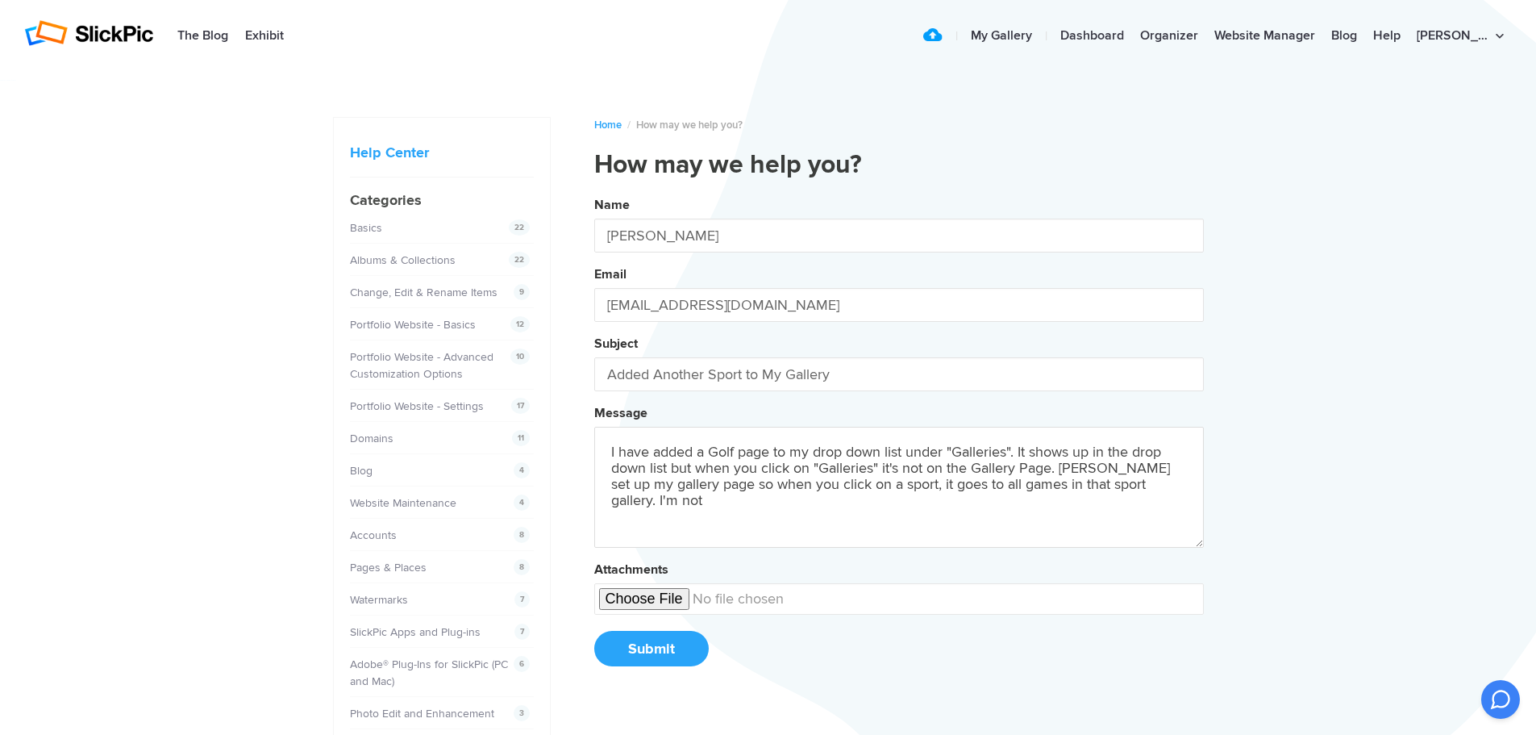
click at [594, 191] on button "Name [PERSON_NAME] Email [EMAIL_ADDRESS][DOMAIN_NAME] Subject Added Another Spo…" at bounding box center [899, 437] width 610 height 492
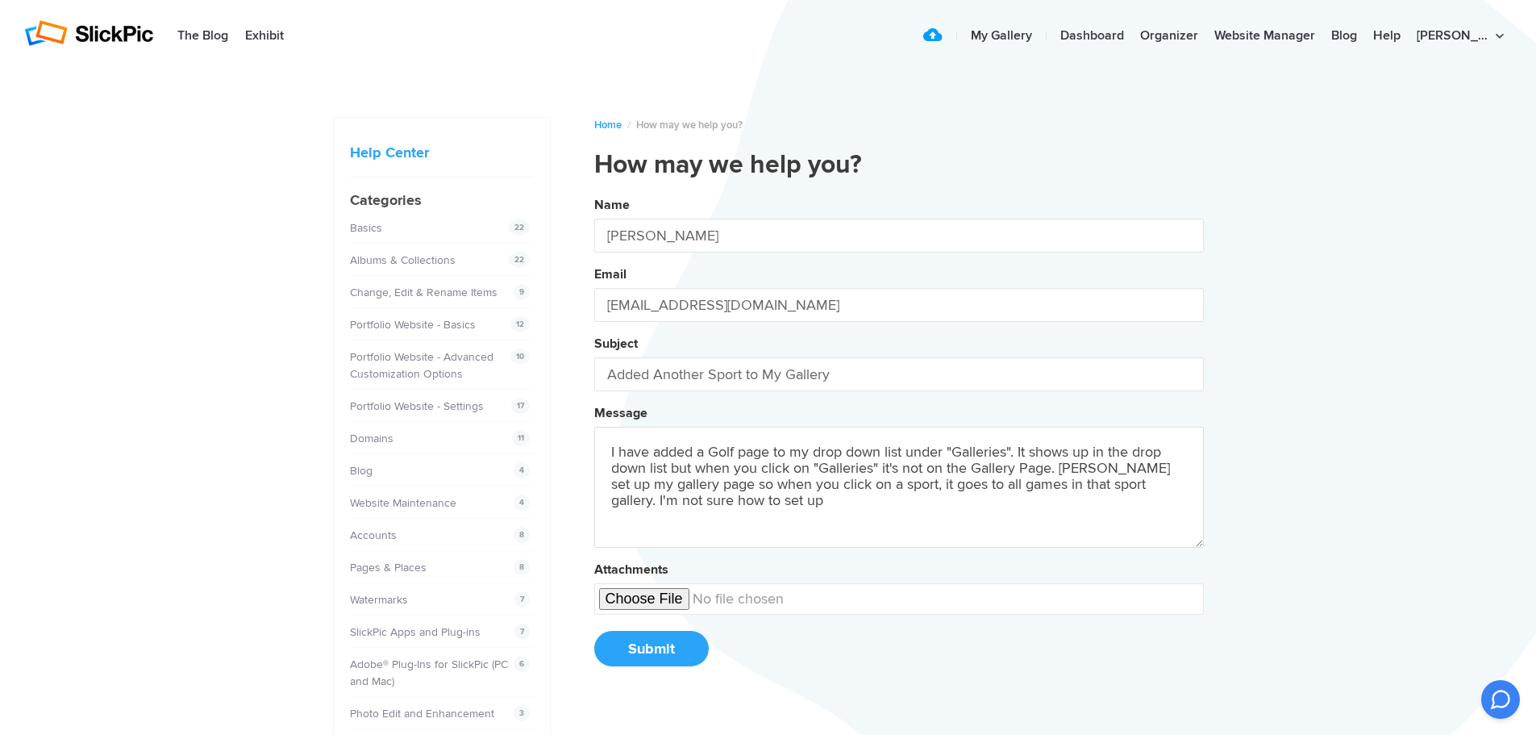
click at [594, 191] on button "Name [PERSON_NAME] Email [EMAIL_ADDRESS][DOMAIN_NAME] Subject Added Another Spo…" at bounding box center [899, 437] width 610 height 492
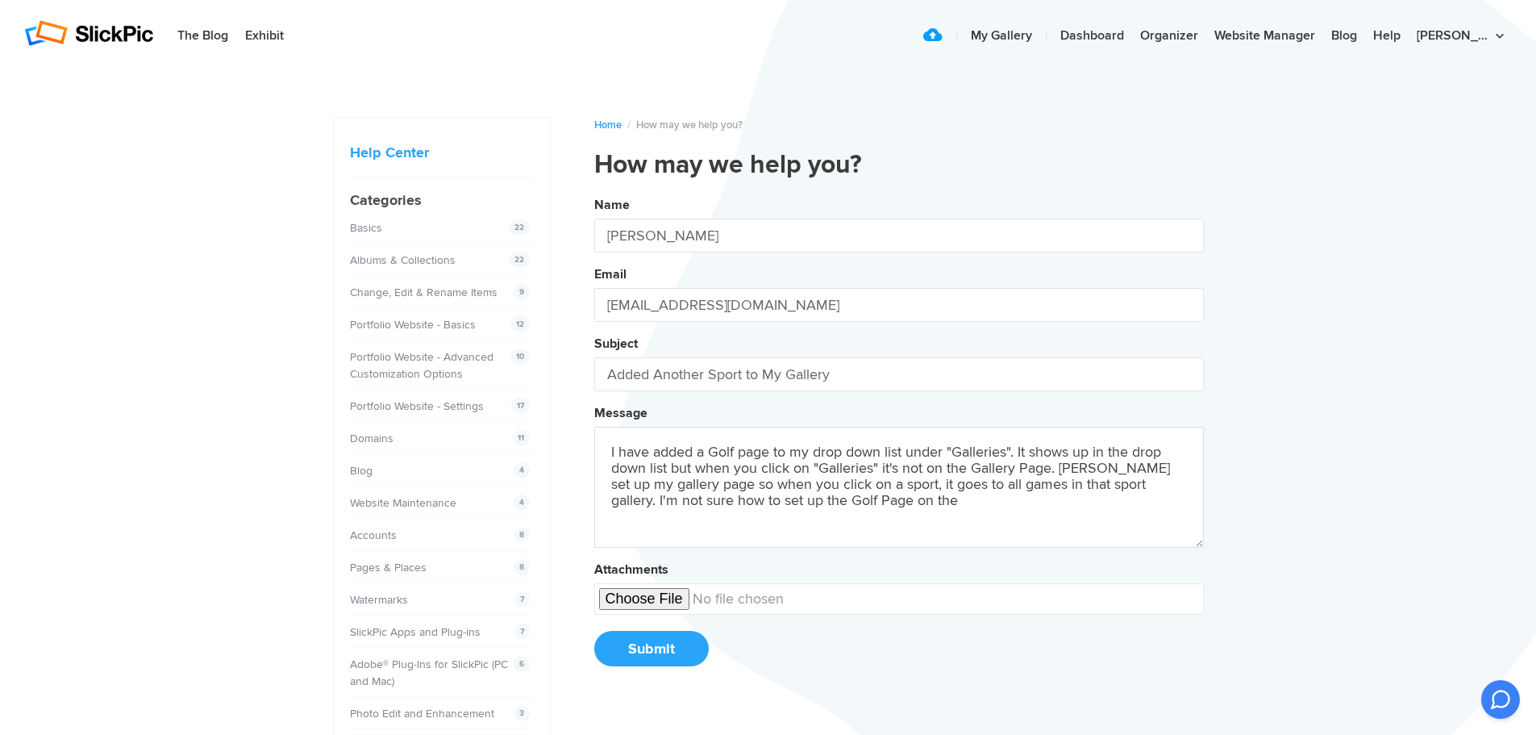
click at [594, 191] on button "Name [PERSON_NAME] Email [EMAIL_ADDRESS][DOMAIN_NAME] Subject Added Another Spo…" at bounding box center [899, 437] width 610 height 492
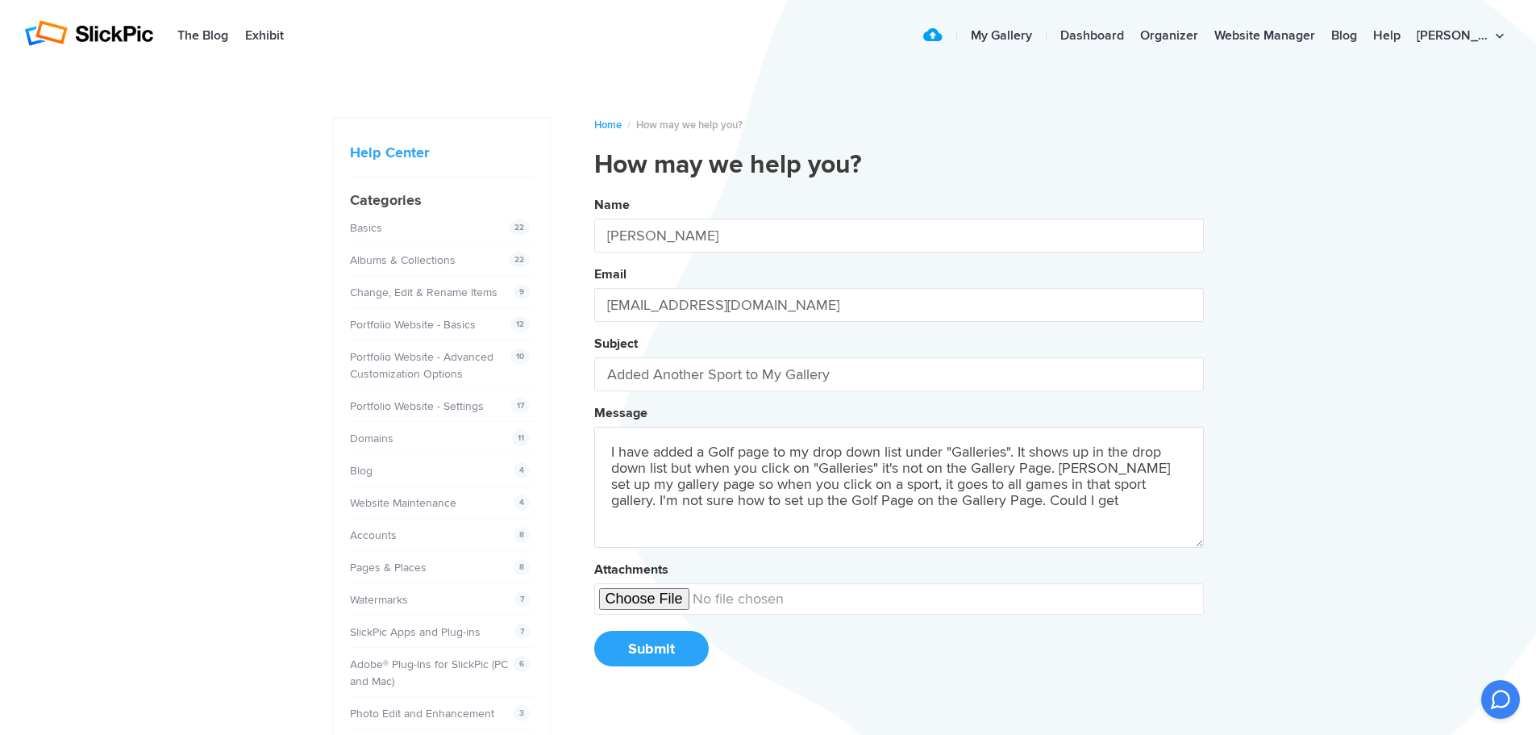
click at [594, 191] on button "Name [PERSON_NAME] Email [EMAIL_ADDRESS][DOMAIN_NAME] Subject Added Another Spo…" at bounding box center [899, 437] width 610 height 492
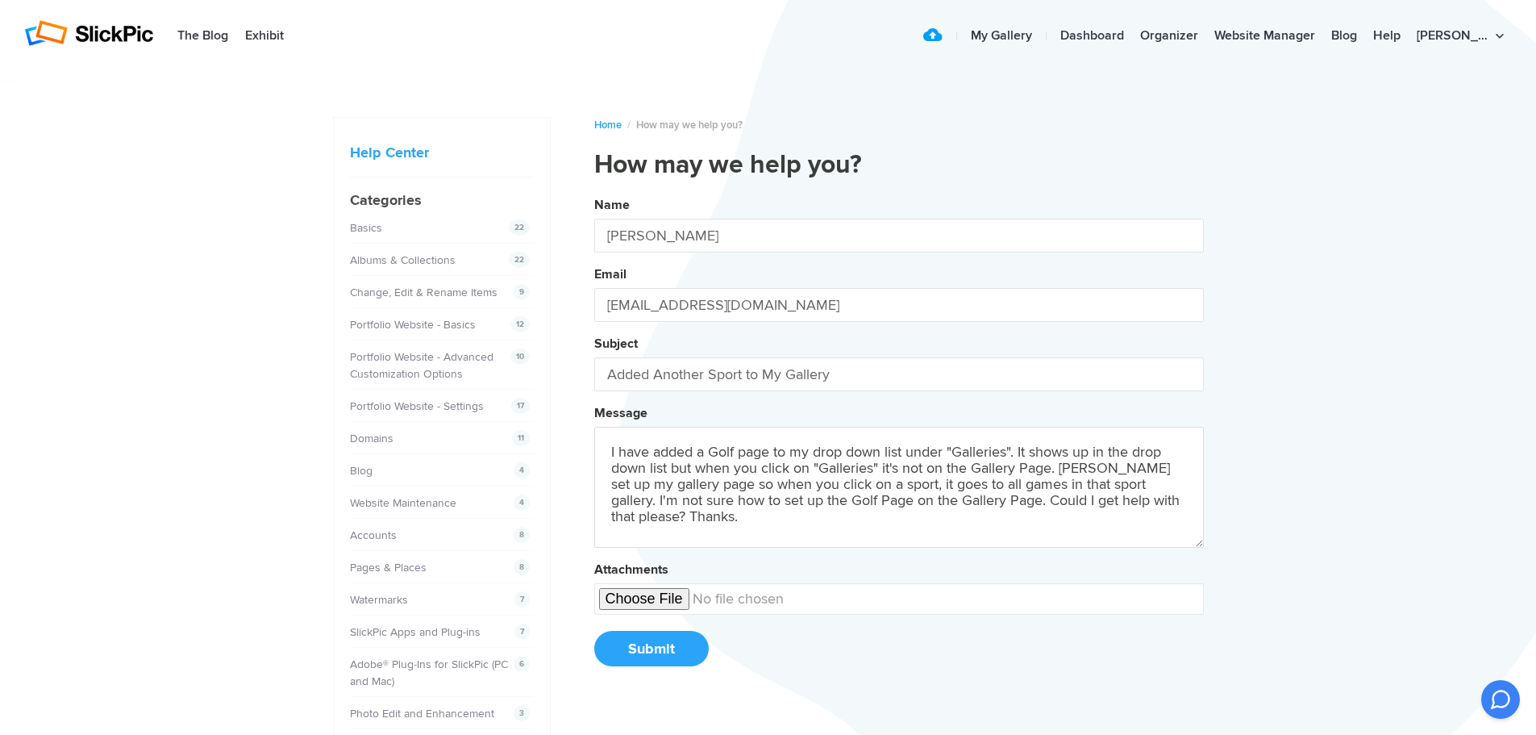
click at [594, 191] on button "Name [PERSON_NAME] Email [EMAIL_ADDRESS][DOMAIN_NAME] Subject Added Another Spo…" at bounding box center [899, 437] width 610 height 492
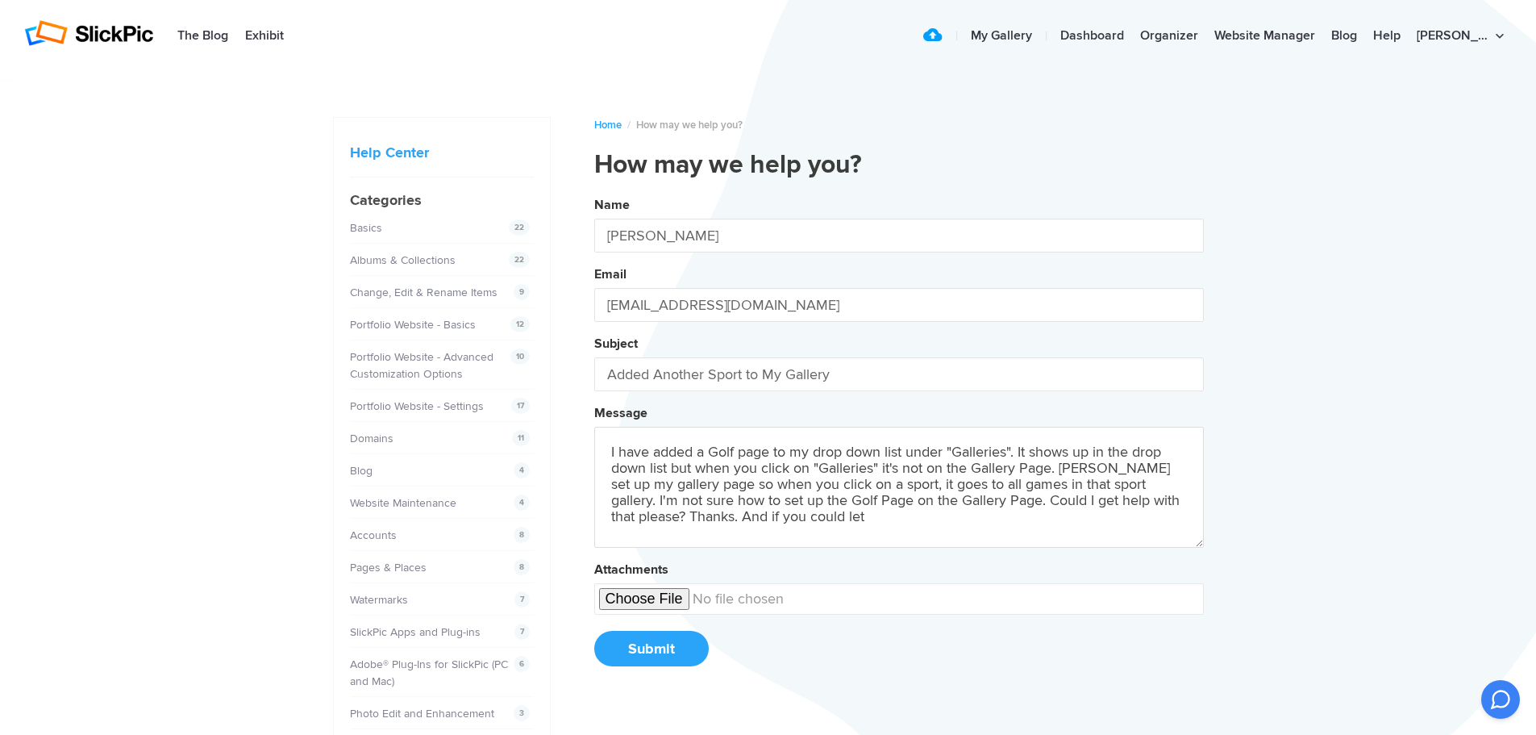
click at [594, 191] on button "Name [PERSON_NAME] Email [EMAIL_ADDRESS][DOMAIN_NAME] Subject Added Another Spo…" at bounding box center [899, 437] width 610 height 492
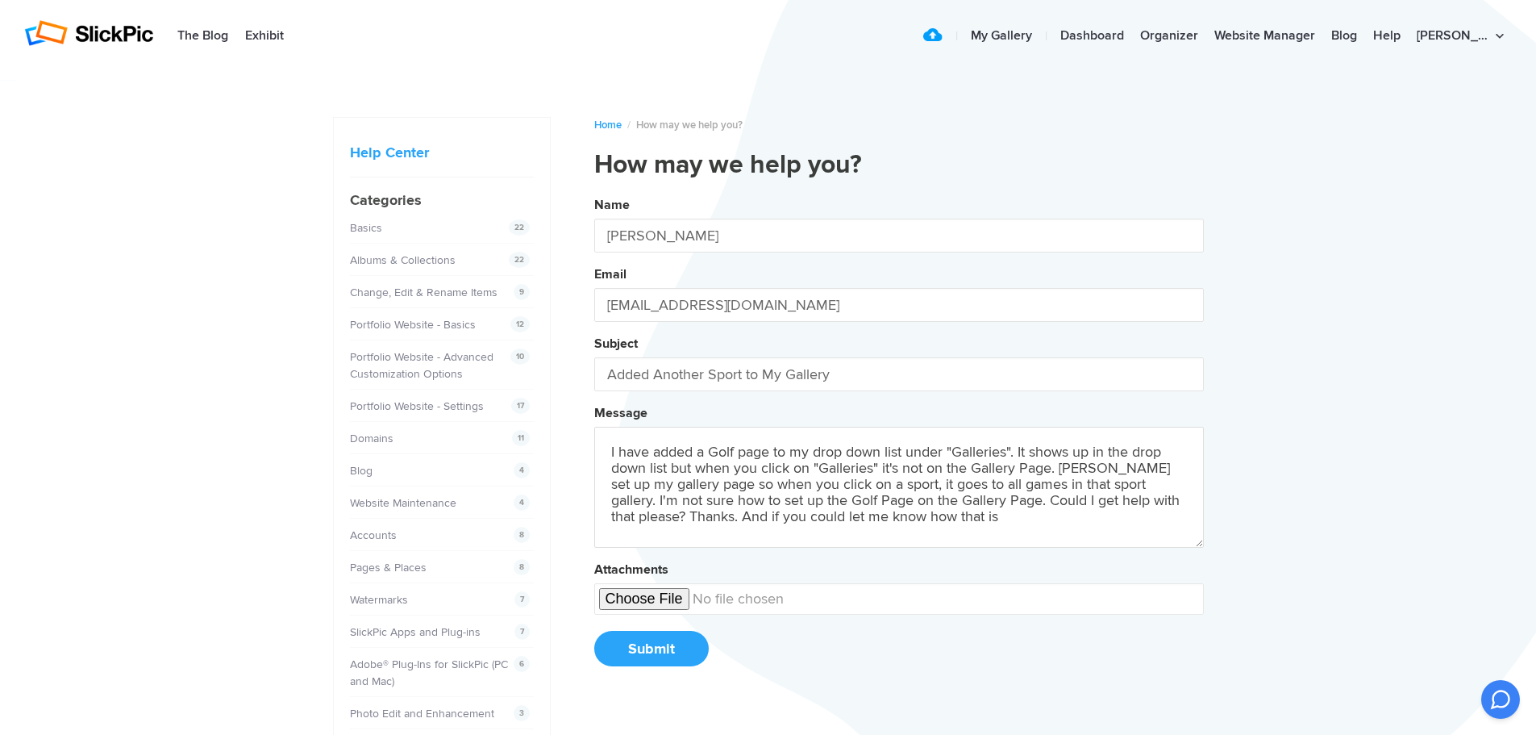
click at [594, 191] on button "Name [PERSON_NAME] Email [EMAIL_ADDRESS][DOMAIN_NAME] Subject Added Another Spo…" at bounding box center [899, 437] width 610 height 492
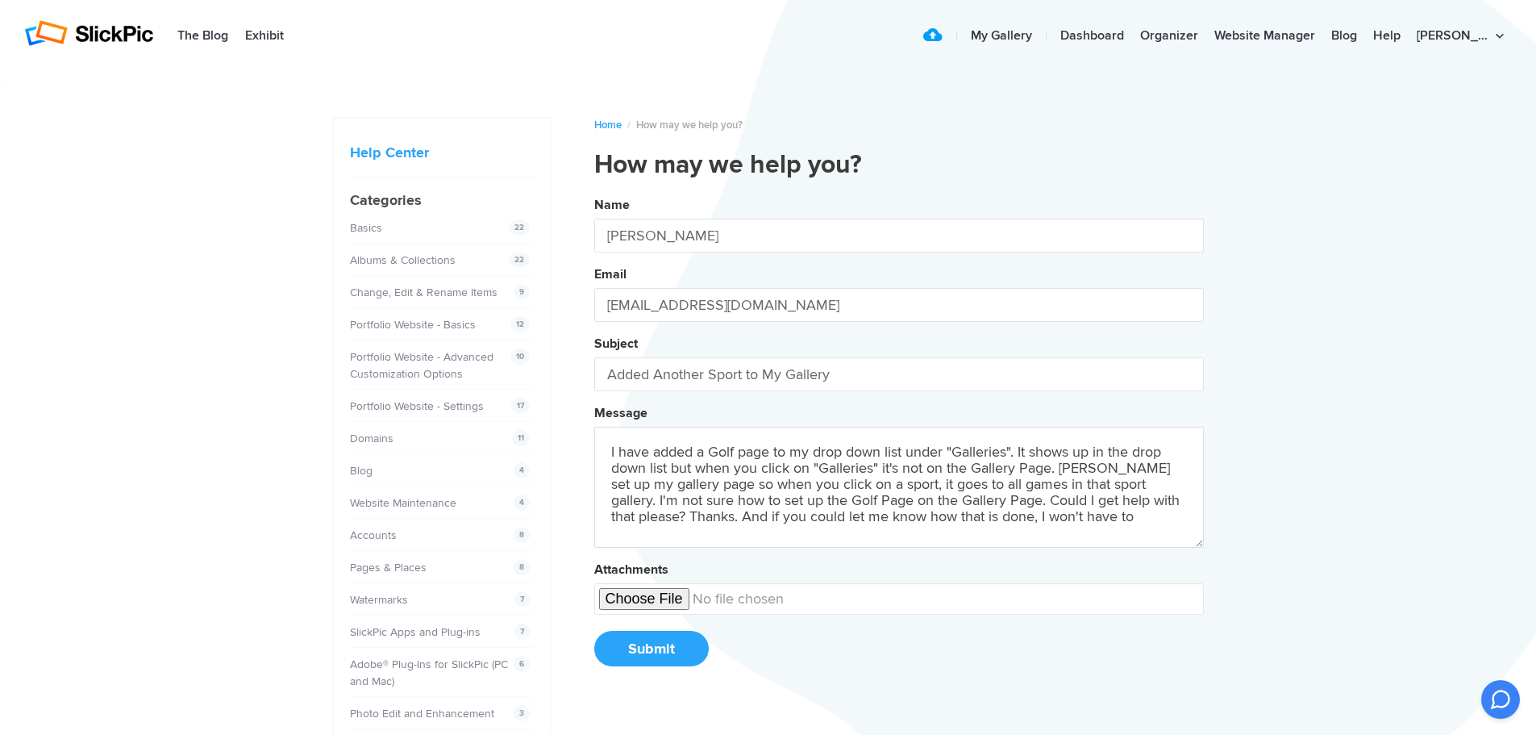
click at [594, 191] on button "Name [PERSON_NAME] Email [EMAIL_ADDRESS][DOMAIN_NAME] Subject Added Another Spo…" at bounding box center [899, 437] width 610 height 492
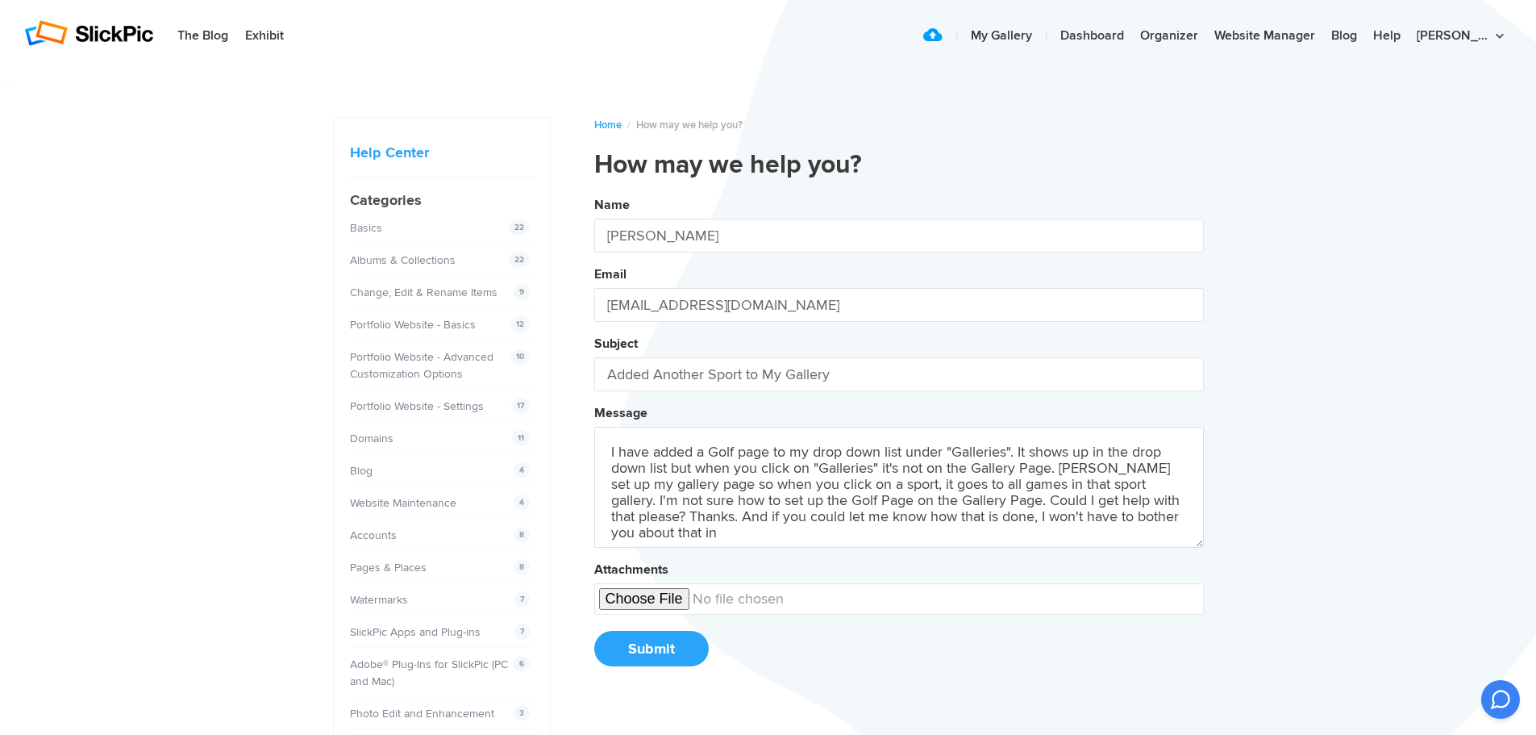
click at [594, 191] on button "Name [PERSON_NAME] Email [EMAIL_ADDRESS][DOMAIN_NAME] Subject Added Another Spo…" at bounding box center [899, 437] width 610 height 492
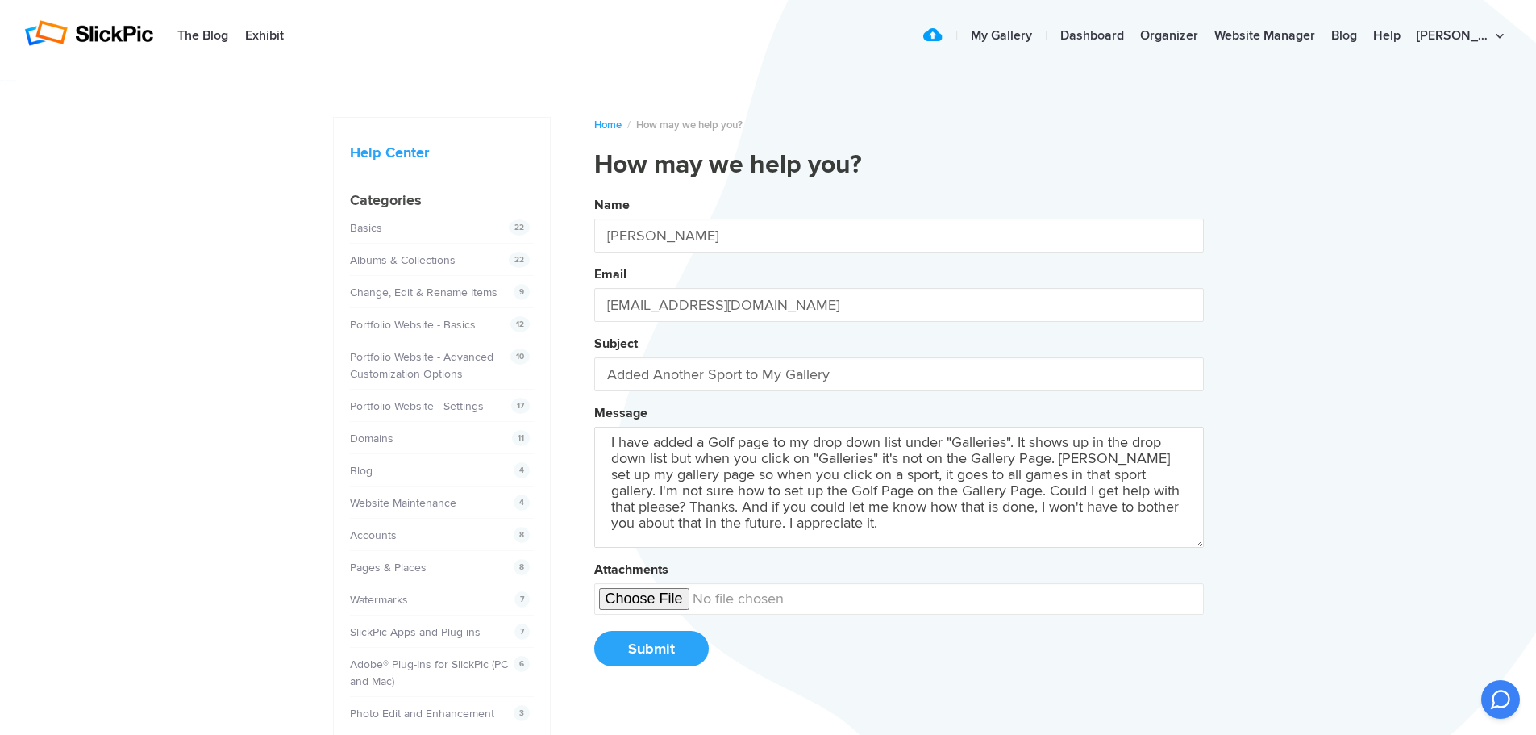
scroll to position [27, 0]
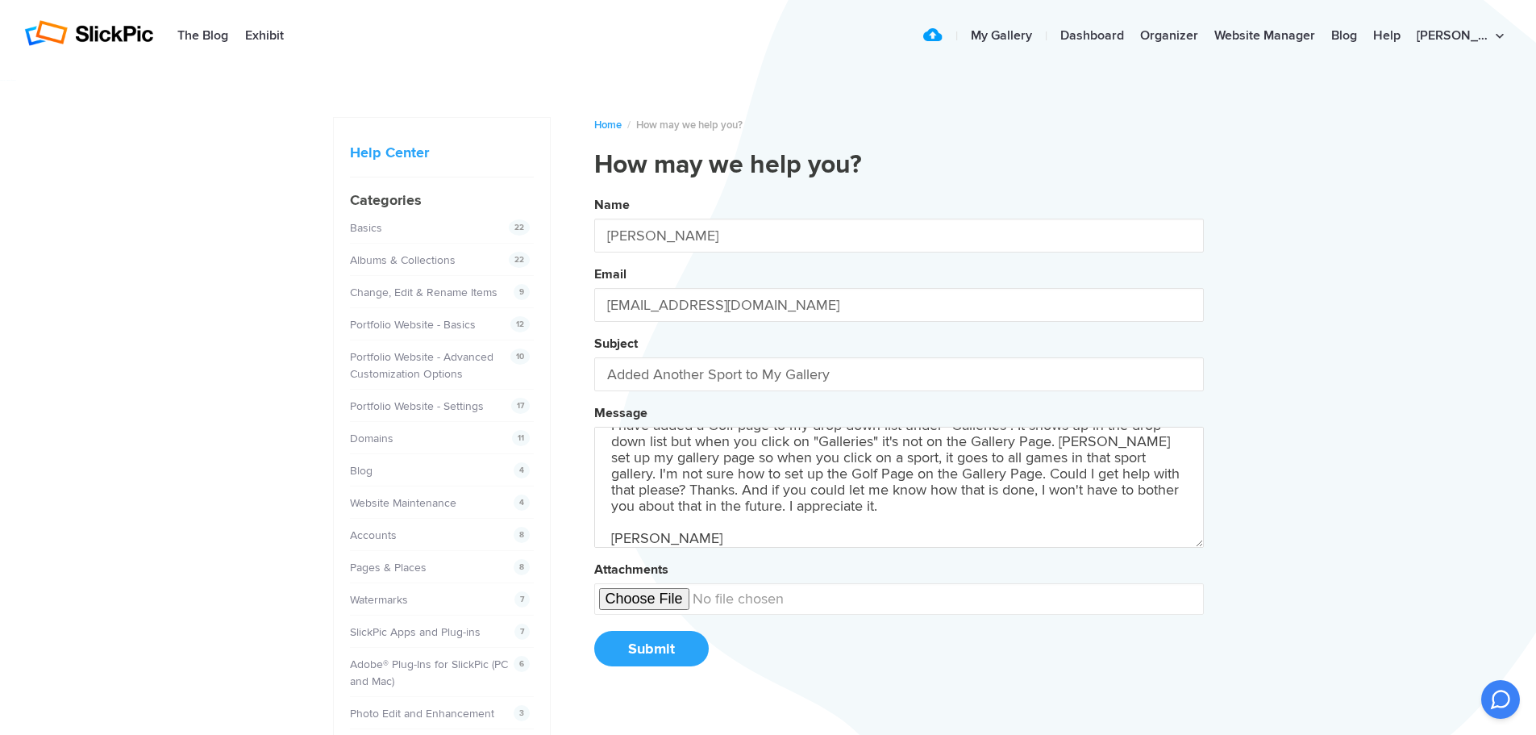
click at [594, 191] on button "Name [PERSON_NAME] Email [EMAIL_ADDRESS][DOMAIN_NAME] Subject Added Another Spo…" at bounding box center [899, 437] width 610 height 492
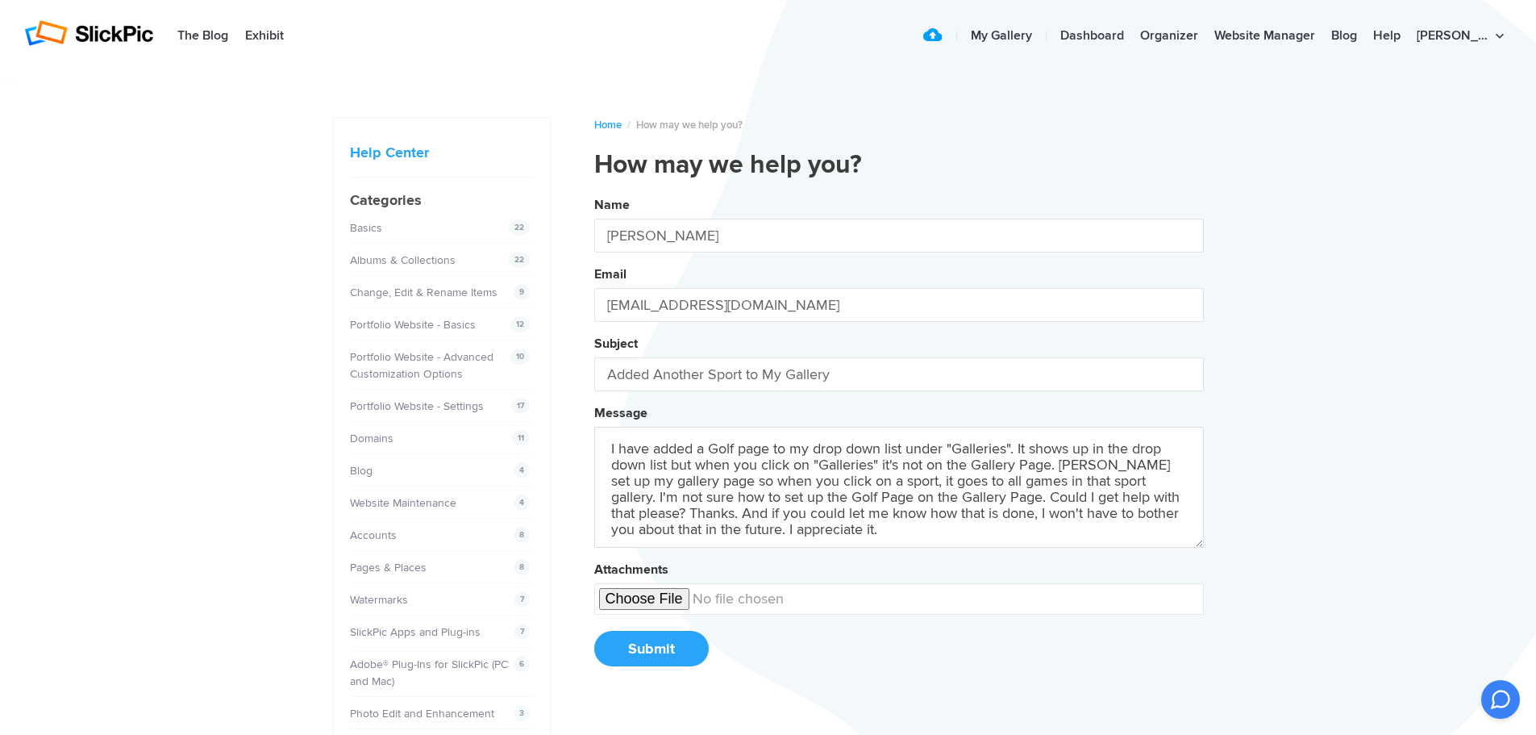
scroll to position [0, 0]
click at [906, 541] on textarea "I have added a Golf page to my drop down list under "Galleries". It shows up in…" at bounding box center [899, 487] width 610 height 121
click at [903, 535] on textarea "I have added a Golf page to my drop down list under "Galleries". It shows up in…" at bounding box center [899, 487] width 610 height 121
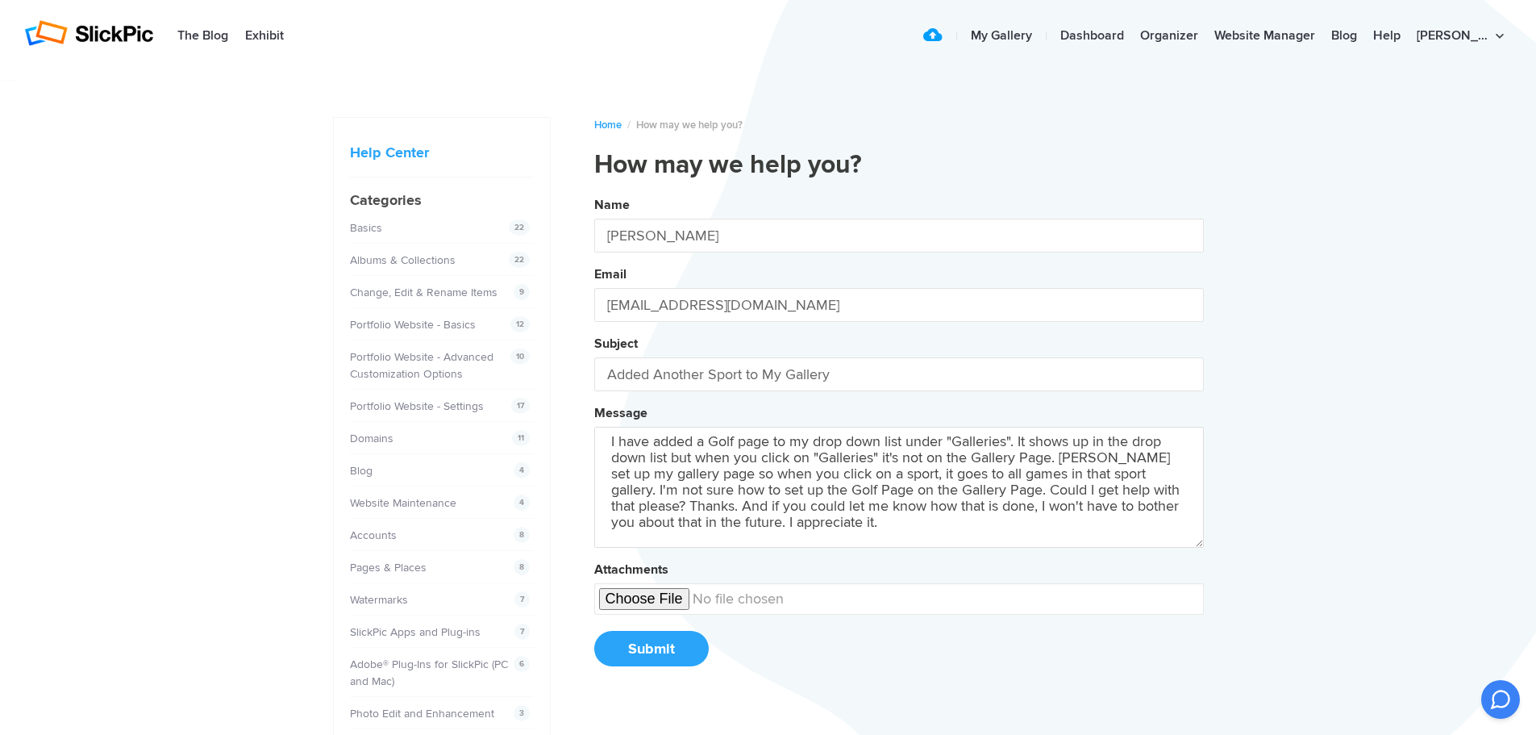
type textarea "I have added a Golf page to my drop down list under "Galleries". It shows up in…"
click at [668, 649] on button "Submit" at bounding box center [651, 648] width 115 height 35
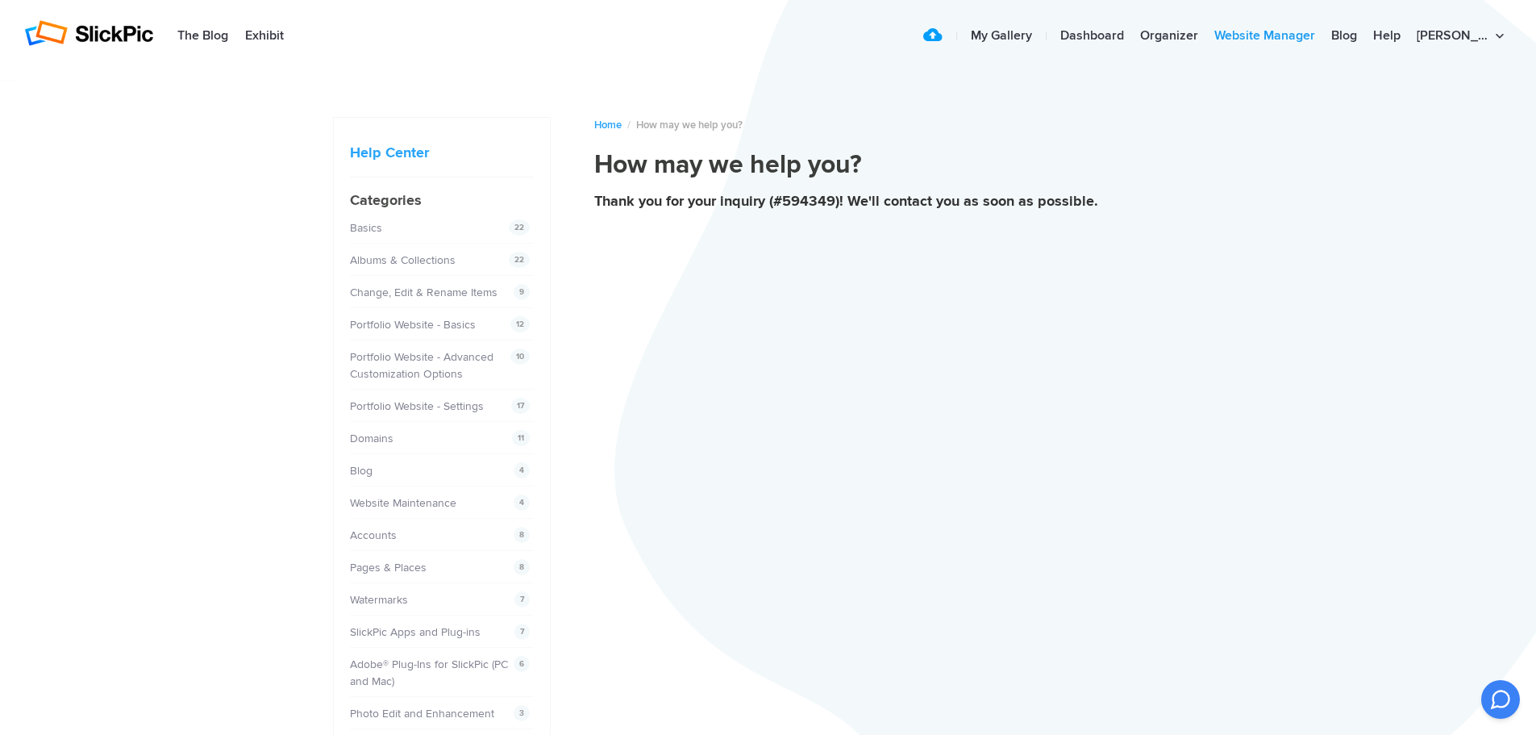
click at [1286, 39] on link "Website Manager" at bounding box center [1264, 36] width 117 height 32
